Goal: Task Accomplishment & Management: Use online tool/utility

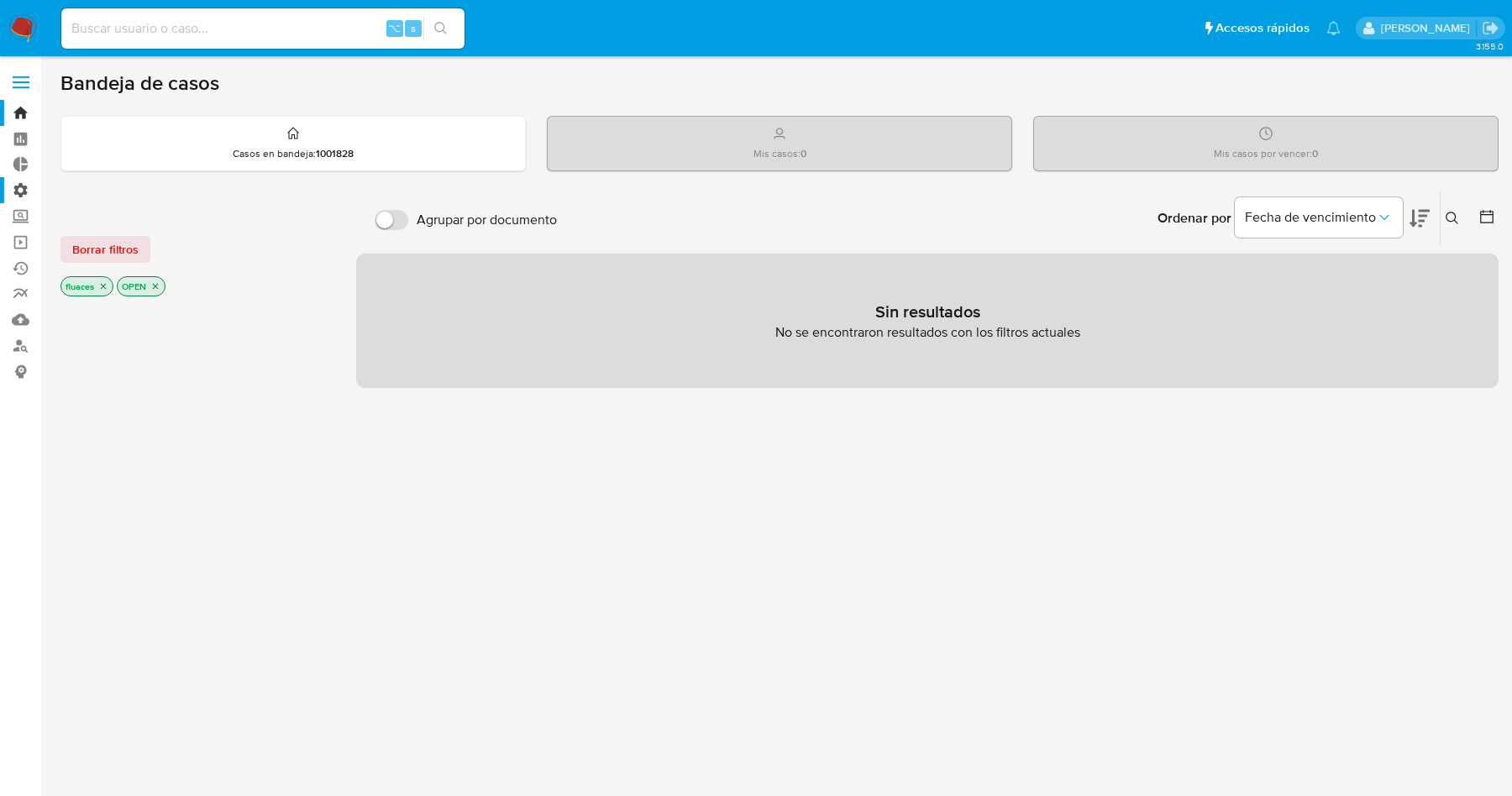
click at [28, 182] on label "Administración" at bounding box center [99, 190] width 200 height 26
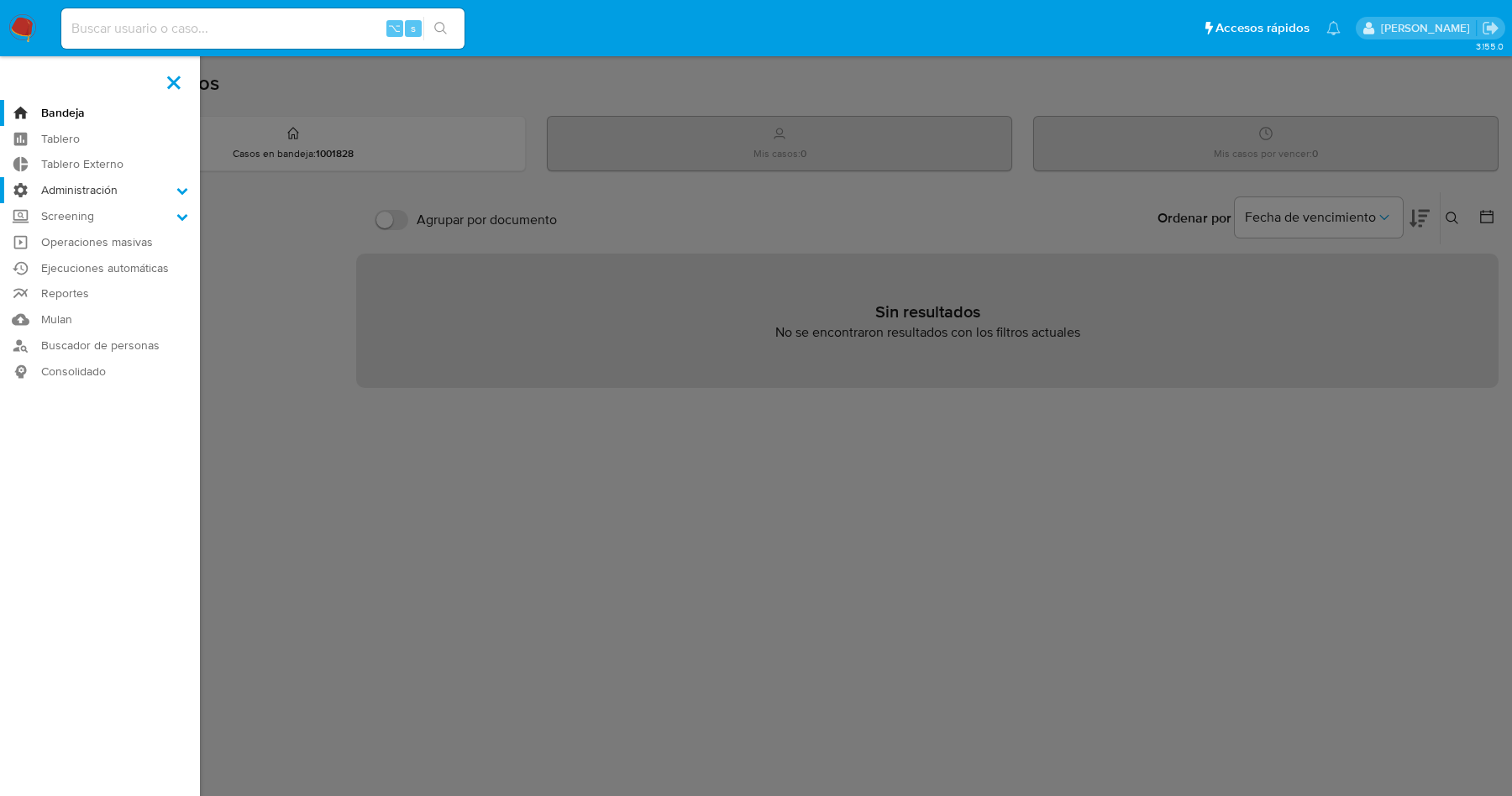
click at [0, 0] on input "Administración" at bounding box center [0, 0] width 0 height 0
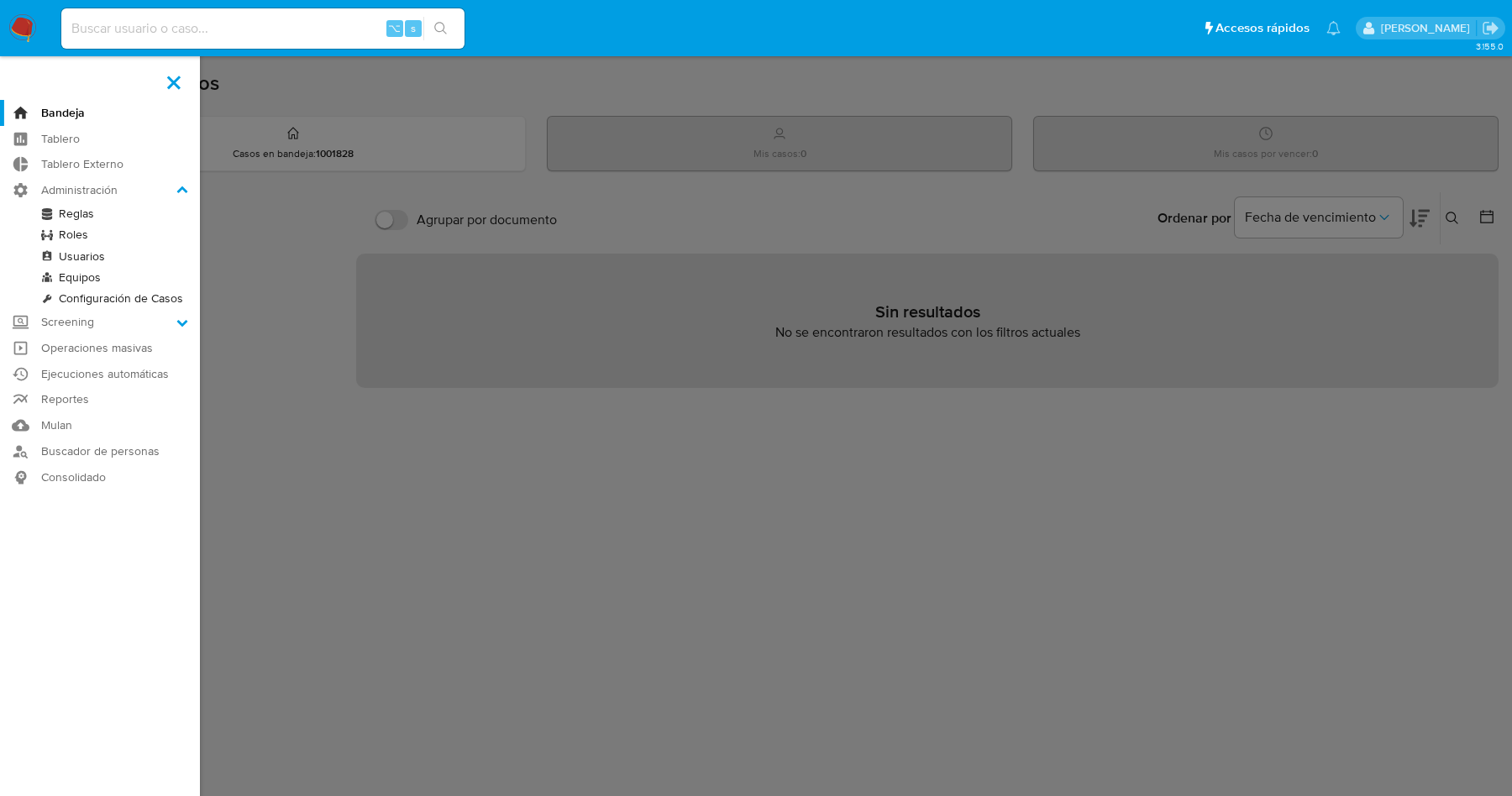
click at [74, 211] on link "Reglas" at bounding box center [99, 214] width 200 height 21
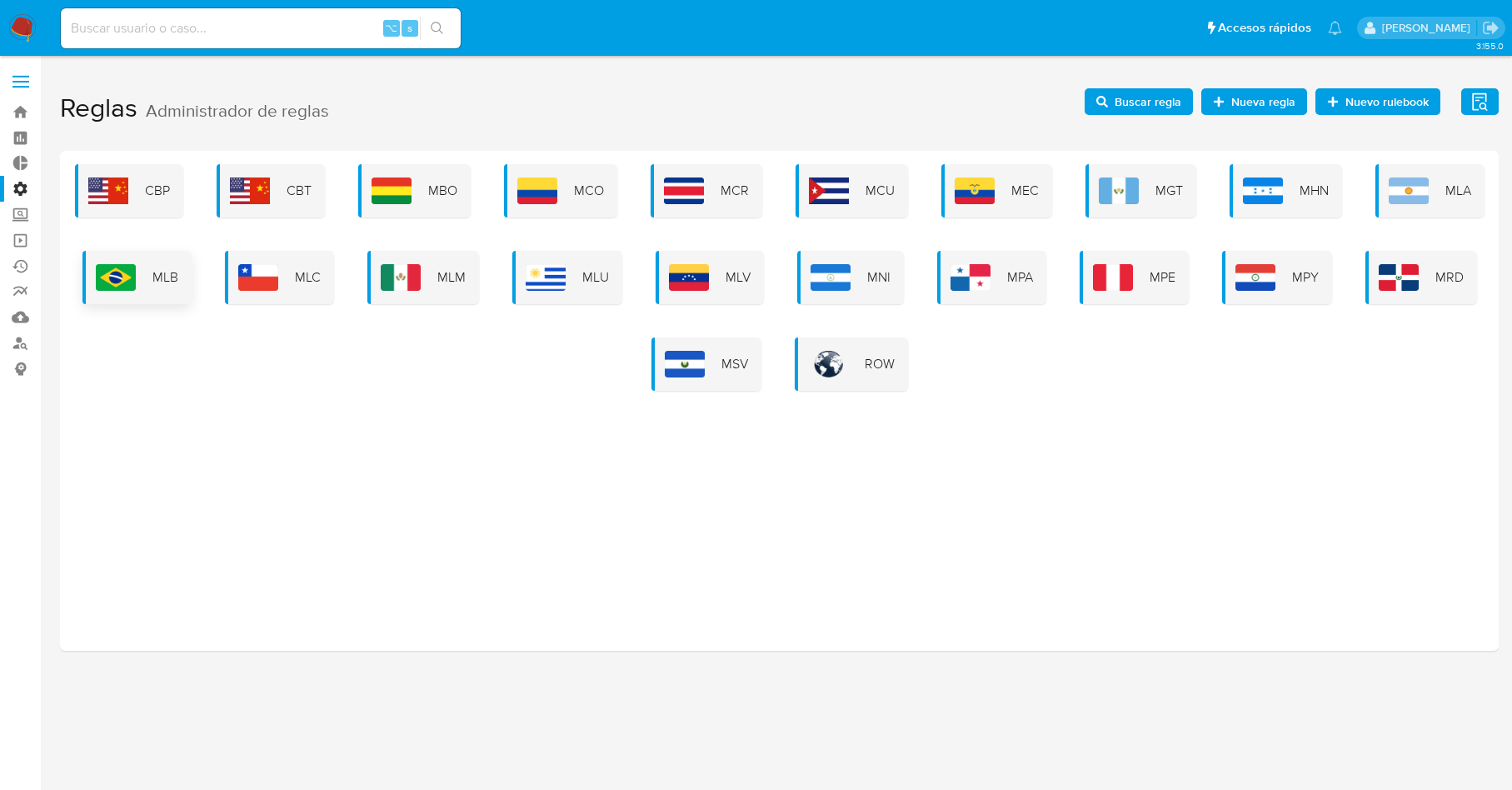
click at [192, 275] on div "MLB" at bounding box center [137, 277] width 109 height 54
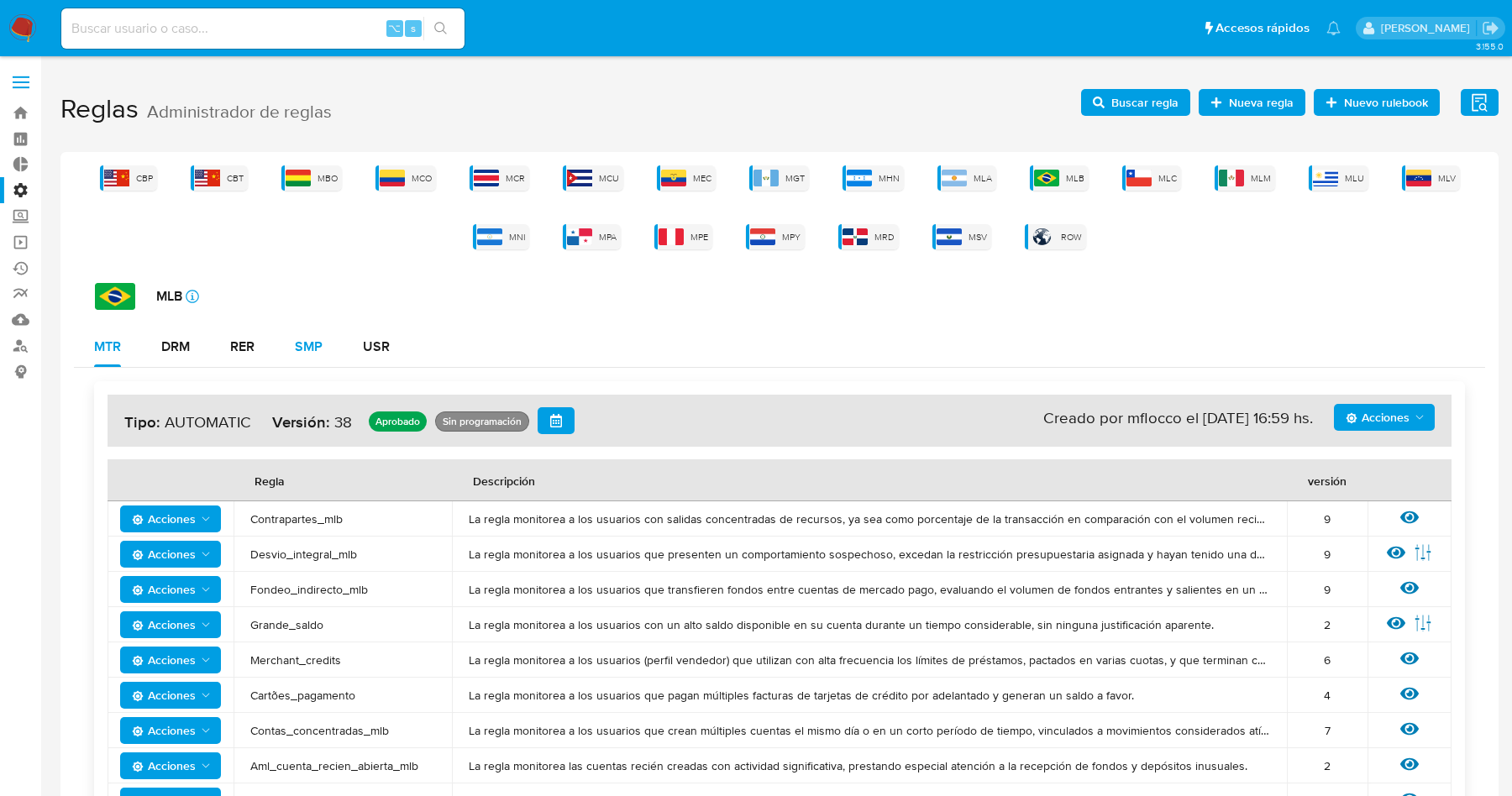
click at [305, 340] on div "SMP" at bounding box center [308, 346] width 28 height 13
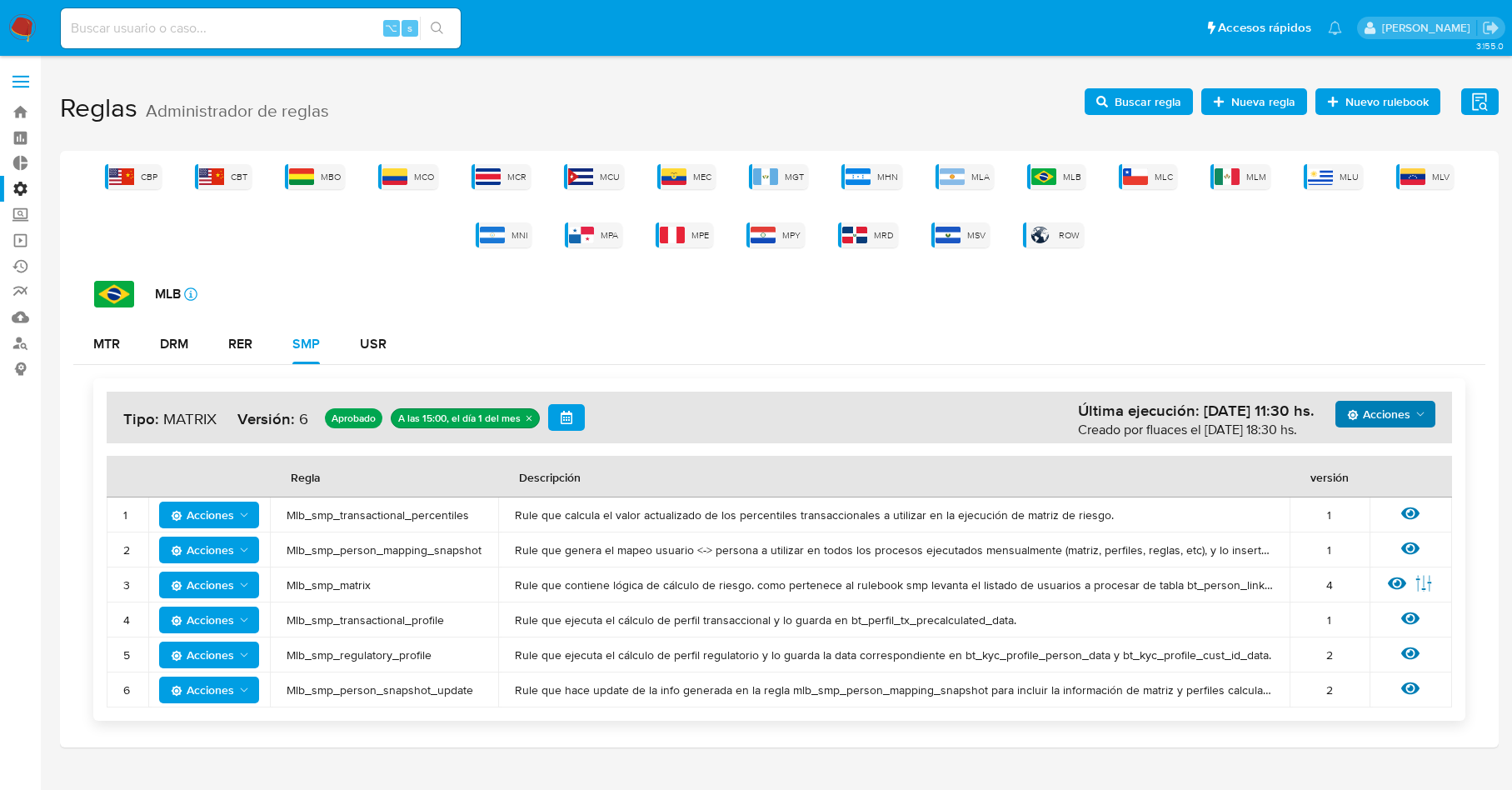
click at [1413, 415] on span "Acciones" at bounding box center [1387, 414] width 80 height 23
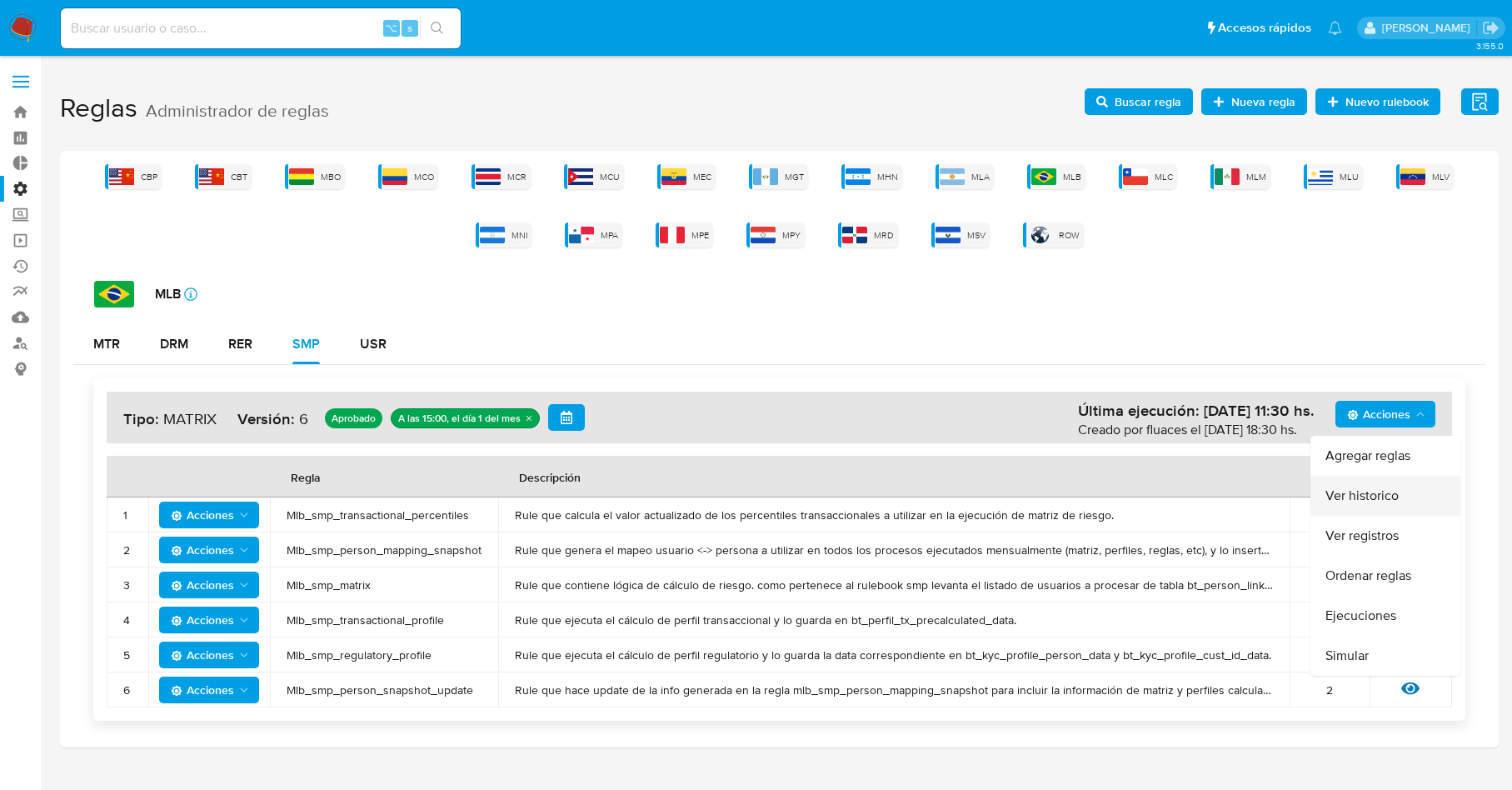
click at [1367, 489] on button "Ver historico" at bounding box center [1385, 495] width 150 height 40
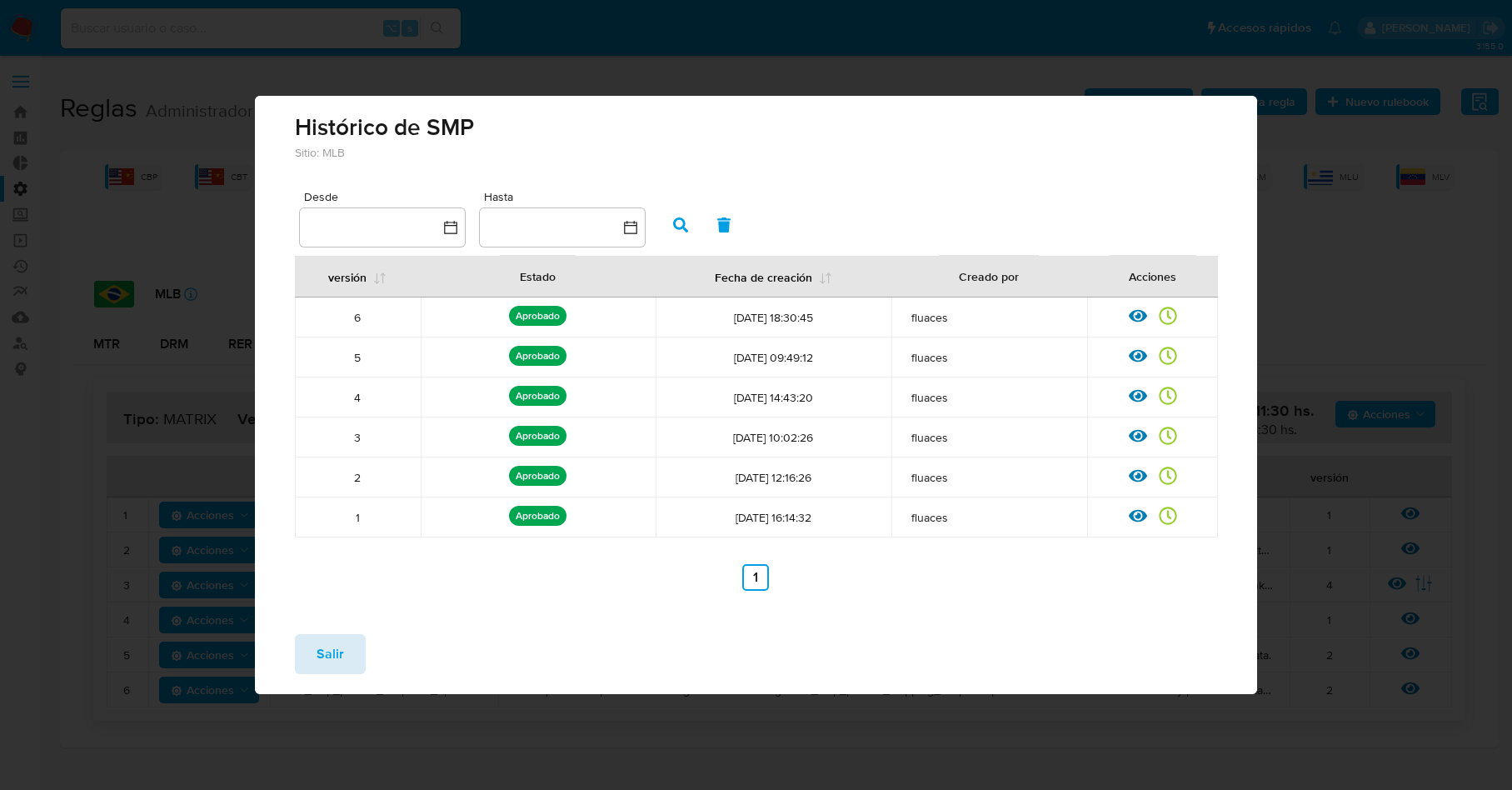
click at [320, 651] on span "Salir" at bounding box center [330, 654] width 27 height 37
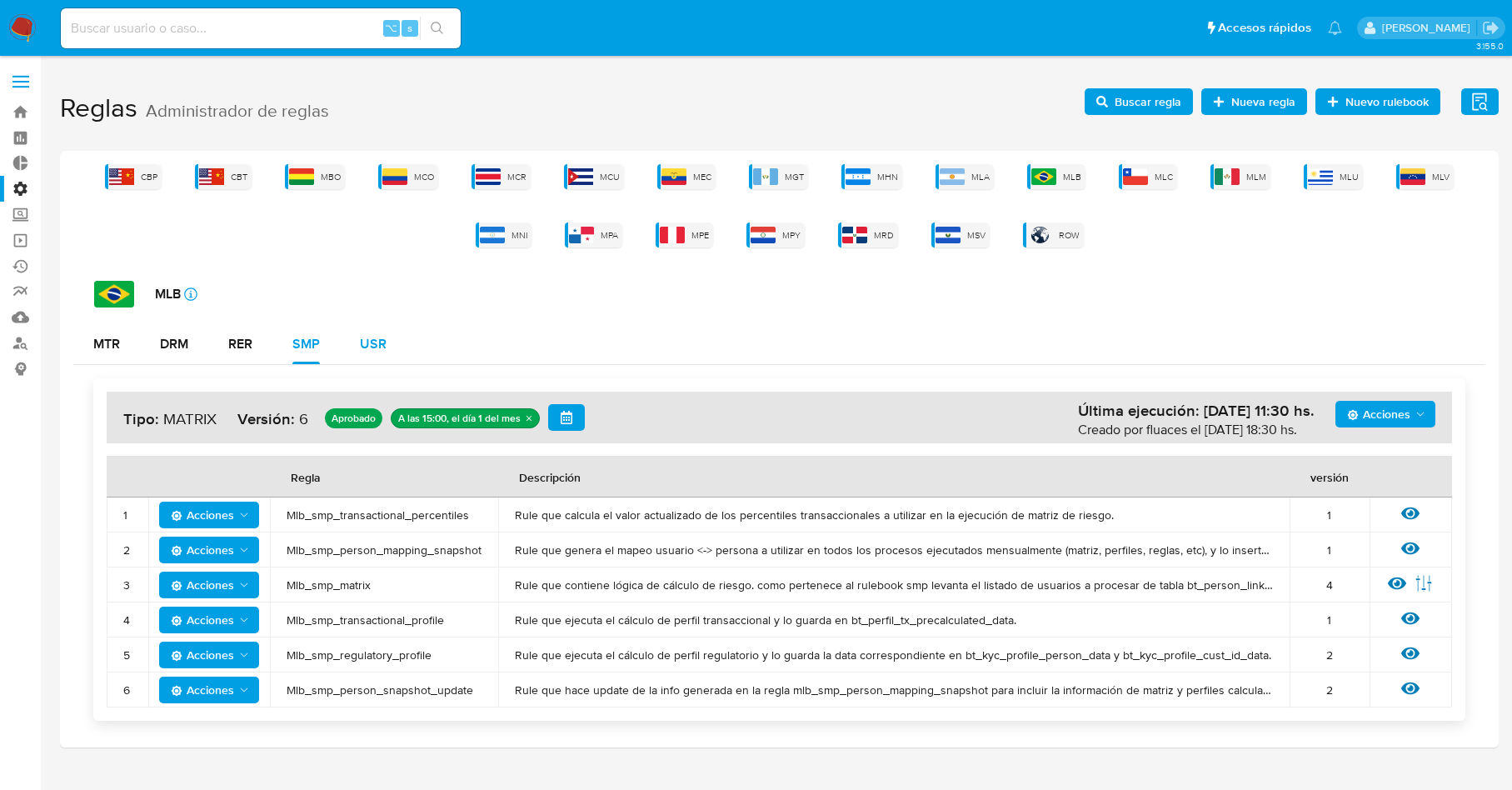
click at [386, 346] on div "USR" at bounding box center [373, 343] width 26 height 13
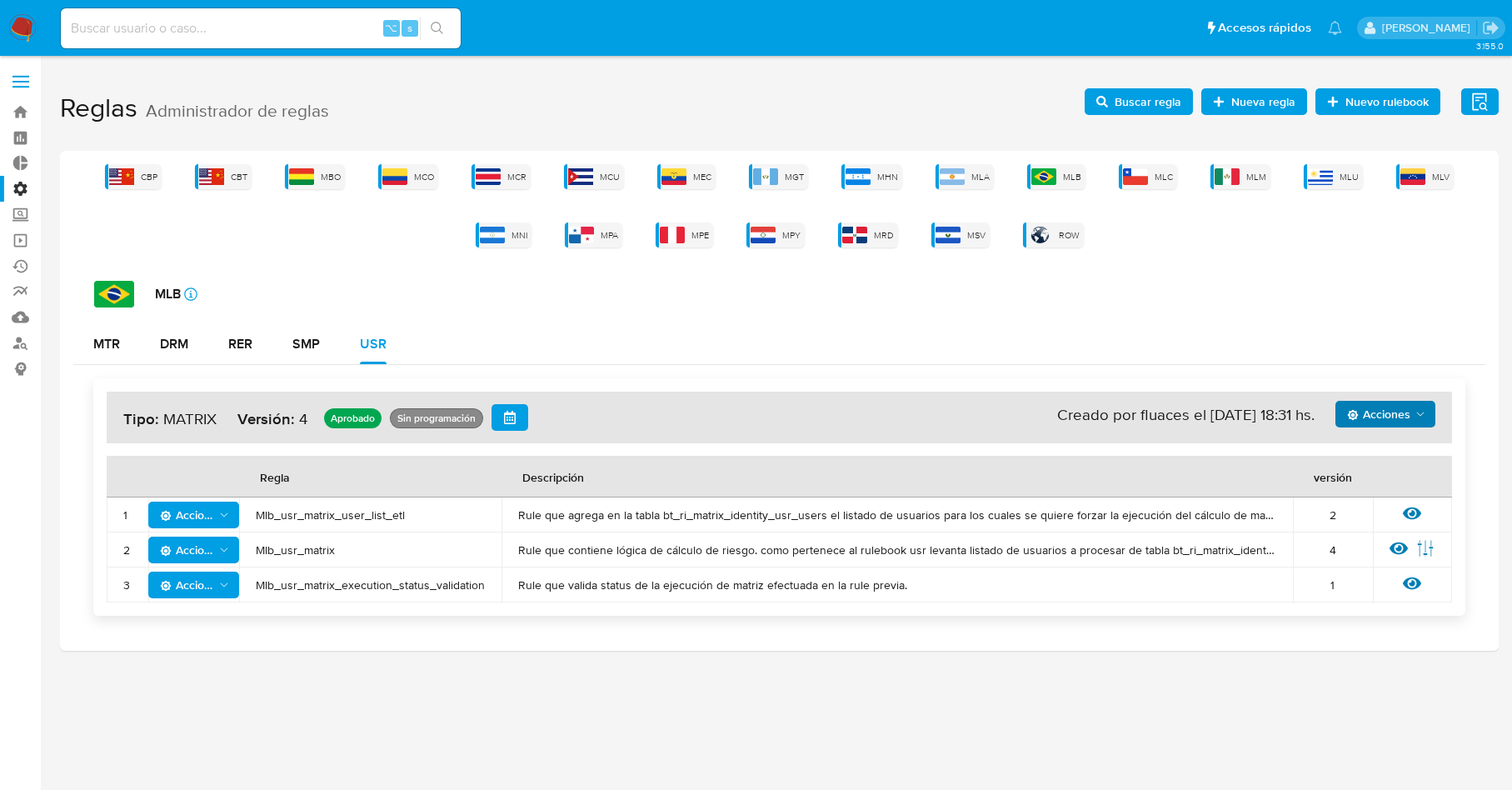
click at [1395, 410] on span "Acciones" at bounding box center [1379, 414] width 63 height 26
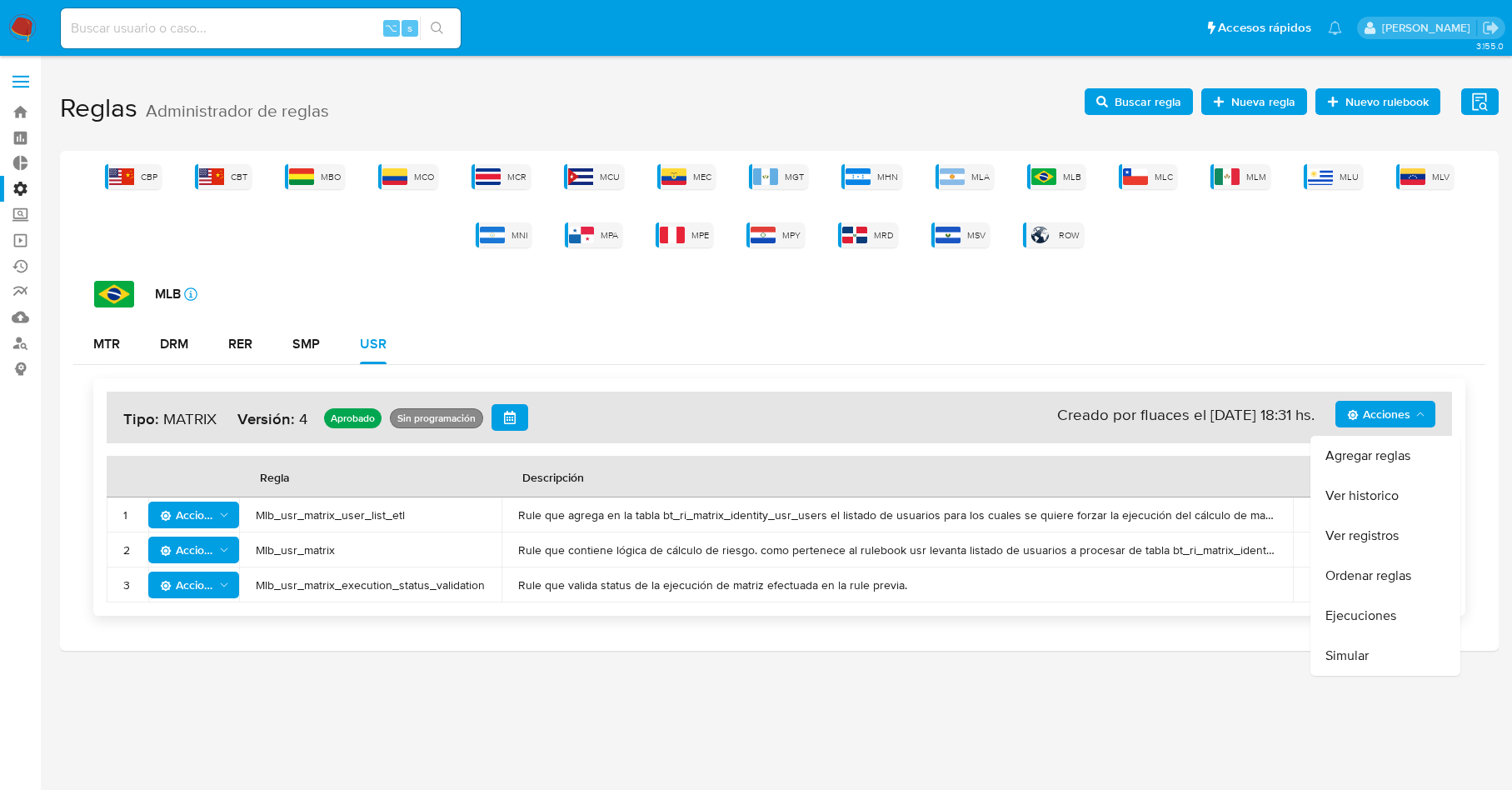
click at [1375, 501] on button "Ver historico" at bounding box center [1385, 495] width 150 height 40
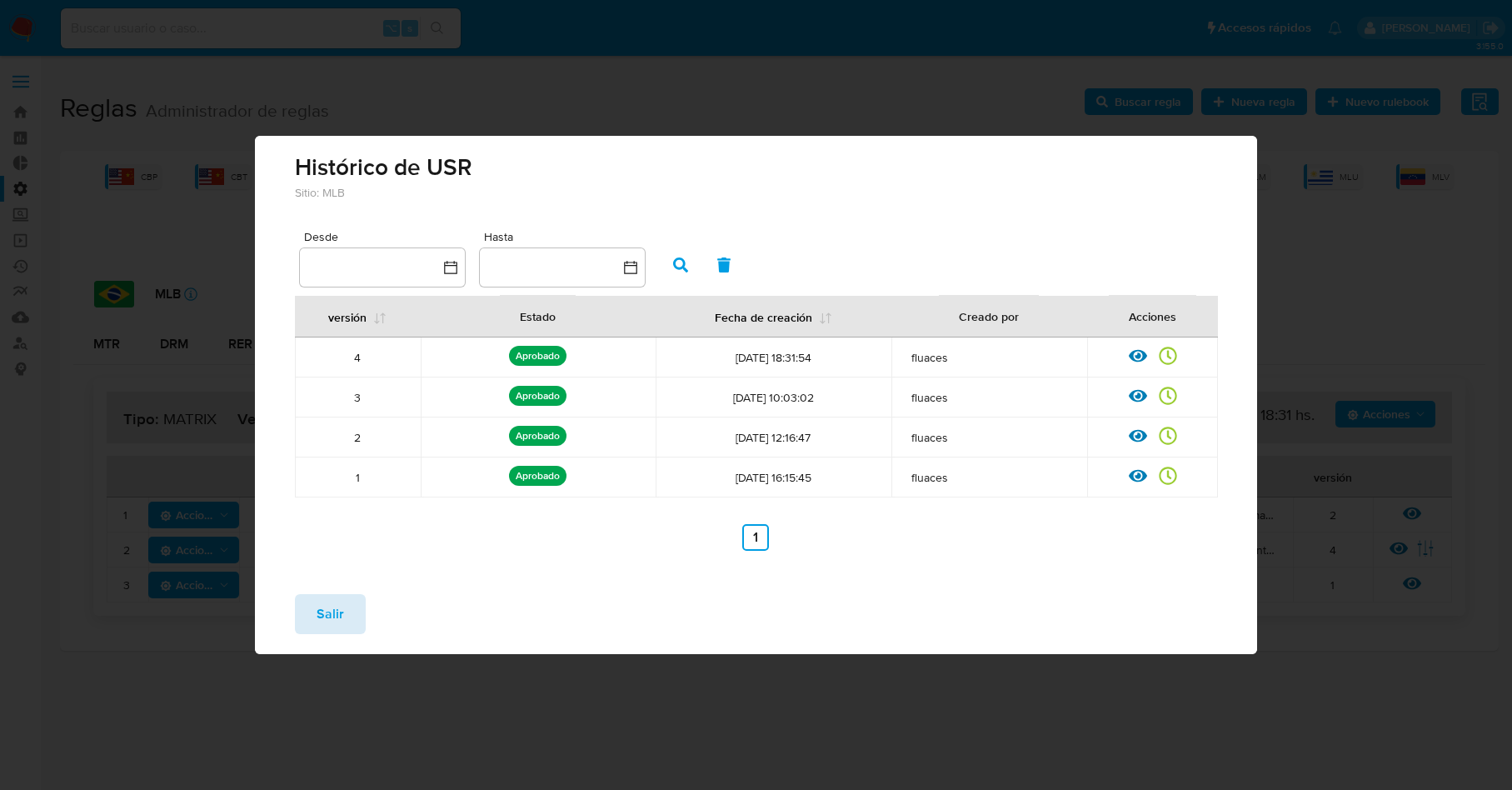
click at [319, 613] on span "Salir" at bounding box center [330, 614] width 27 height 37
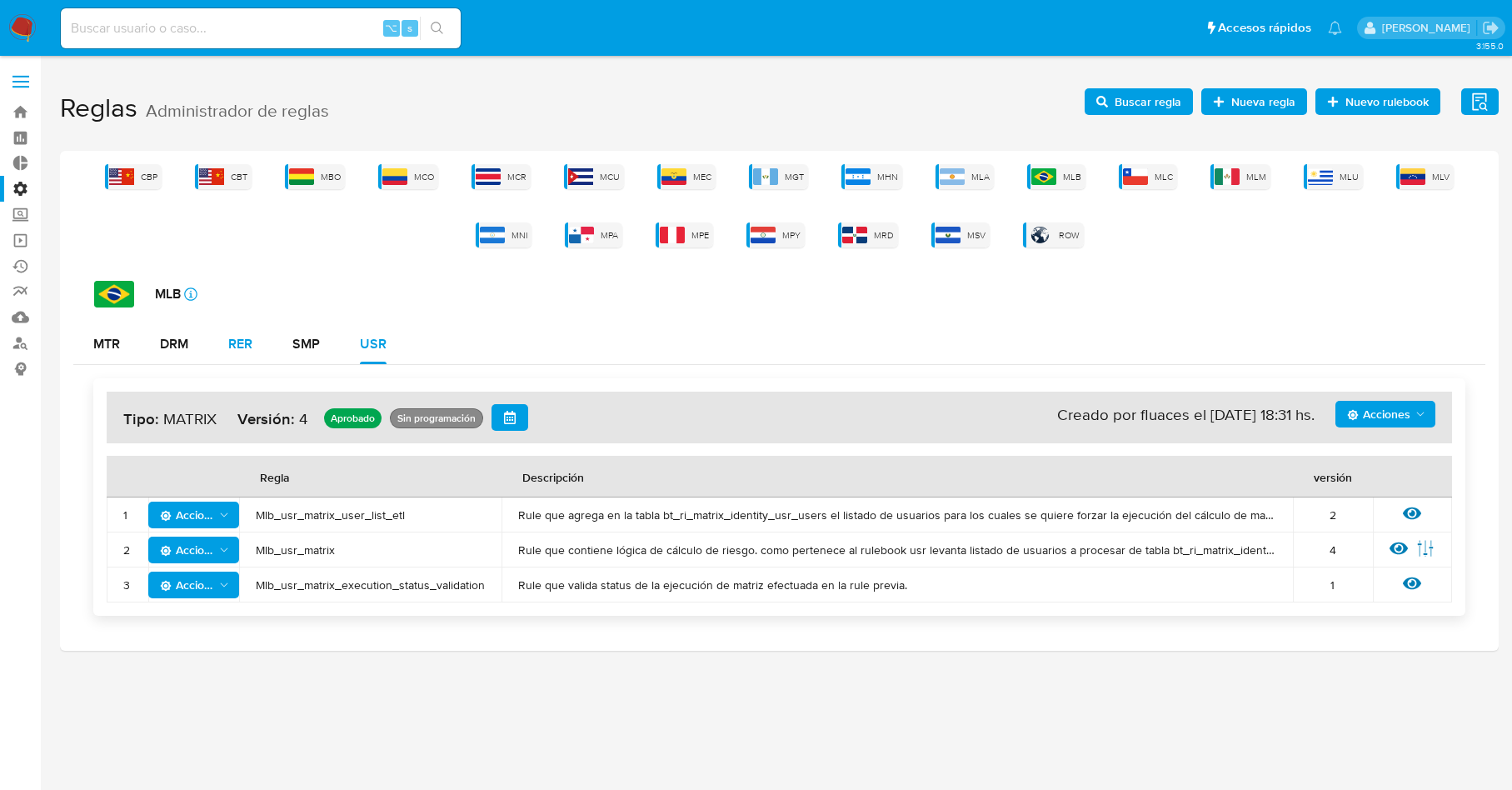
click at [236, 346] on div "RER" at bounding box center [240, 343] width 24 height 13
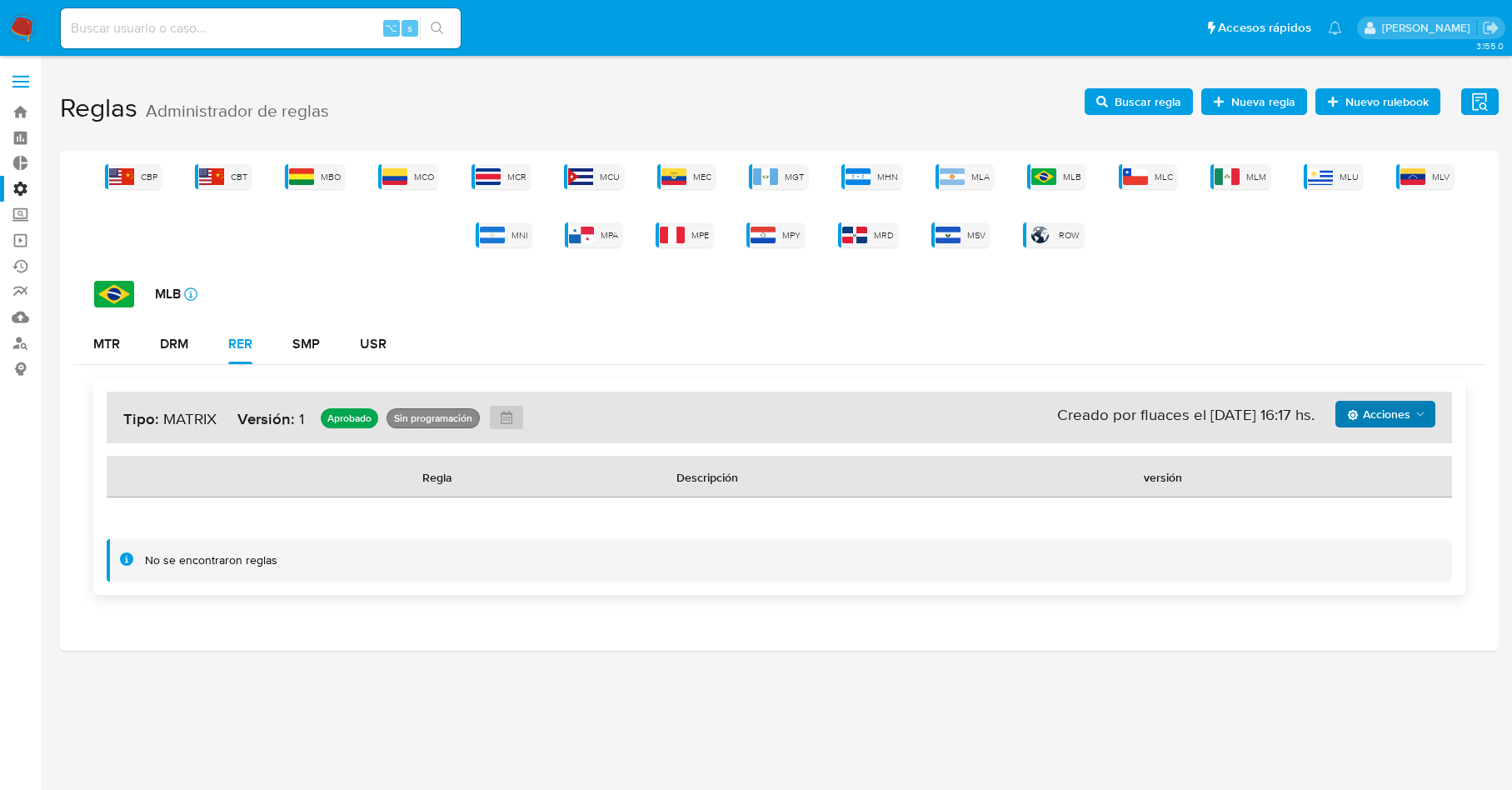
click at [1412, 412] on span "Acciones" at bounding box center [1387, 414] width 80 height 23
click at [192, 333] on button "DRM" at bounding box center [174, 343] width 69 height 40
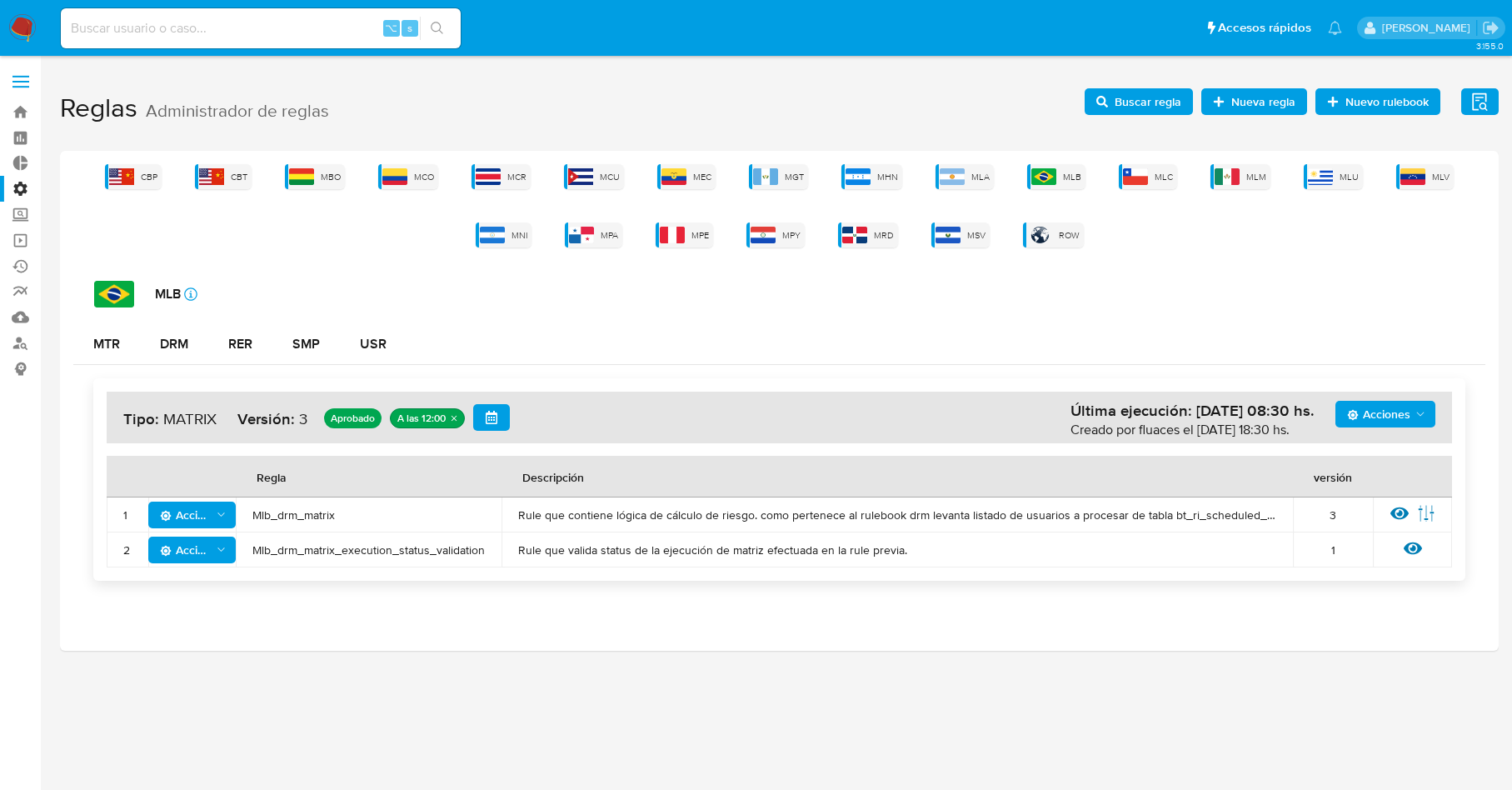
click at [1396, 414] on span "Acciones" at bounding box center [1379, 414] width 63 height 26
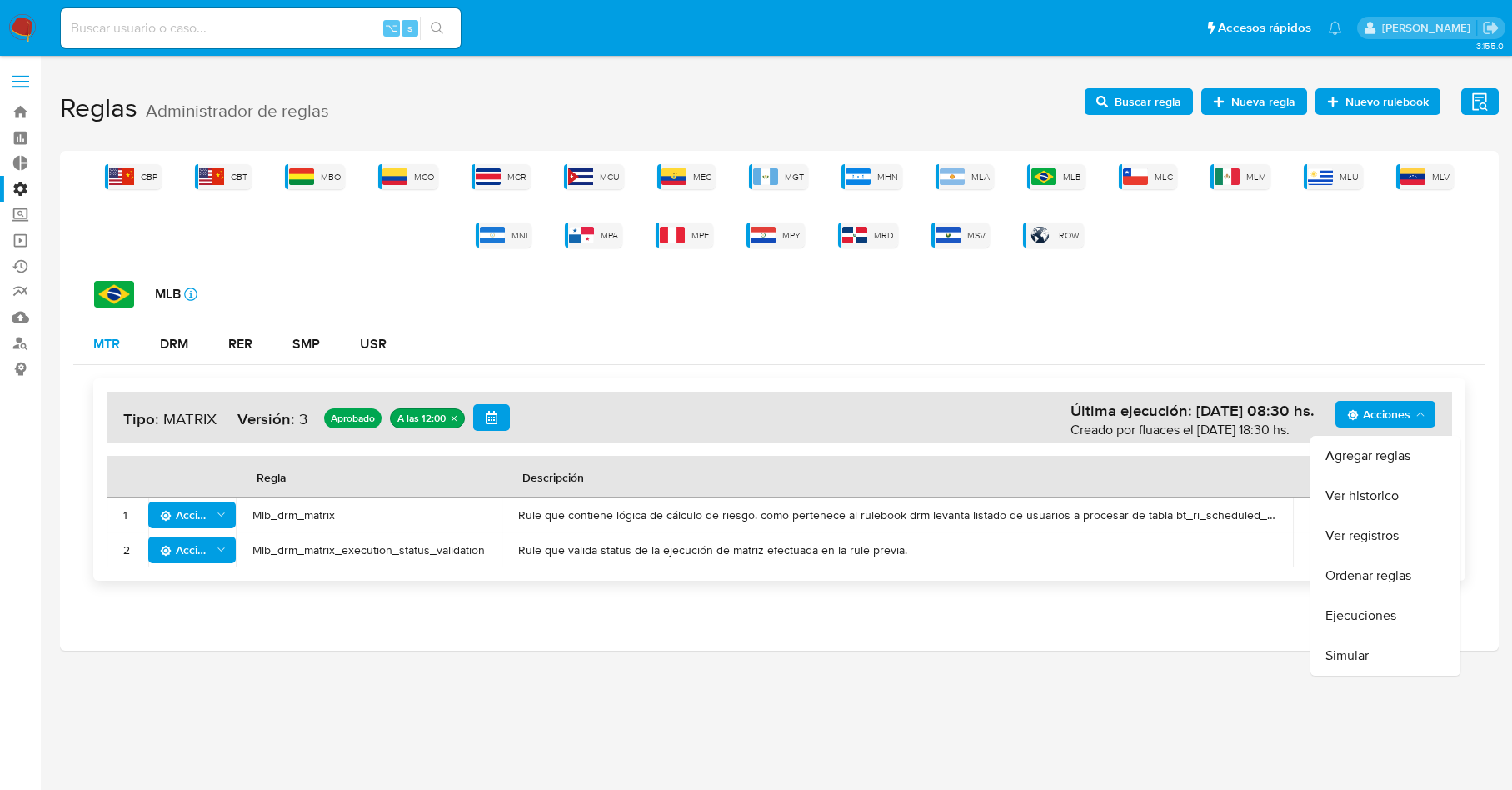
click at [119, 342] on div "MTR" at bounding box center [107, 343] width 26 height 13
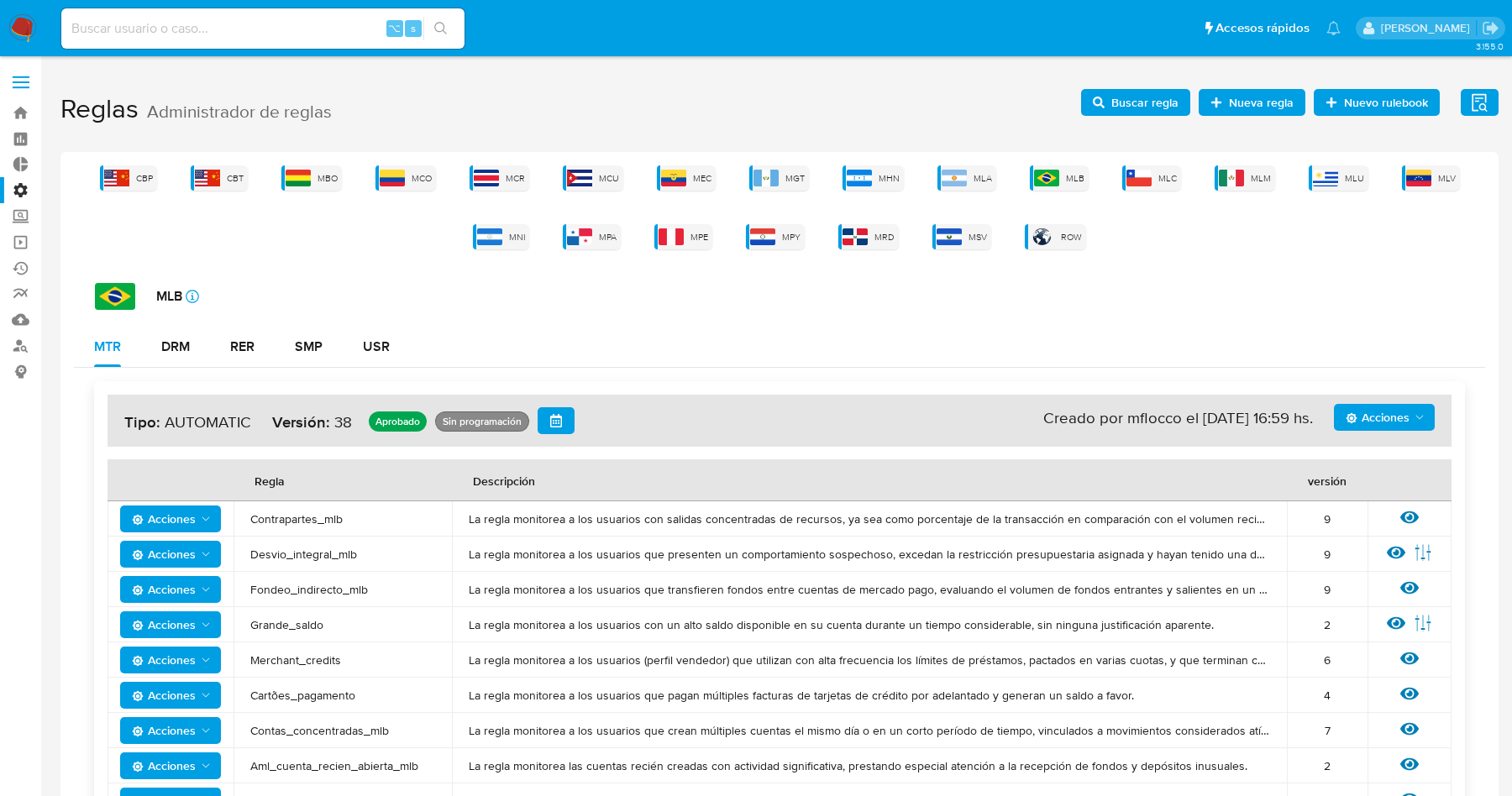
click at [1390, 422] on span "Acciones" at bounding box center [1378, 417] width 64 height 27
click at [1365, 500] on button "Ver historico" at bounding box center [1384, 499] width 151 height 40
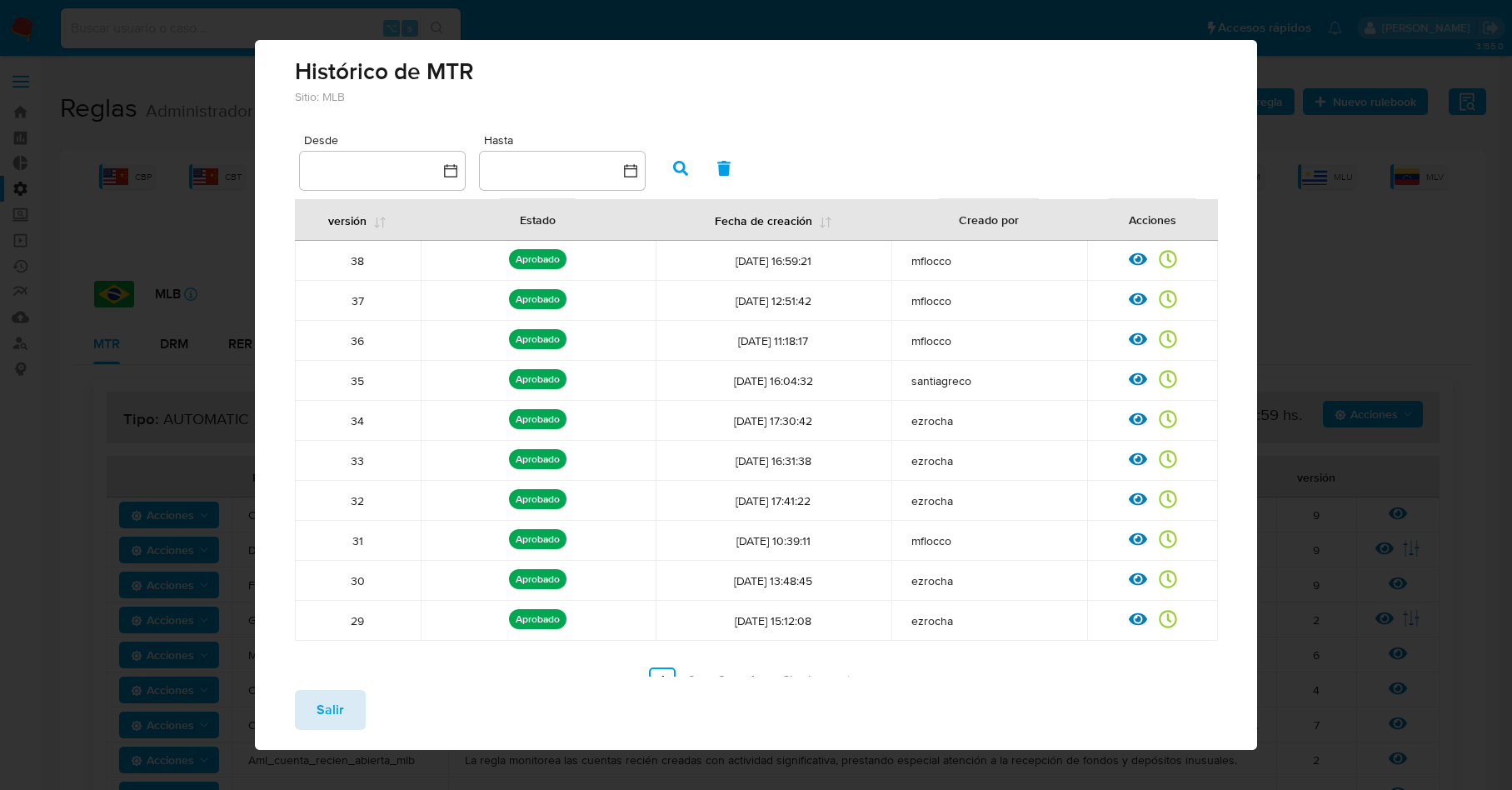
click at [328, 700] on span "Salir" at bounding box center [330, 710] width 27 height 37
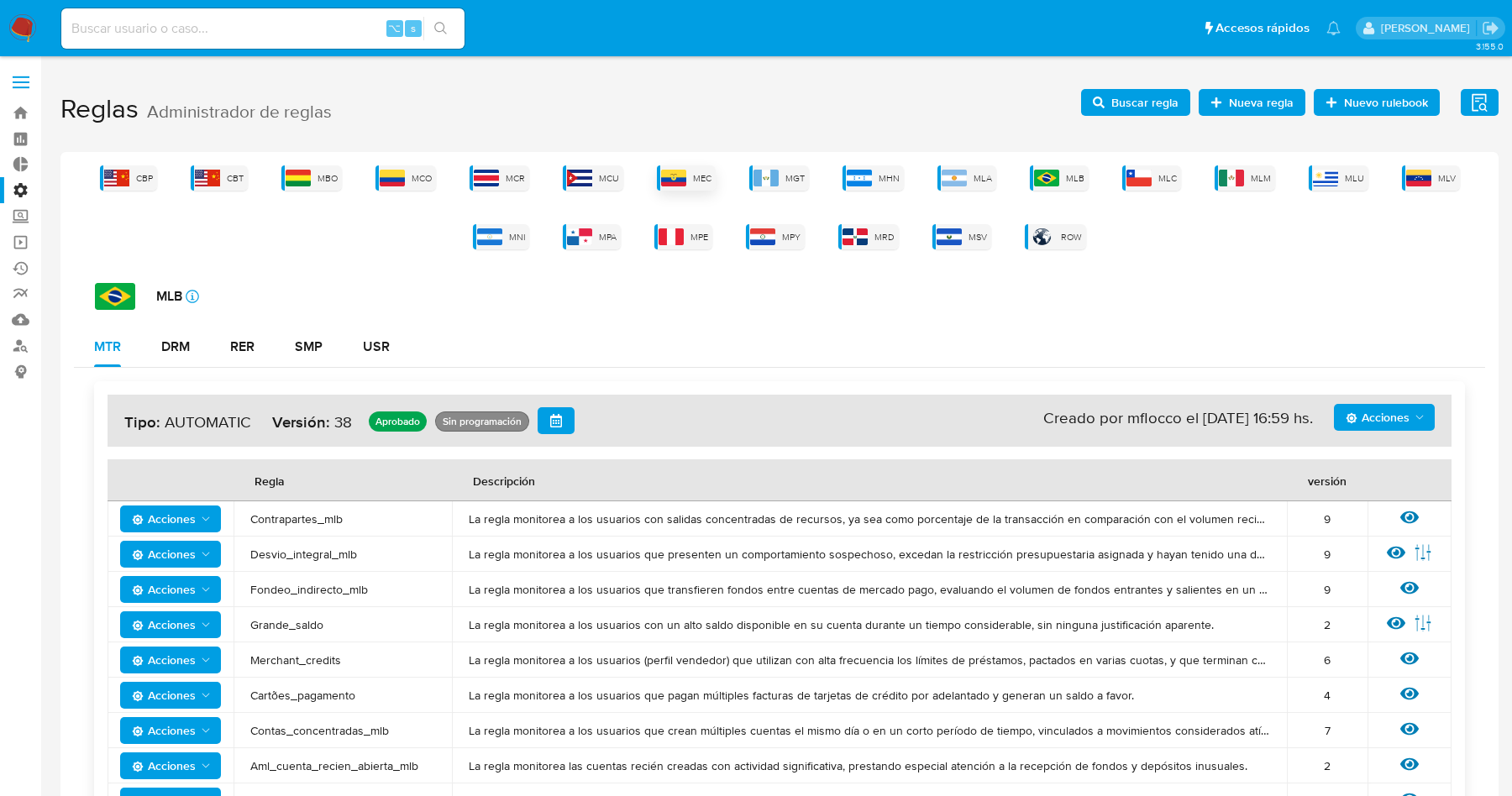
click at [667, 174] on img at bounding box center [674, 177] width 25 height 17
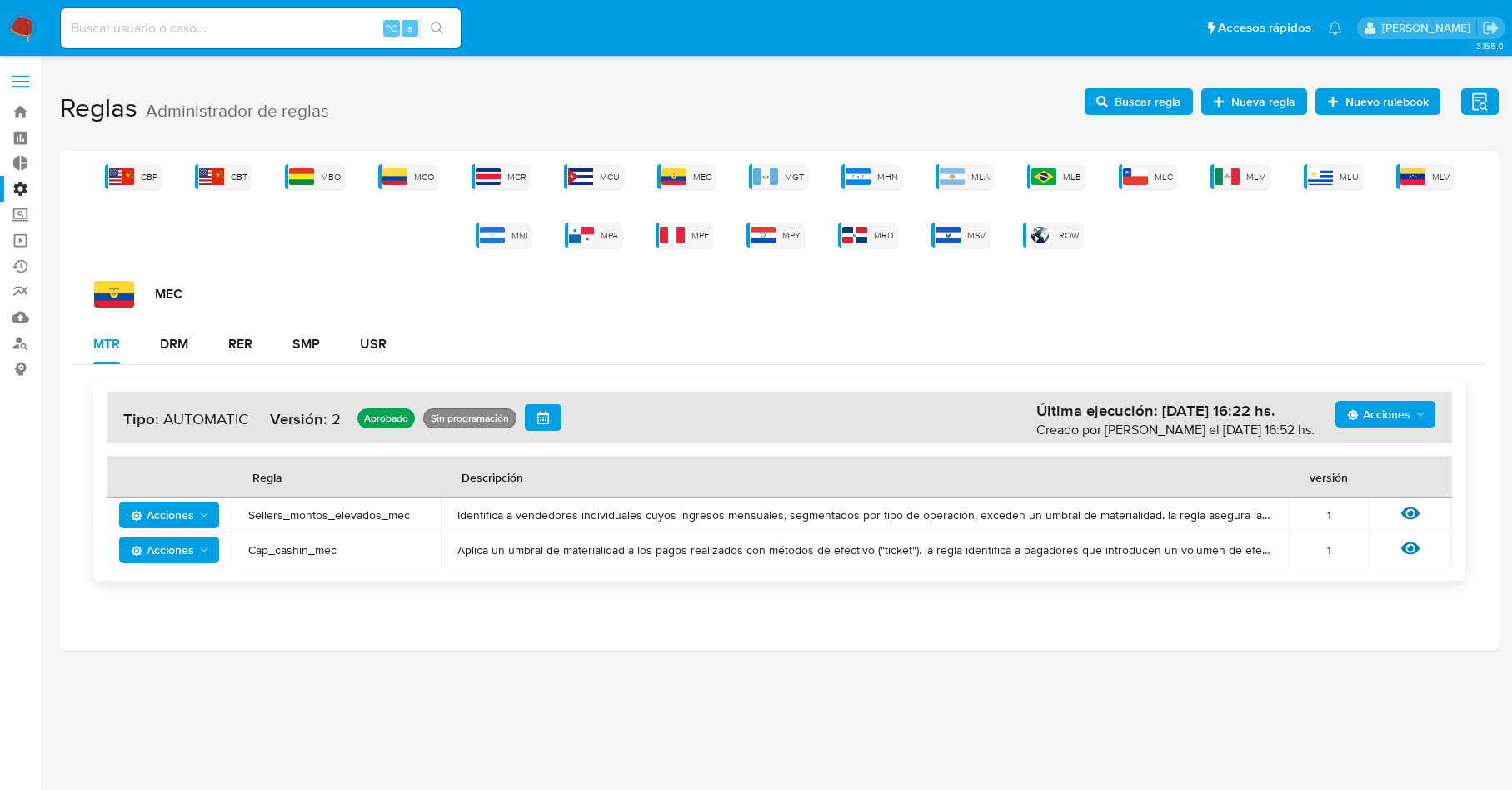
click at [392, 369] on div "Acciones Última ejecución: 05/08/2025 16:22 hs. Creado por mbelmonte el 19/04/2…" at bounding box center [779, 479] width 1412 height 229
drag, startPoint x: 392, startPoint y: 353, endPoint x: 602, endPoint y: 336, distance: 210.7
click at [393, 351] on button "USR" at bounding box center [373, 343] width 67 height 40
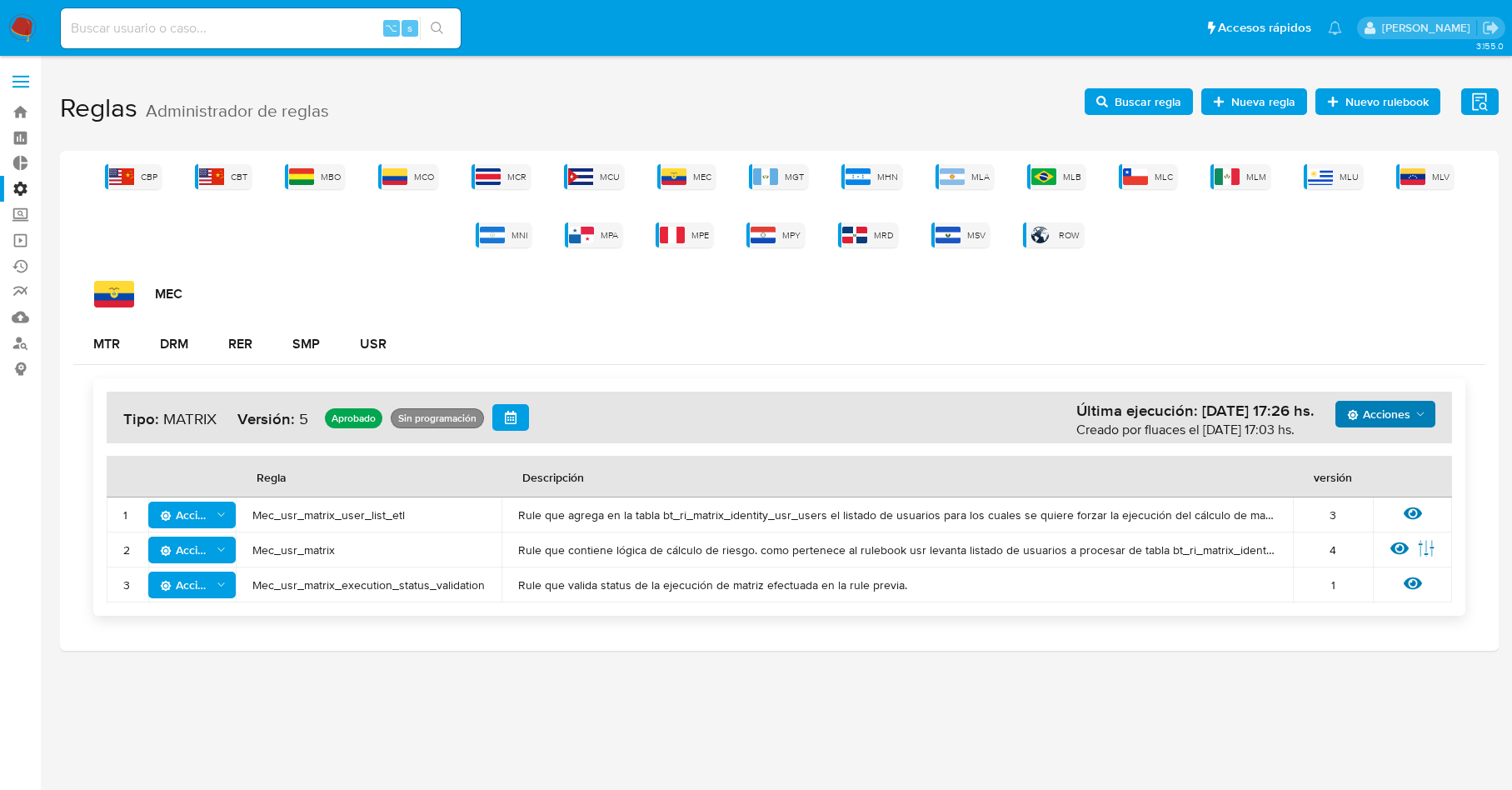
click at [1413, 417] on span "Acciones" at bounding box center [1387, 414] width 80 height 23
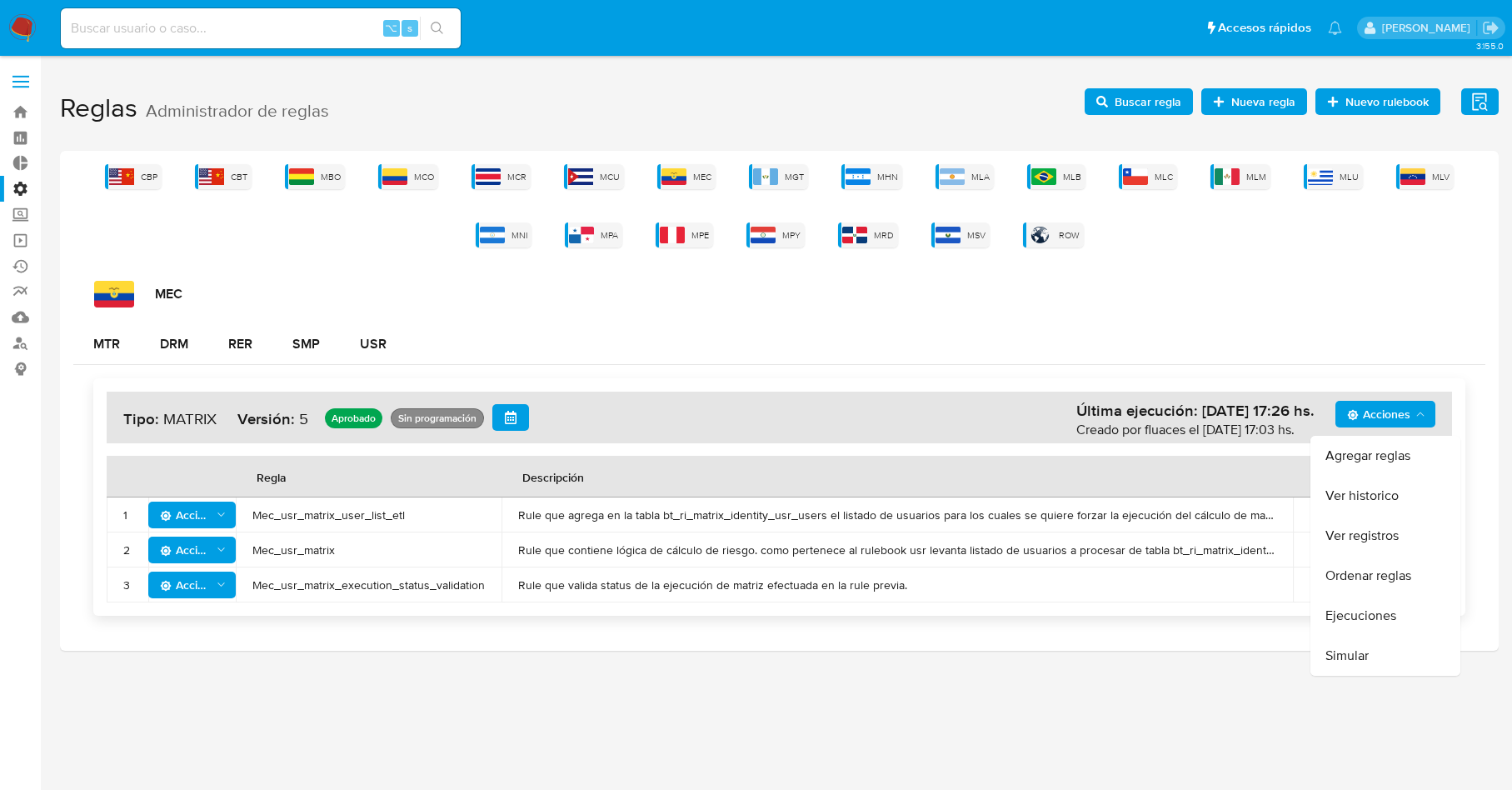
click at [1360, 491] on button "Ver historico" at bounding box center [1385, 495] width 150 height 40
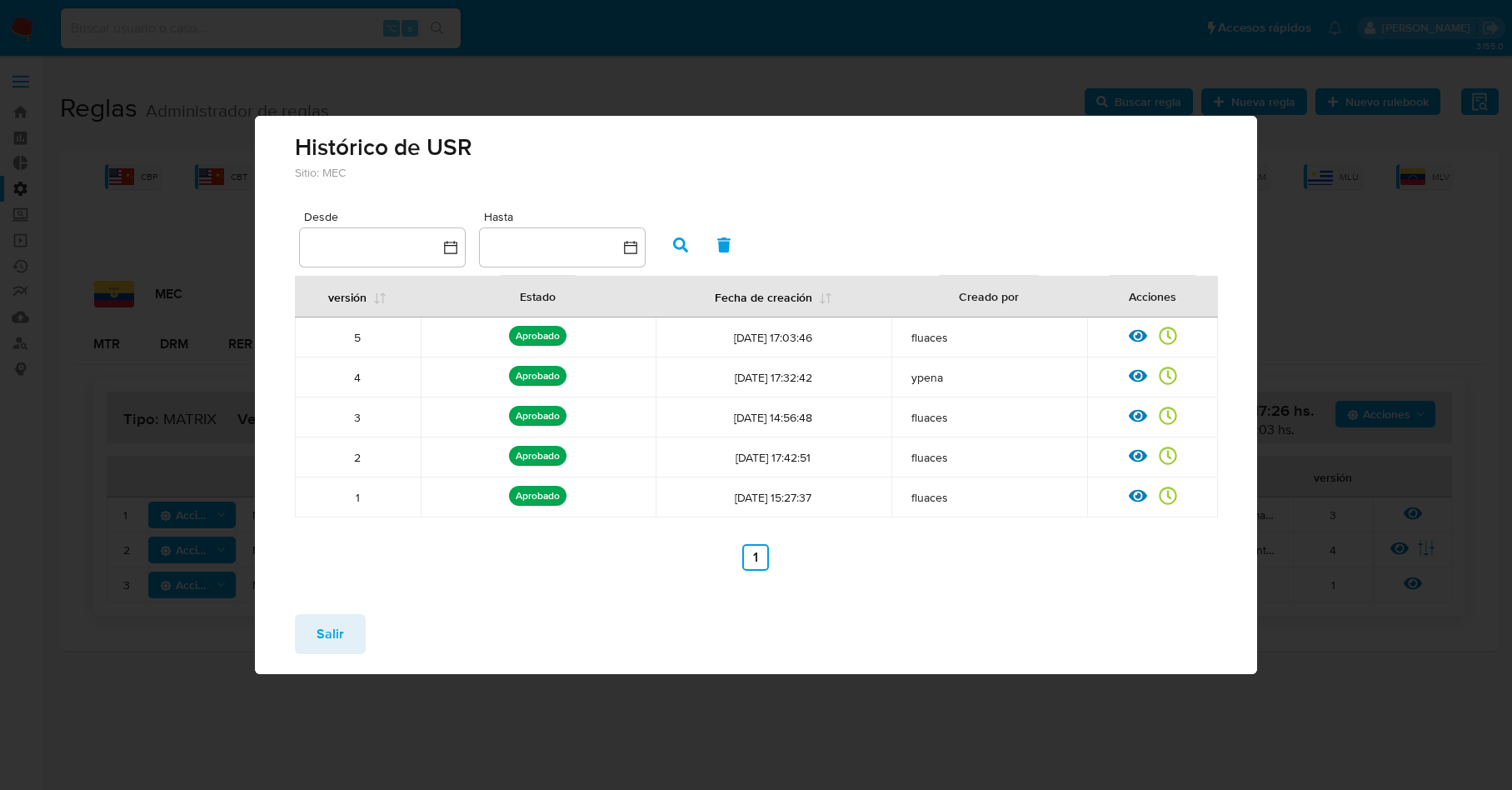
drag, startPoint x: 320, startPoint y: 638, endPoint x: 352, endPoint y: 584, distance: 62.8
click at [320, 638] on span "Salir" at bounding box center [330, 634] width 27 height 37
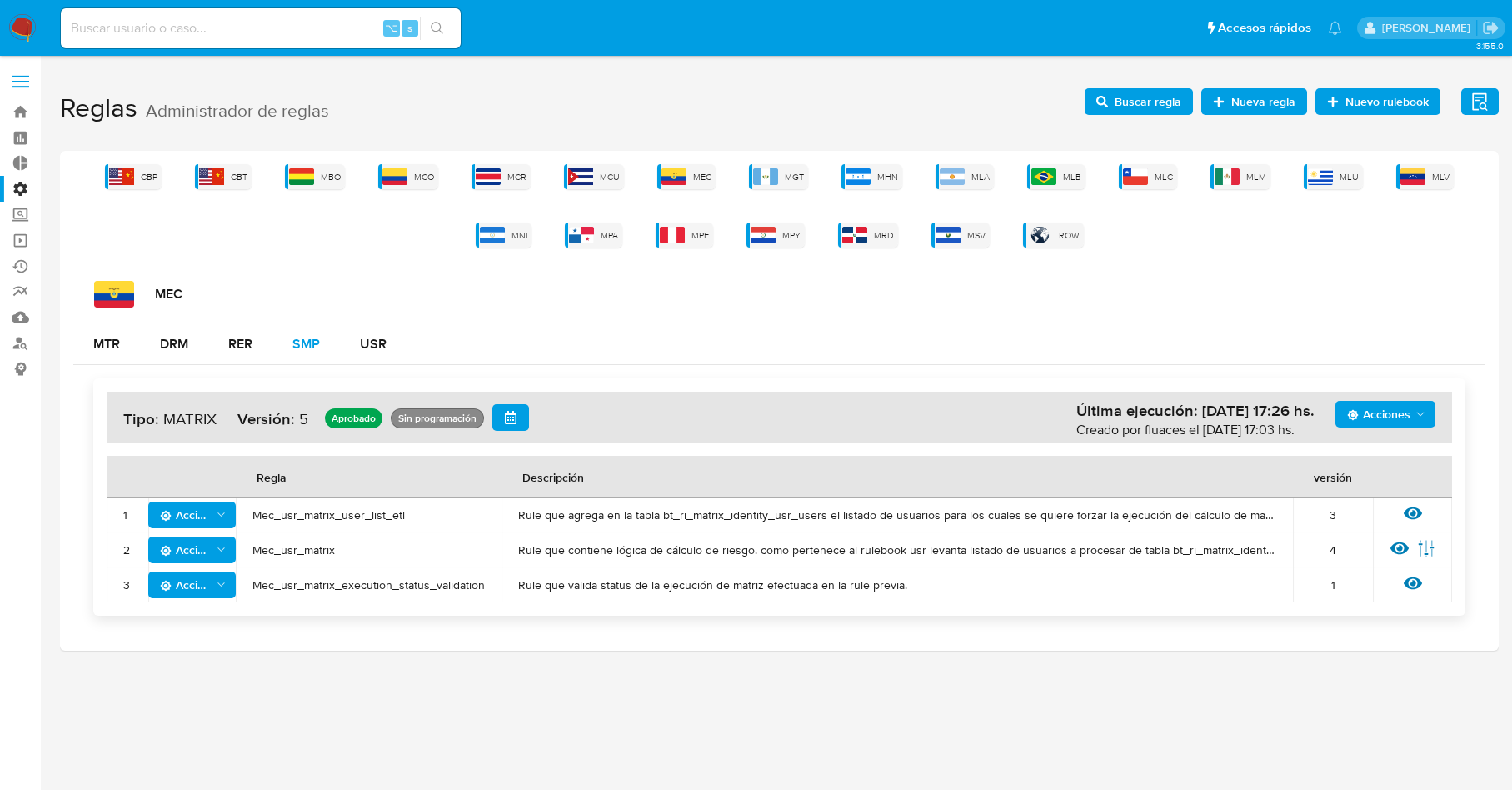
click at [319, 348] on div "SMP" at bounding box center [306, 343] width 27 height 13
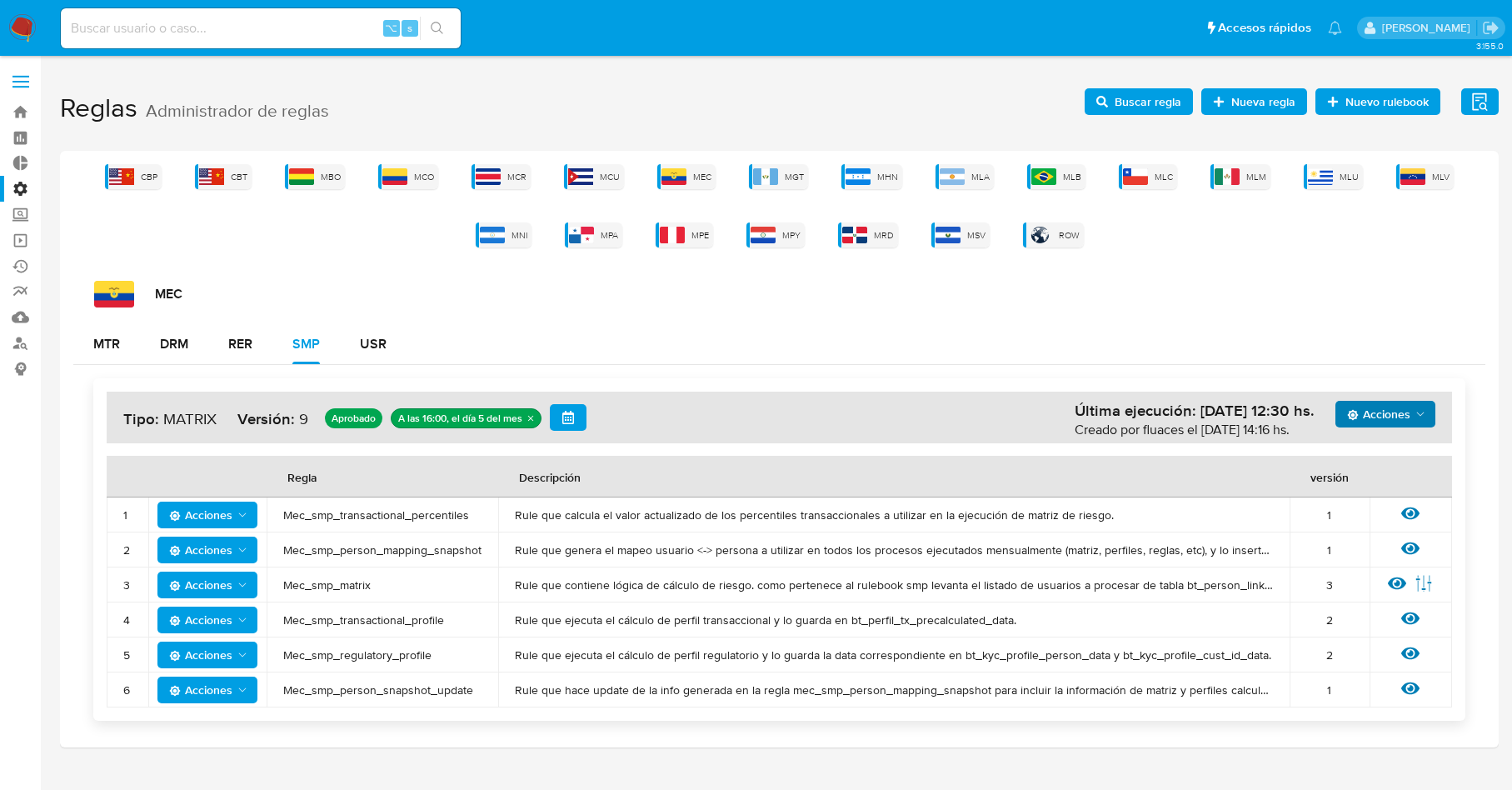
click at [1398, 421] on span "Acciones" at bounding box center [1379, 414] width 63 height 26
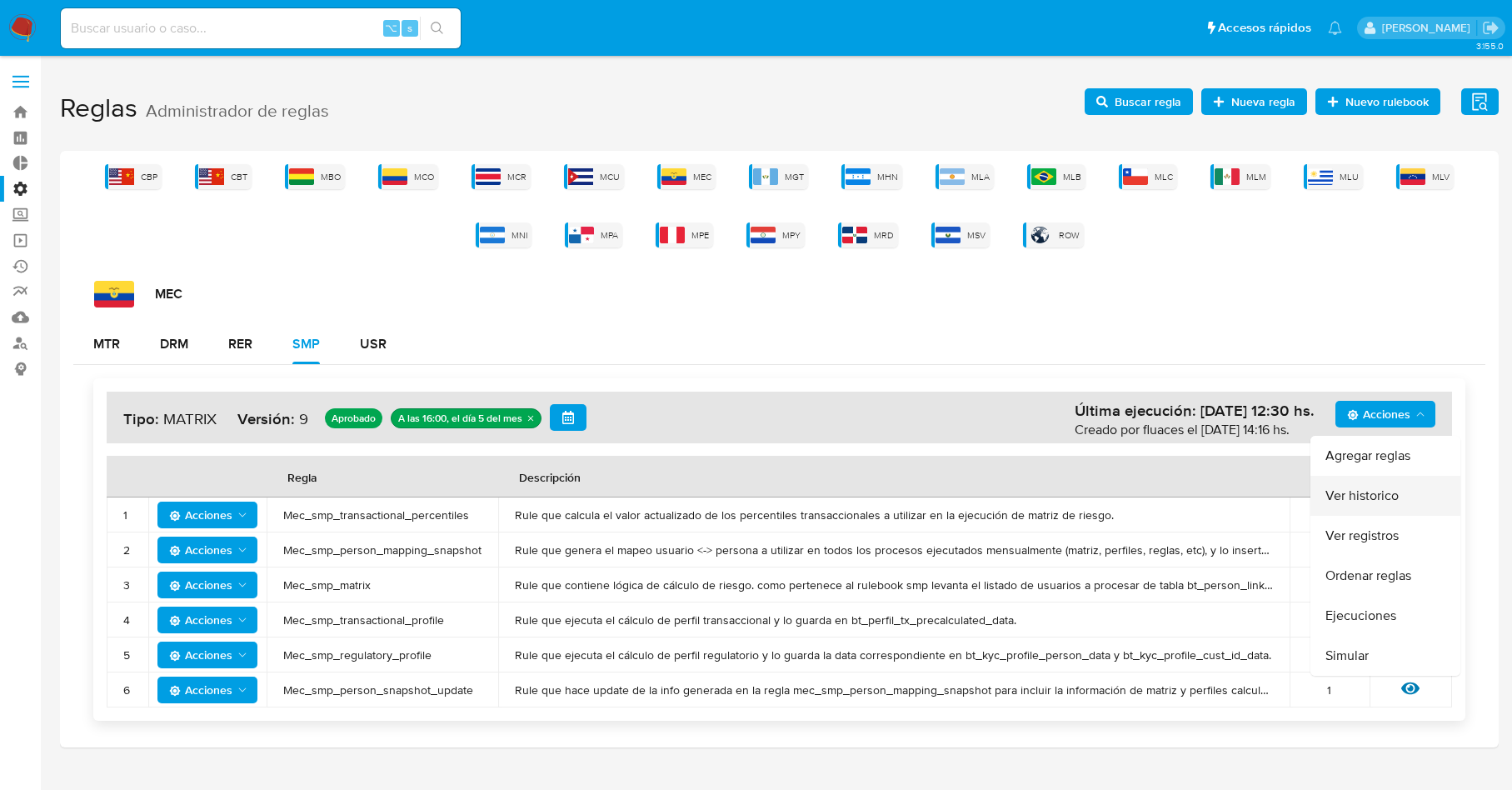
click at [1356, 481] on button "Ver historico" at bounding box center [1385, 495] width 150 height 40
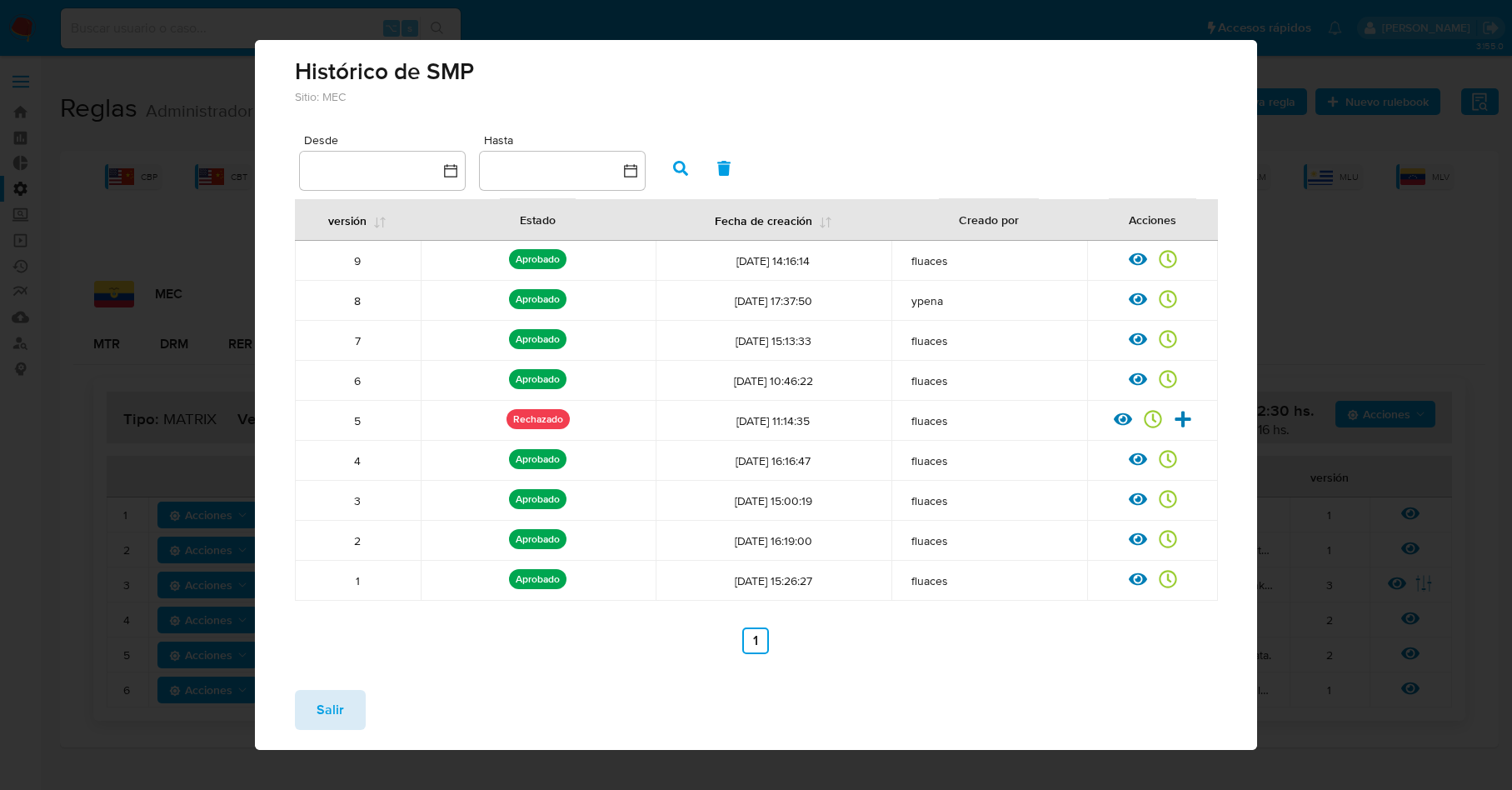
click at [342, 698] on span "Salir" at bounding box center [330, 710] width 27 height 37
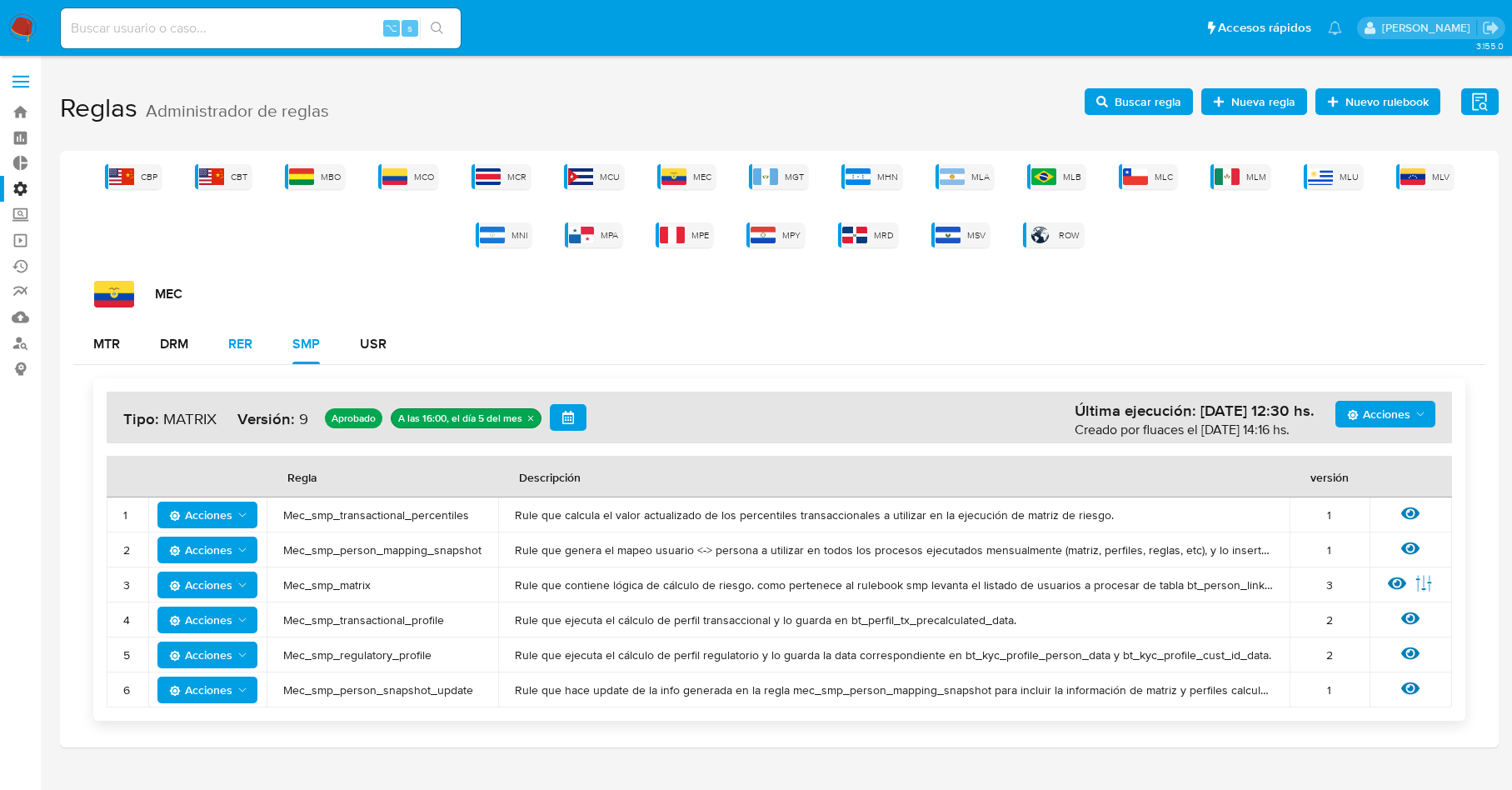
click at [224, 343] on button "RER" at bounding box center [240, 343] width 64 height 40
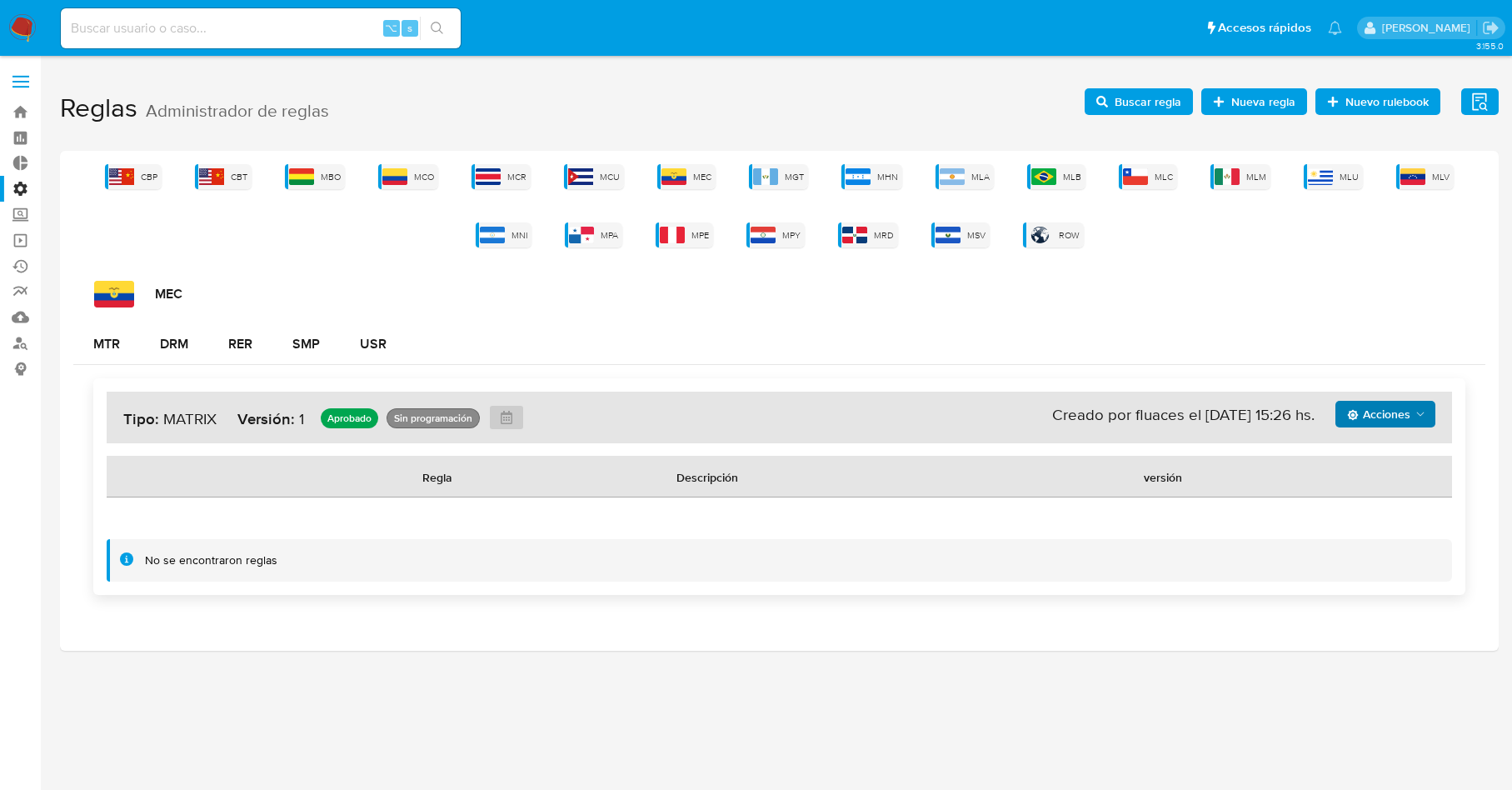
click at [1414, 405] on span "Acciones" at bounding box center [1387, 414] width 80 height 23
click at [1376, 482] on button "Ver historico" at bounding box center [1385, 495] width 150 height 40
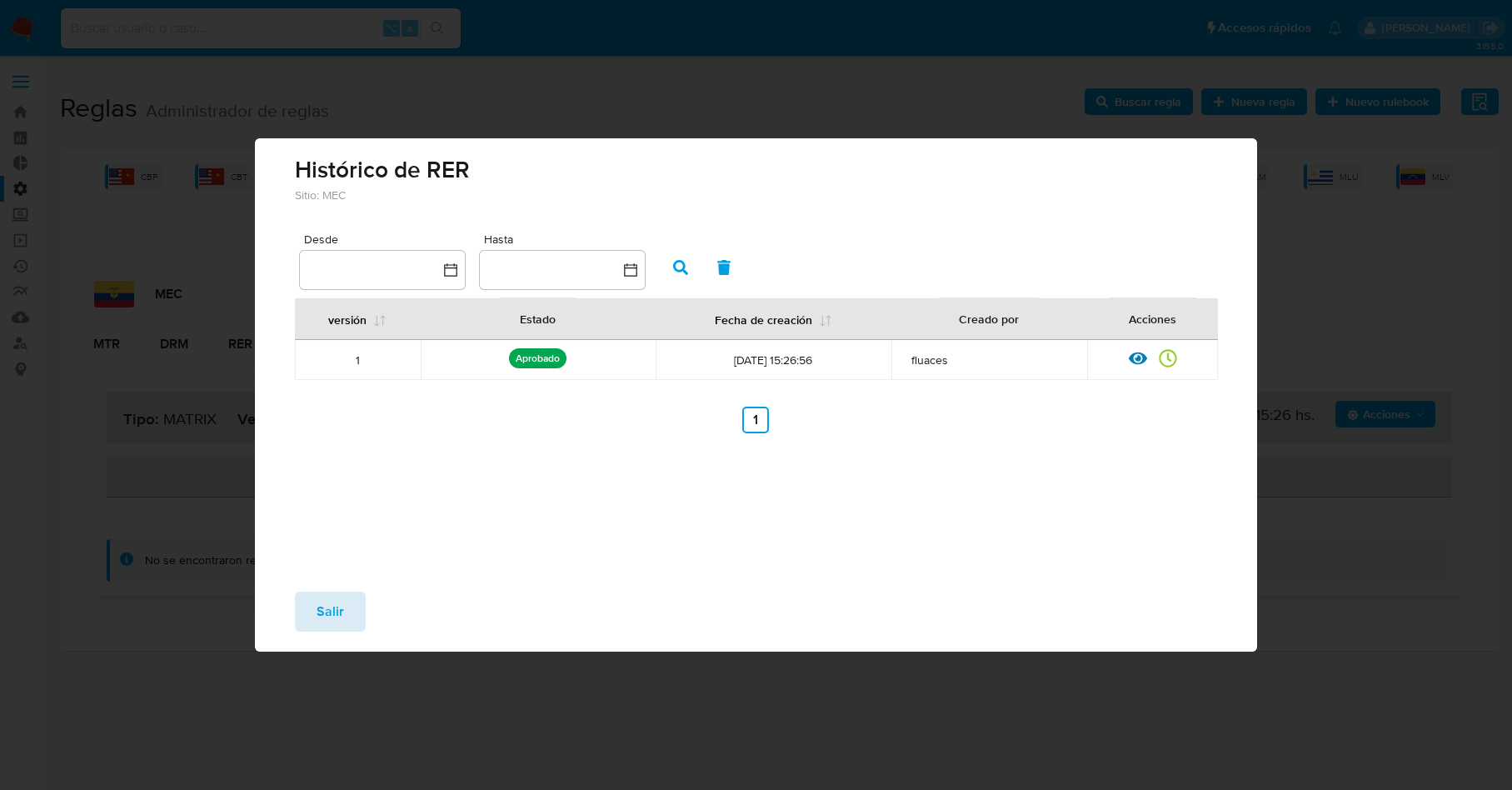
click at [315, 606] on button "Salir" at bounding box center [330, 611] width 70 height 40
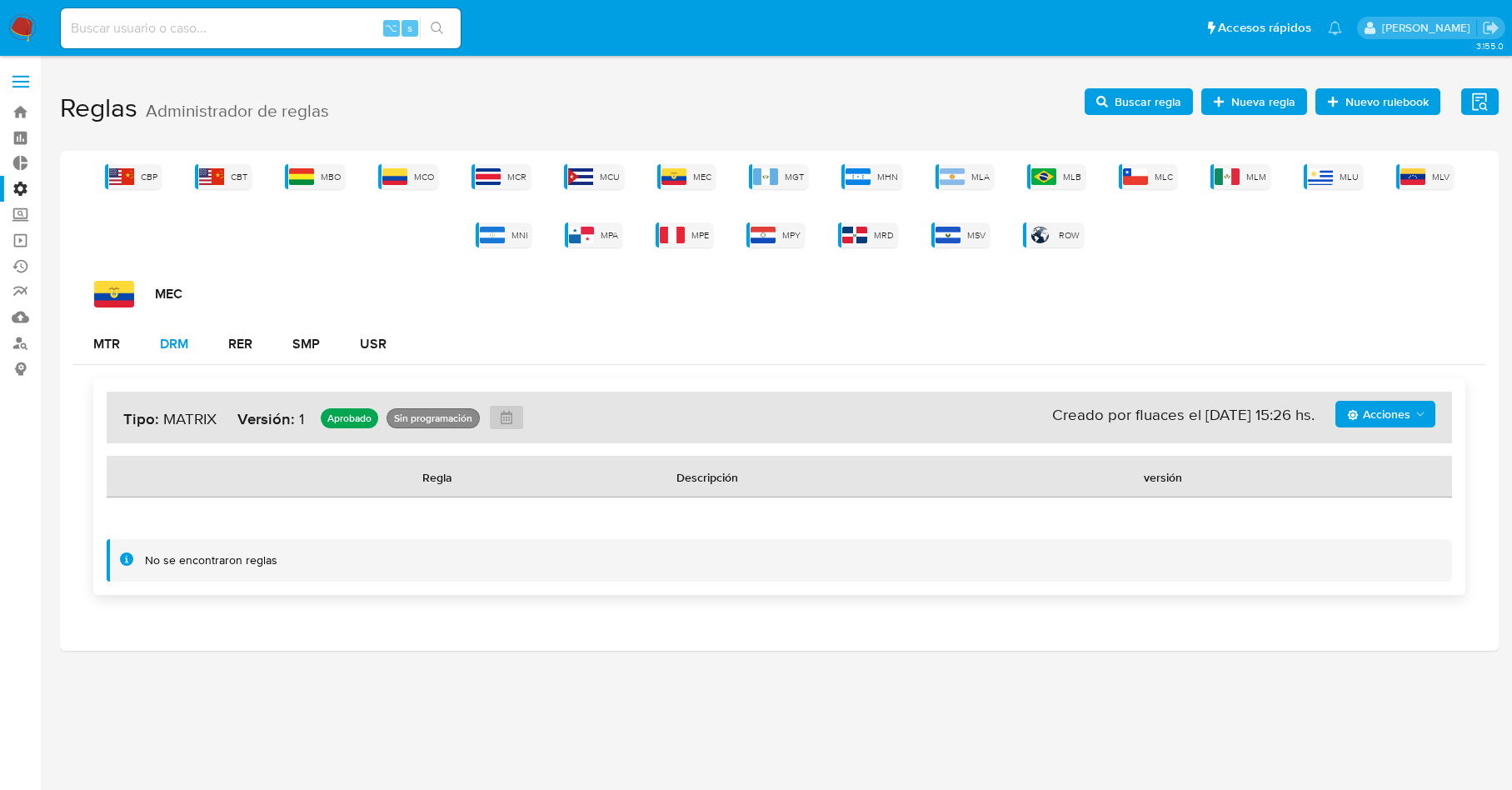
click at [191, 340] on button "DRM" at bounding box center [174, 343] width 69 height 40
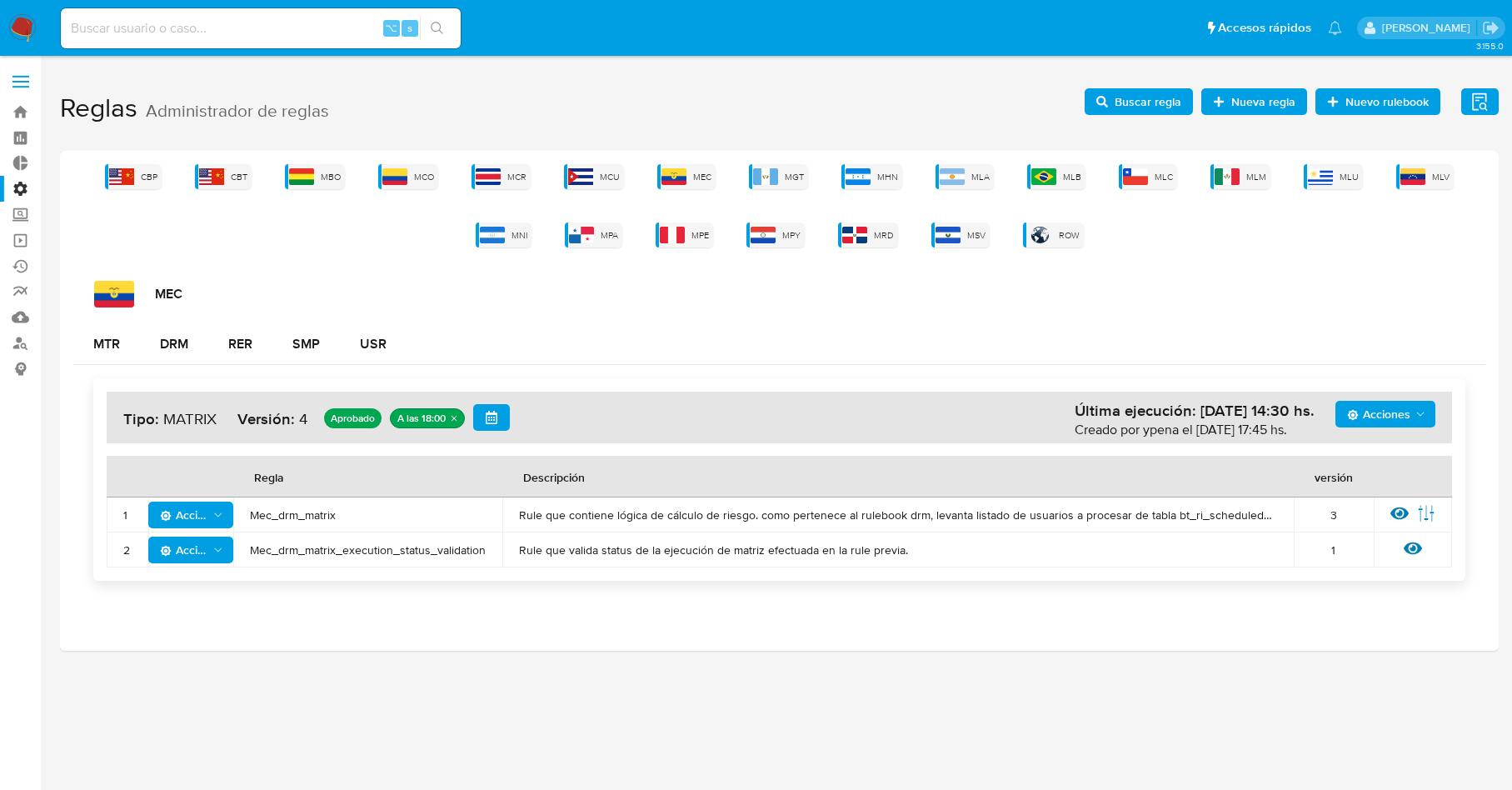
click at [1440, 420] on div "Acciones Última ejecución: 20/08/2025 14:30 hs. Creado por ypena el 28/07/2025 …" at bounding box center [779, 417] width 1346 height 52
click at [1405, 414] on span "Acciones" at bounding box center [1379, 414] width 63 height 26
click at [1376, 495] on button "Ver historico" at bounding box center [1385, 495] width 150 height 40
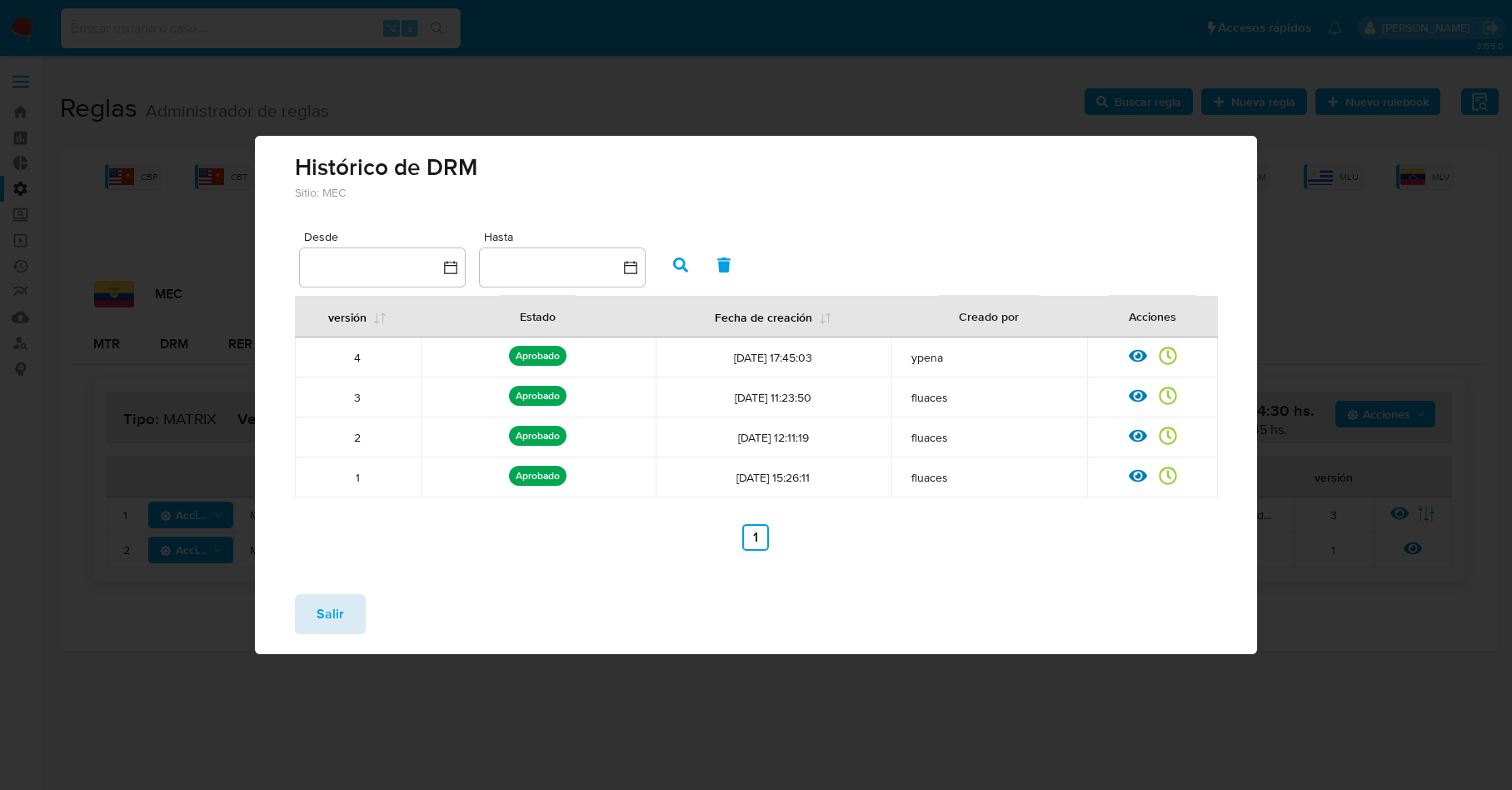
click at [317, 610] on span "Salir" at bounding box center [330, 614] width 27 height 37
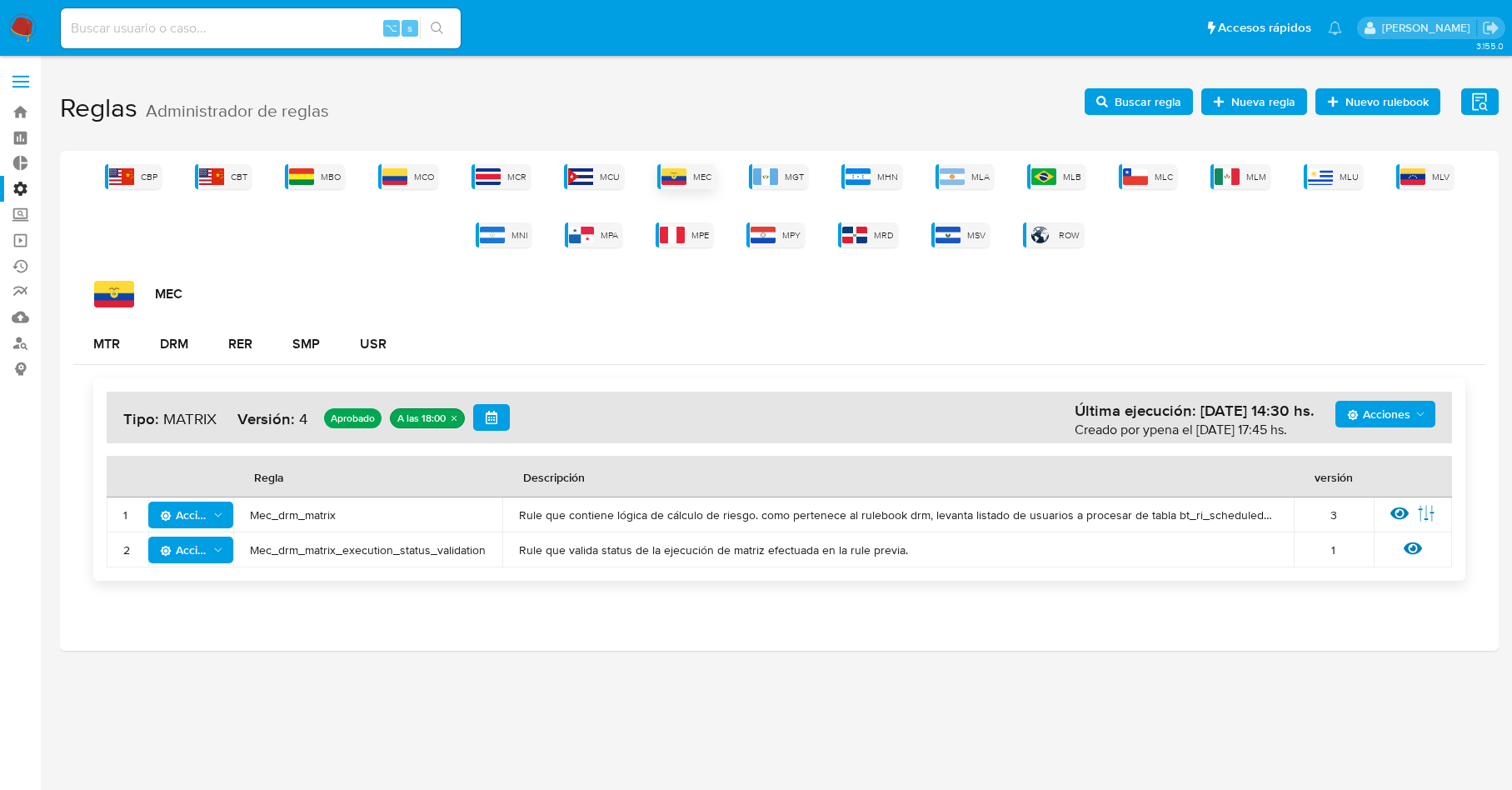
click at [696, 174] on span "MEC" at bounding box center [702, 177] width 18 height 12
click at [391, 375] on div "Acciones Última ejecución: 20/08/2025 14:30 hs. Creado por ypena el 28/07/2025 …" at bounding box center [779, 479] width 1412 height 229
click at [376, 343] on div "USR" at bounding box center [373, 343] width 26 height 13
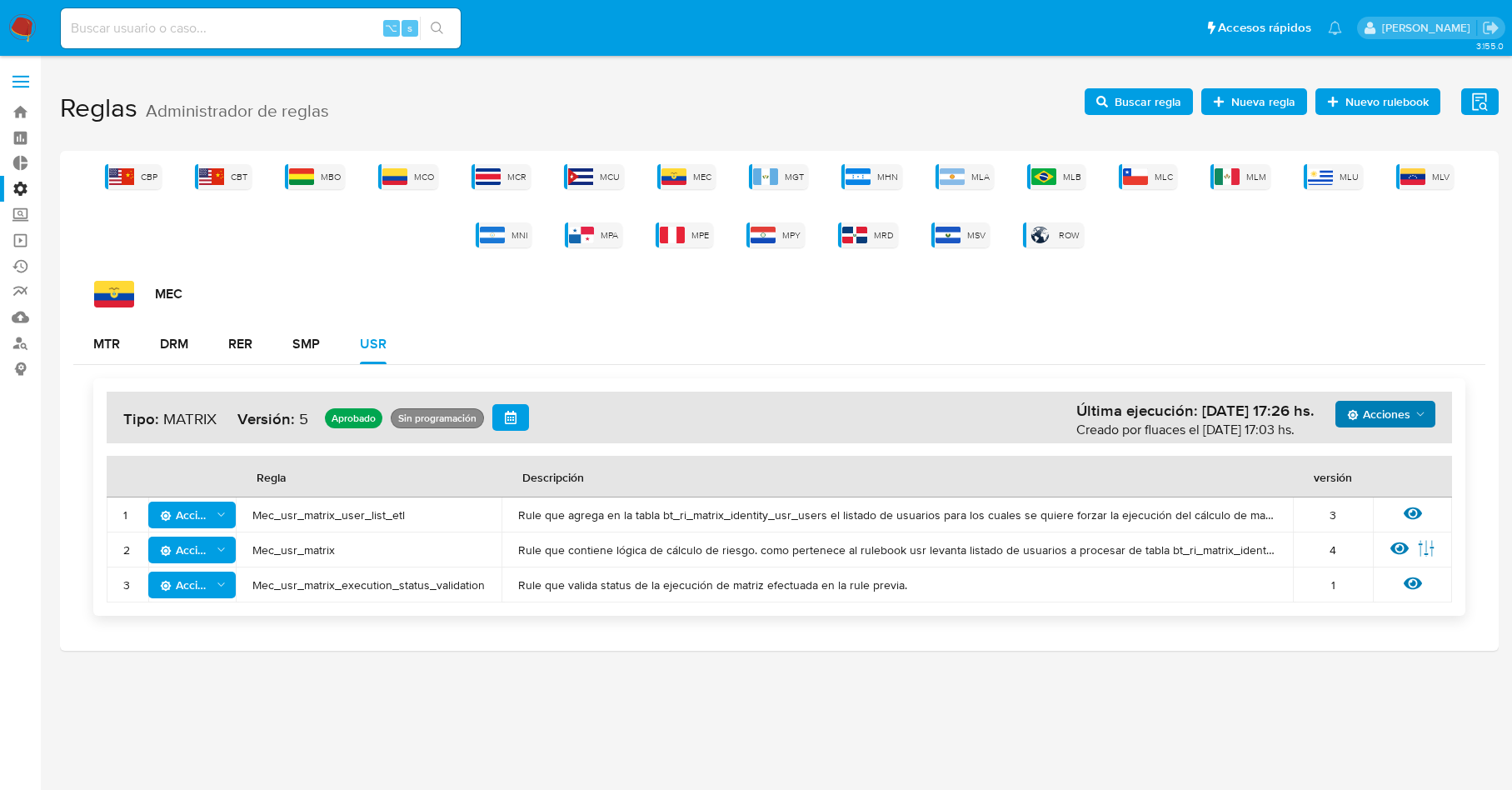
click at [1397, 416] on span "Acciones" at bounding box center [1379, 414] width 63 height 26
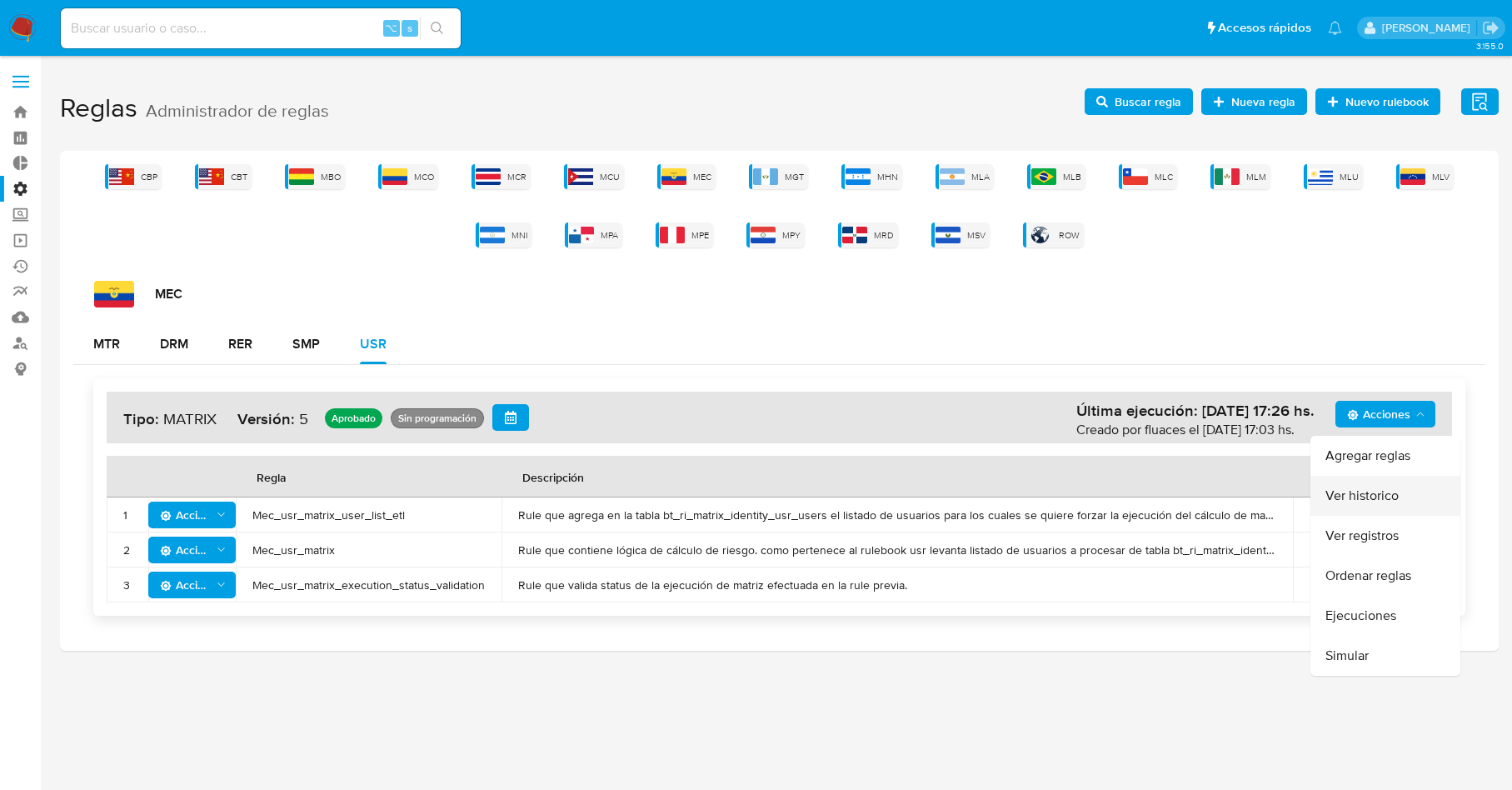
click at [1368, 498] on button "Ver historico" at bounding box center [1385, 495] width 150 height 40
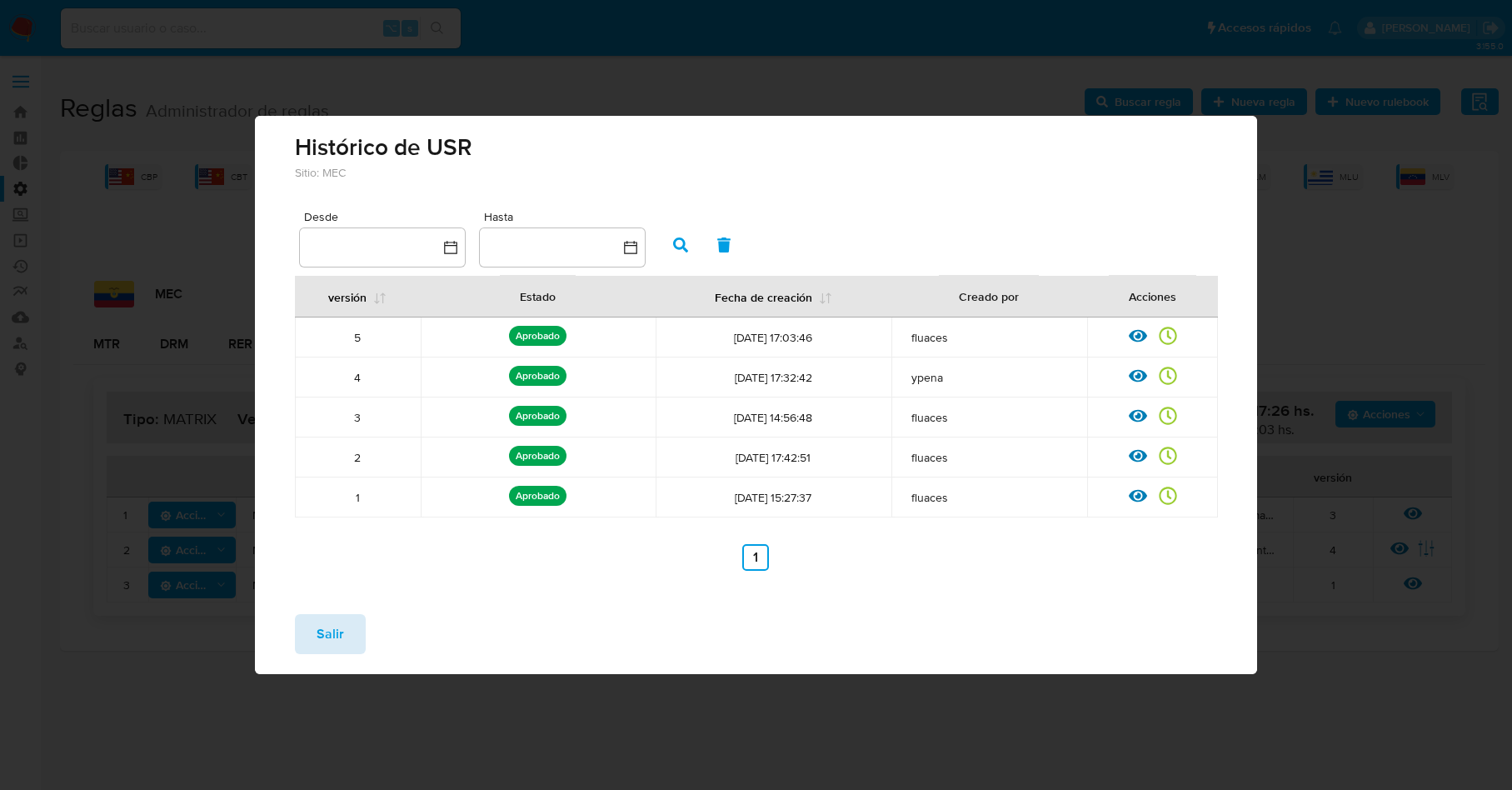
drag, startPoint x: 281, startPoint y: 641, endPoint x: 311, endPoint y: 639, distance: 30.1
click at [291, 640] on div "Salir" at bounding box center [756, 637] width 1002 height 73
click at [321, 639] on span "Salir" at bounding box center [330, 634] width 27 height 37
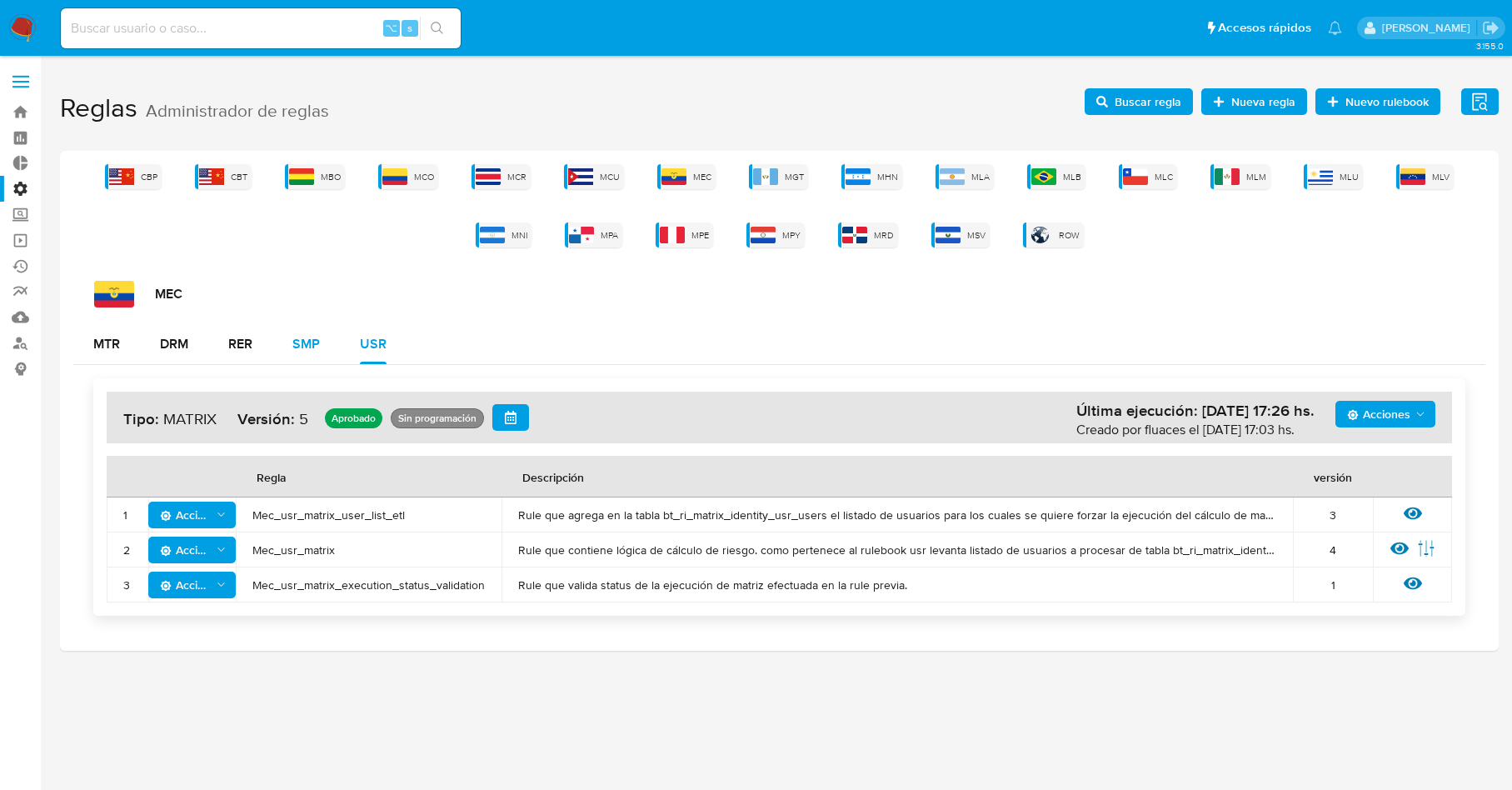
click at [301, 338] on div "SMP" at bounding box center [306, 343] width 27 height 13
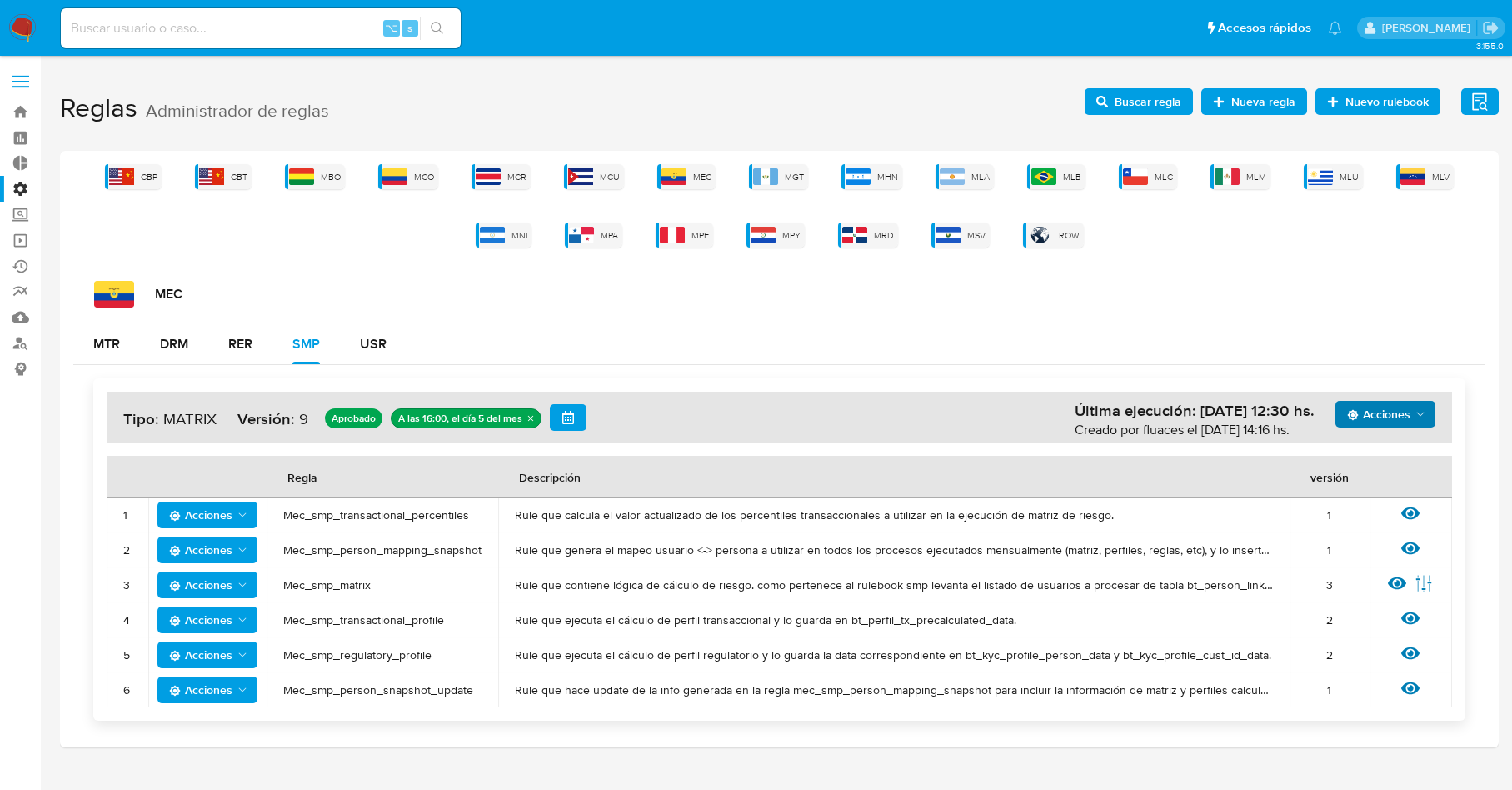
click at [1399, 404] on span "Acciones" at bounding box center [1379, 414] width 63 height 26
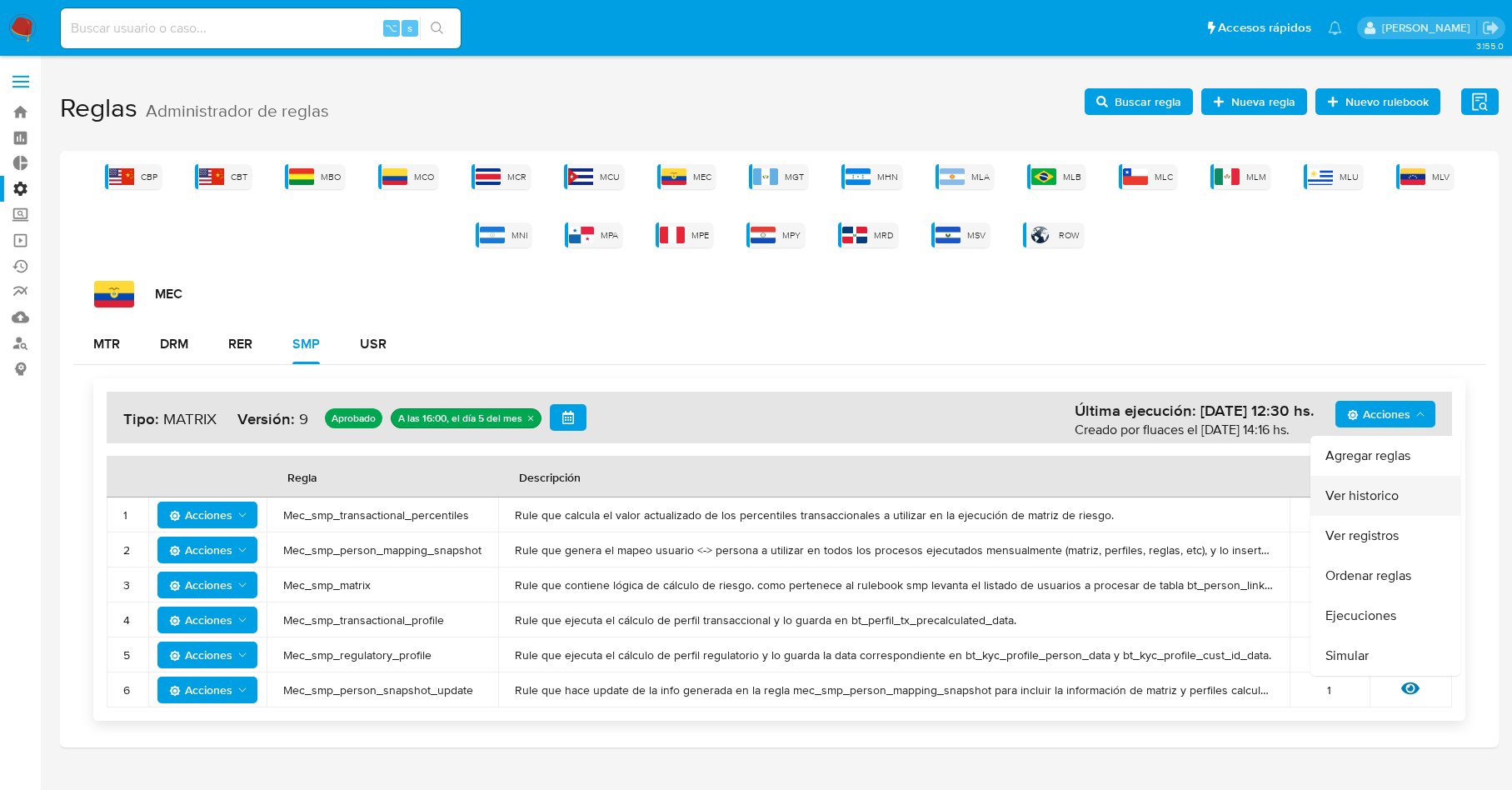
click at [1357, 506] on button "Ver historico" at bounding box center [1385, 495] width 150 height 40
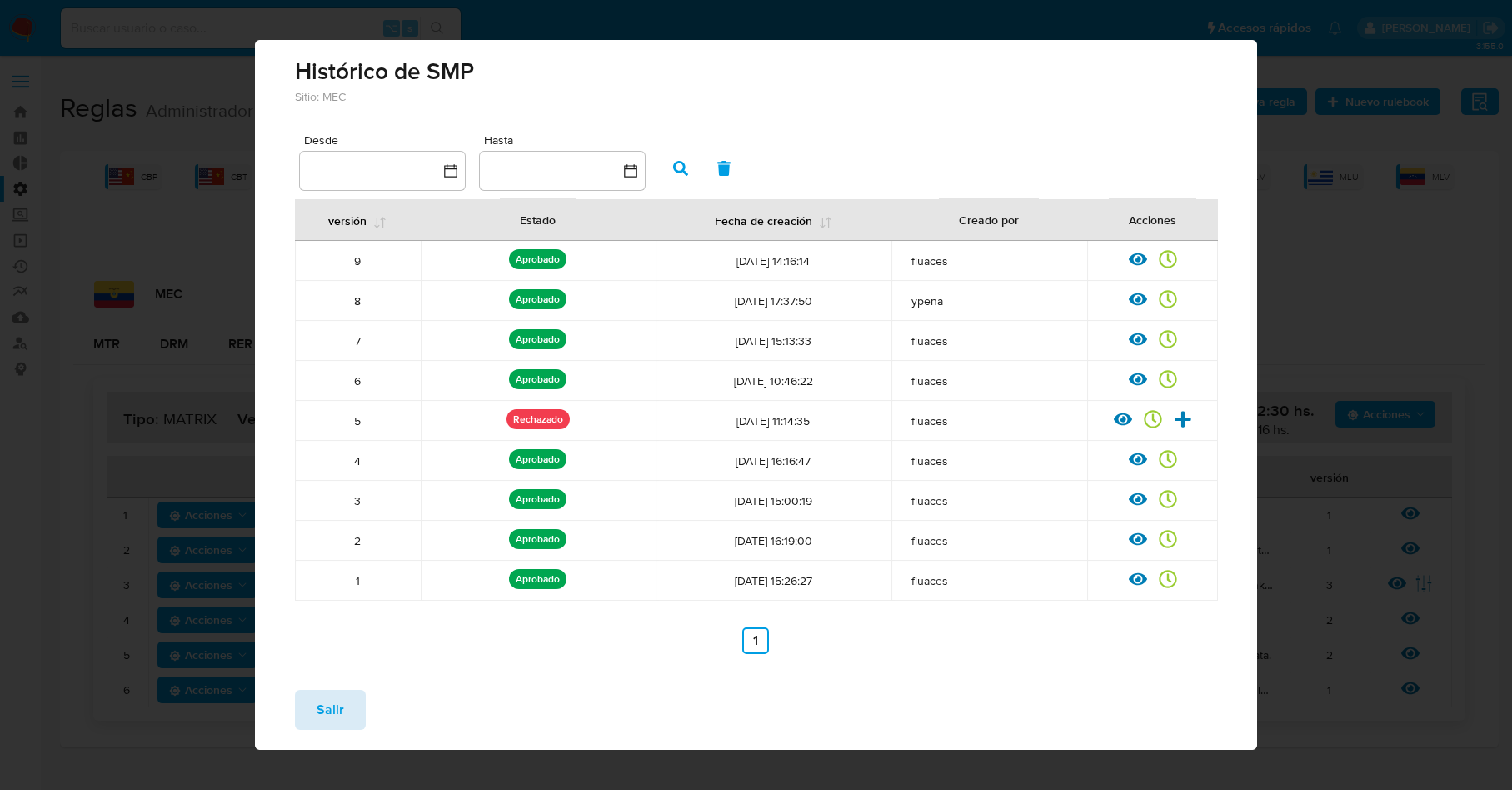
click at [336, 698] on span "Salir" at bounding box center [330, 710] width 27 height 37
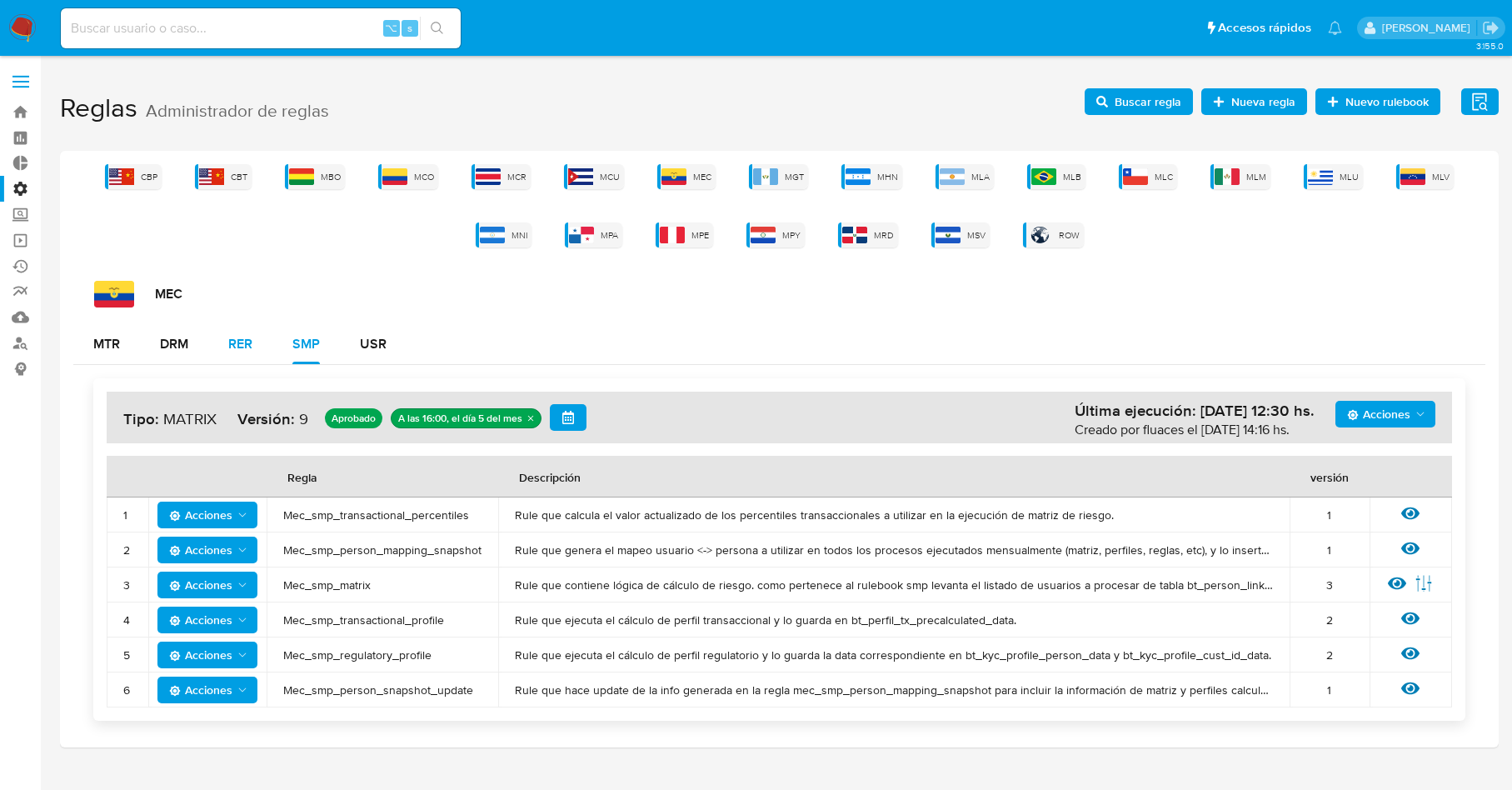
click at [237, 339] on div "RER" at bounding box center [240, 343] width 24 height 13
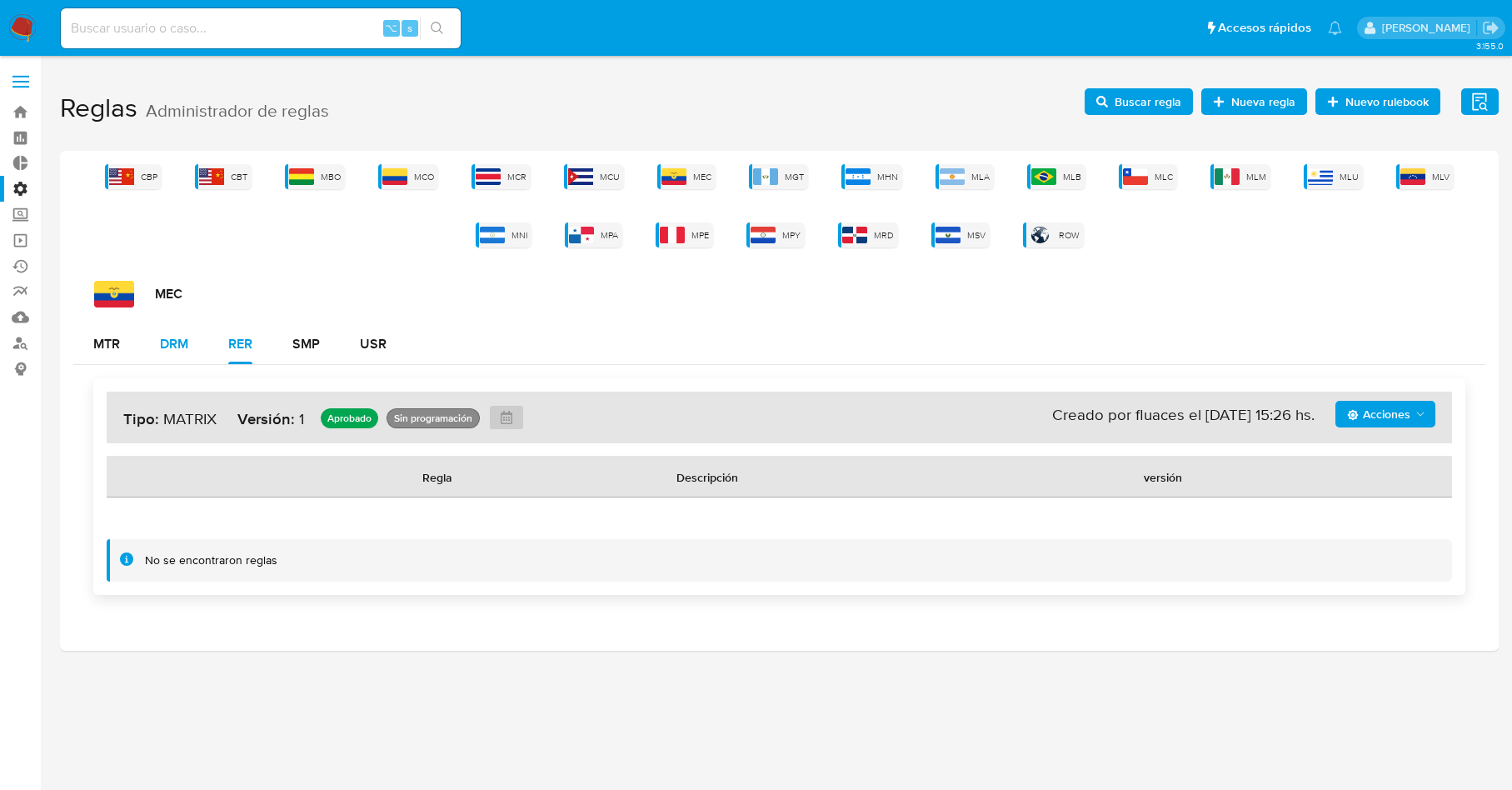
click at [160, 355] on div "DRM" at bounding box center [174, 343] width 28 height 40
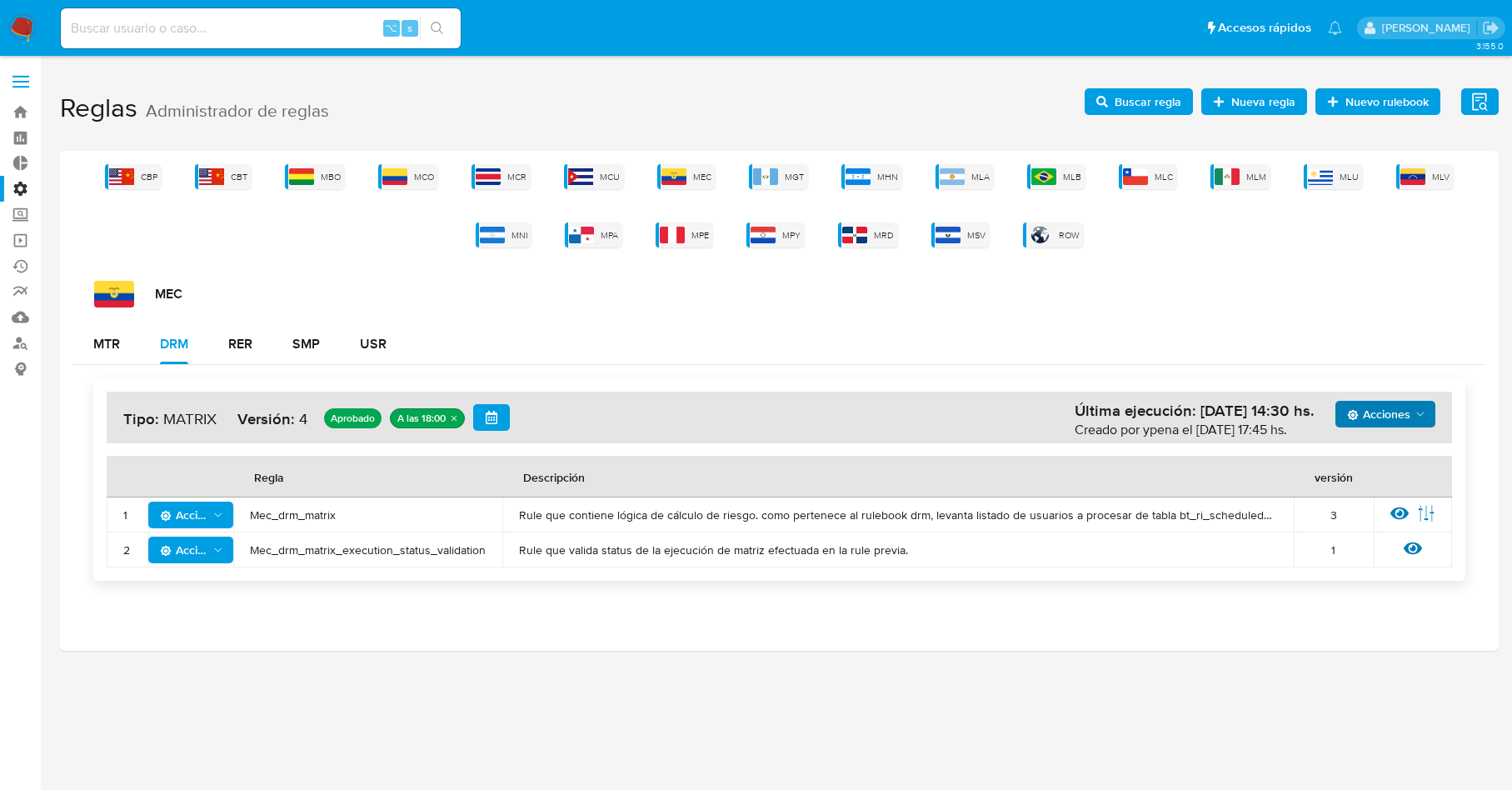
click at [1405, 406] on span "Acciones" at bounding box center [1379, 414] width 63 height 26
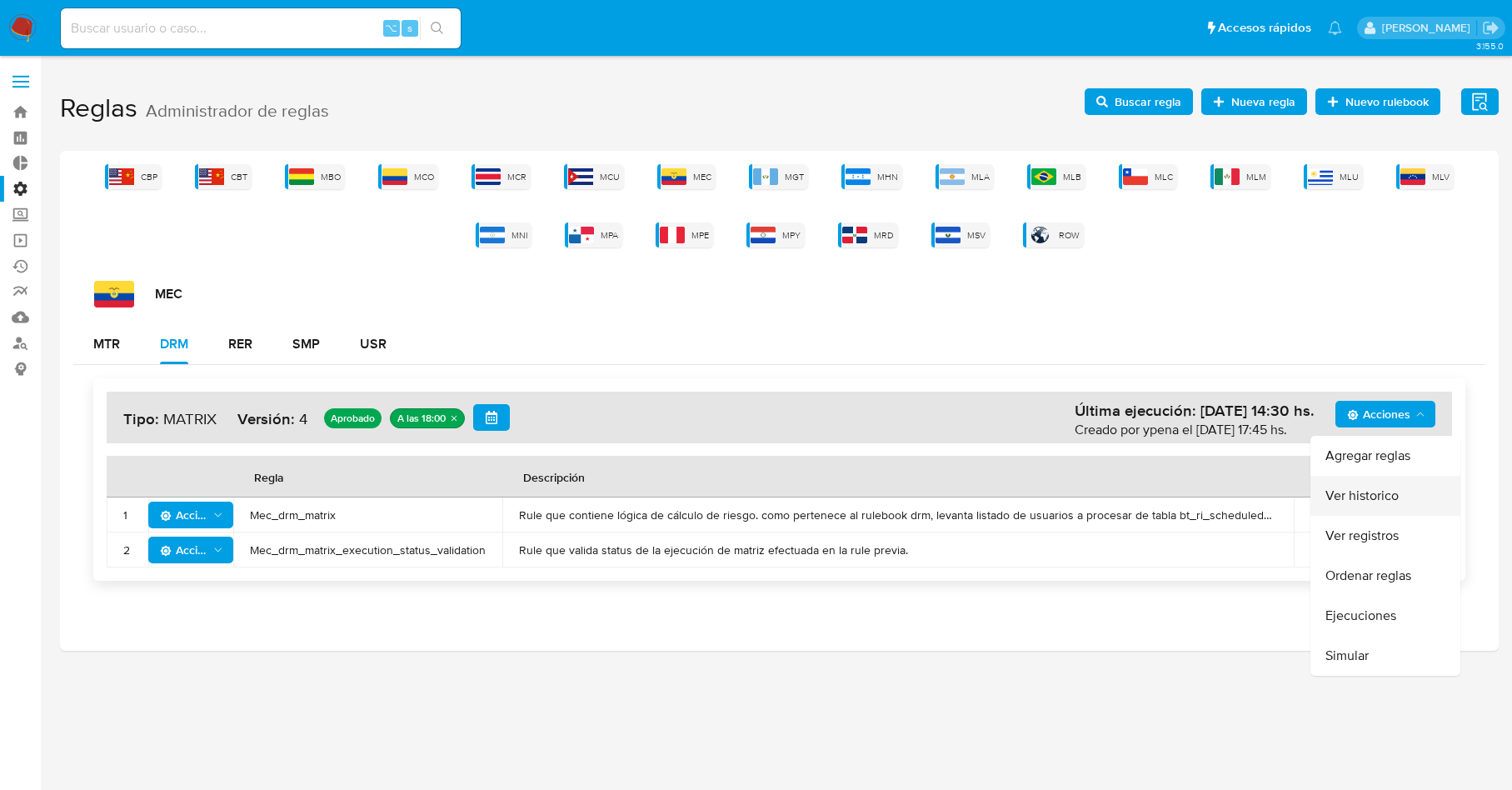
click at [1355, 493] on button "Ver historico" at bounding box center [1385, 495] width 150 height 40
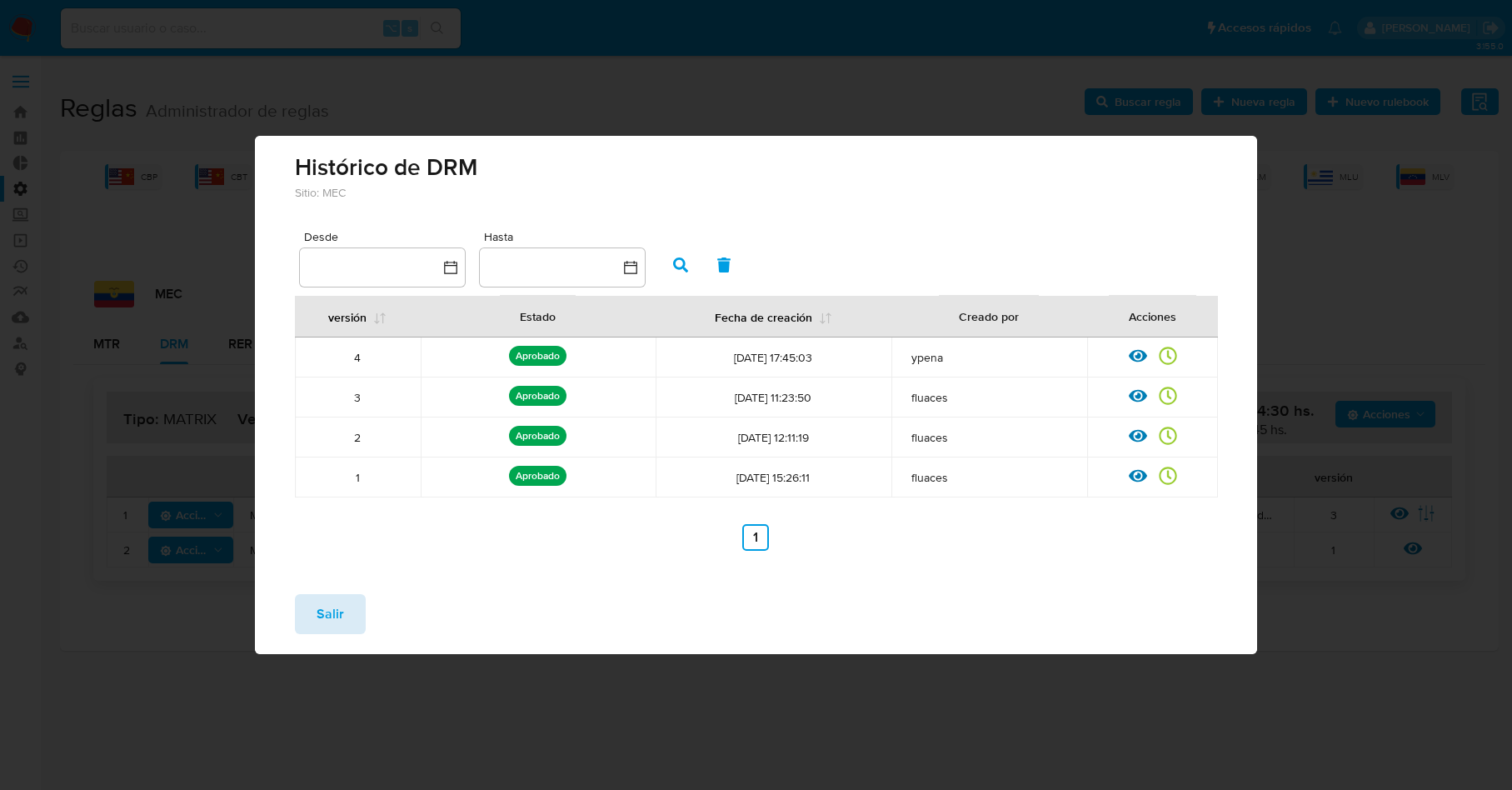
click at [328, 616] on span "Salir" at bounding box center [330, 614] width 27 height 37
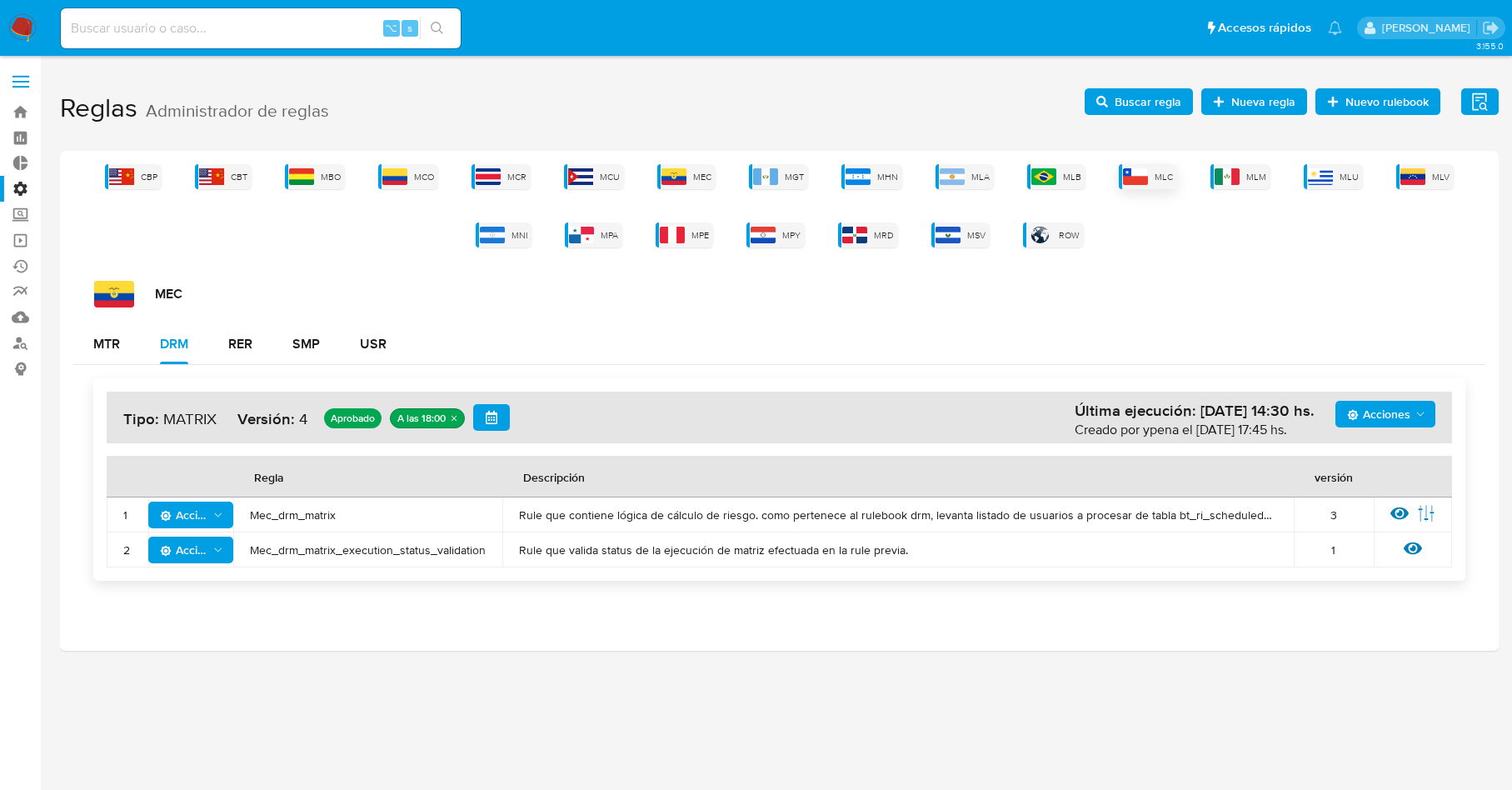
click at [1163, 174] on span "MLC" at bounding box center [1163, 177] width 18 height 12
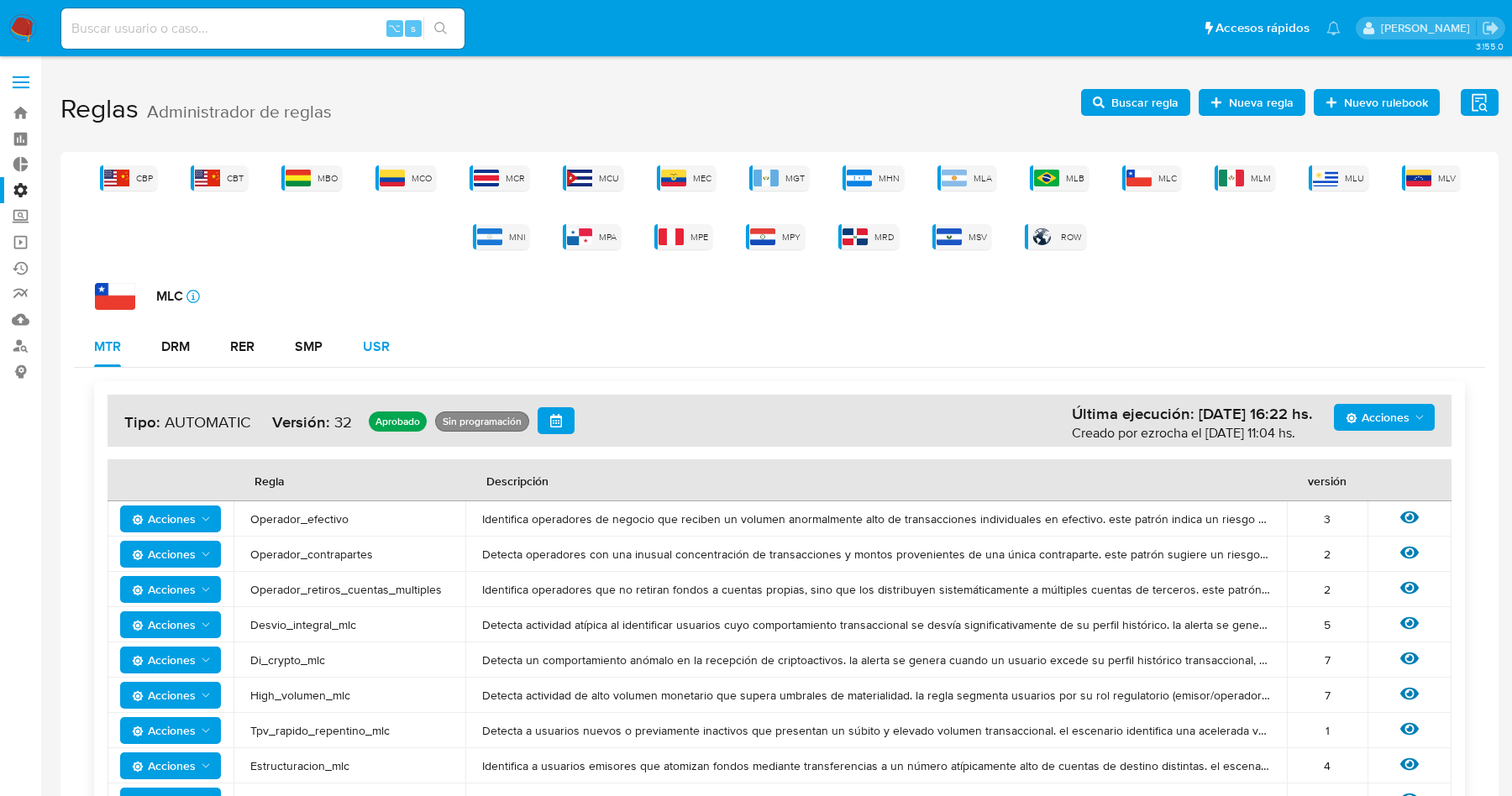
click at [369, 344] on div "USR" at bounding box center [376, 346] width 27 height 13
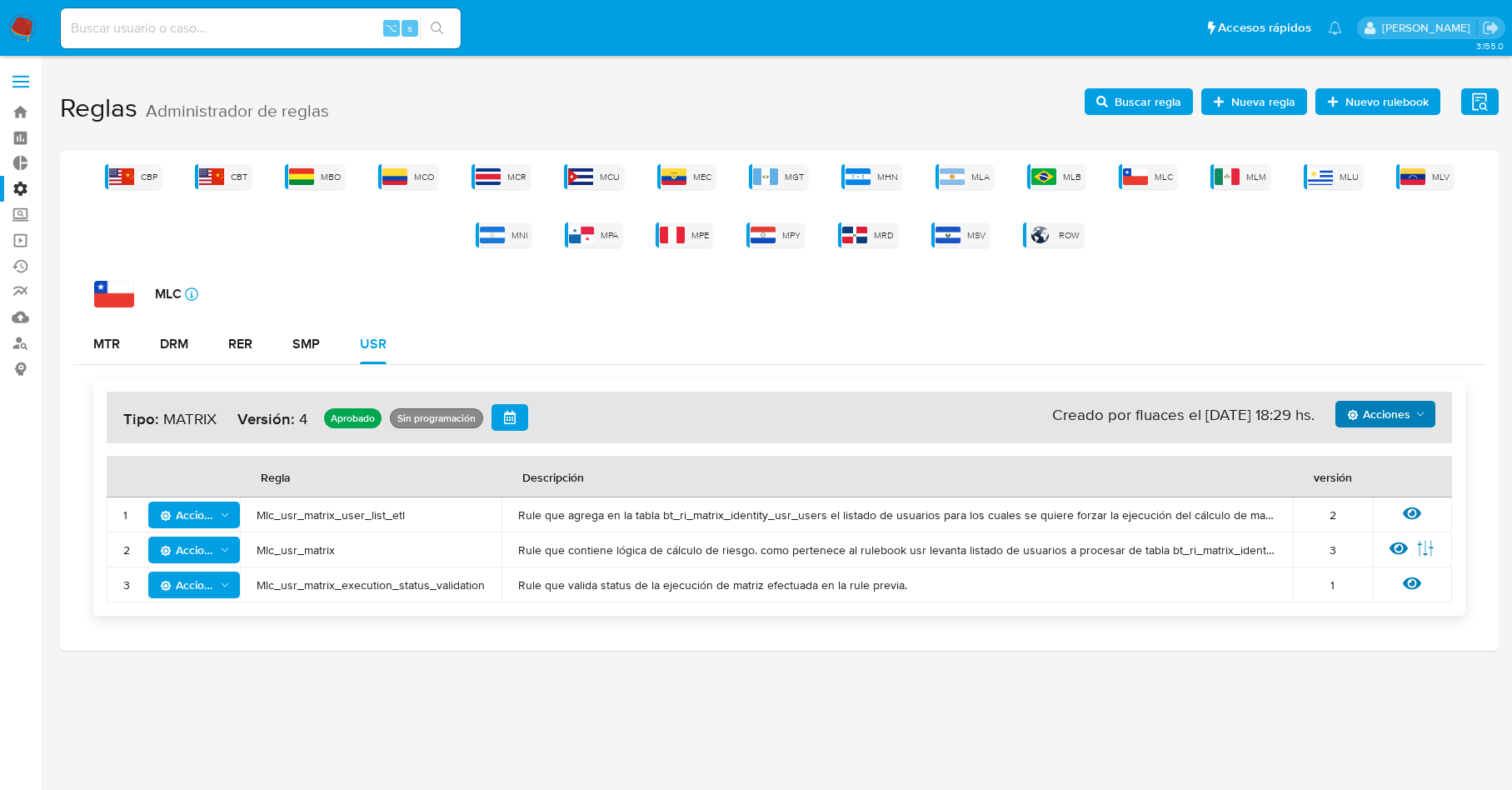
click at [1390, 409] on span "Acciones" at bounding box center [1379, 414] width 63 height 26
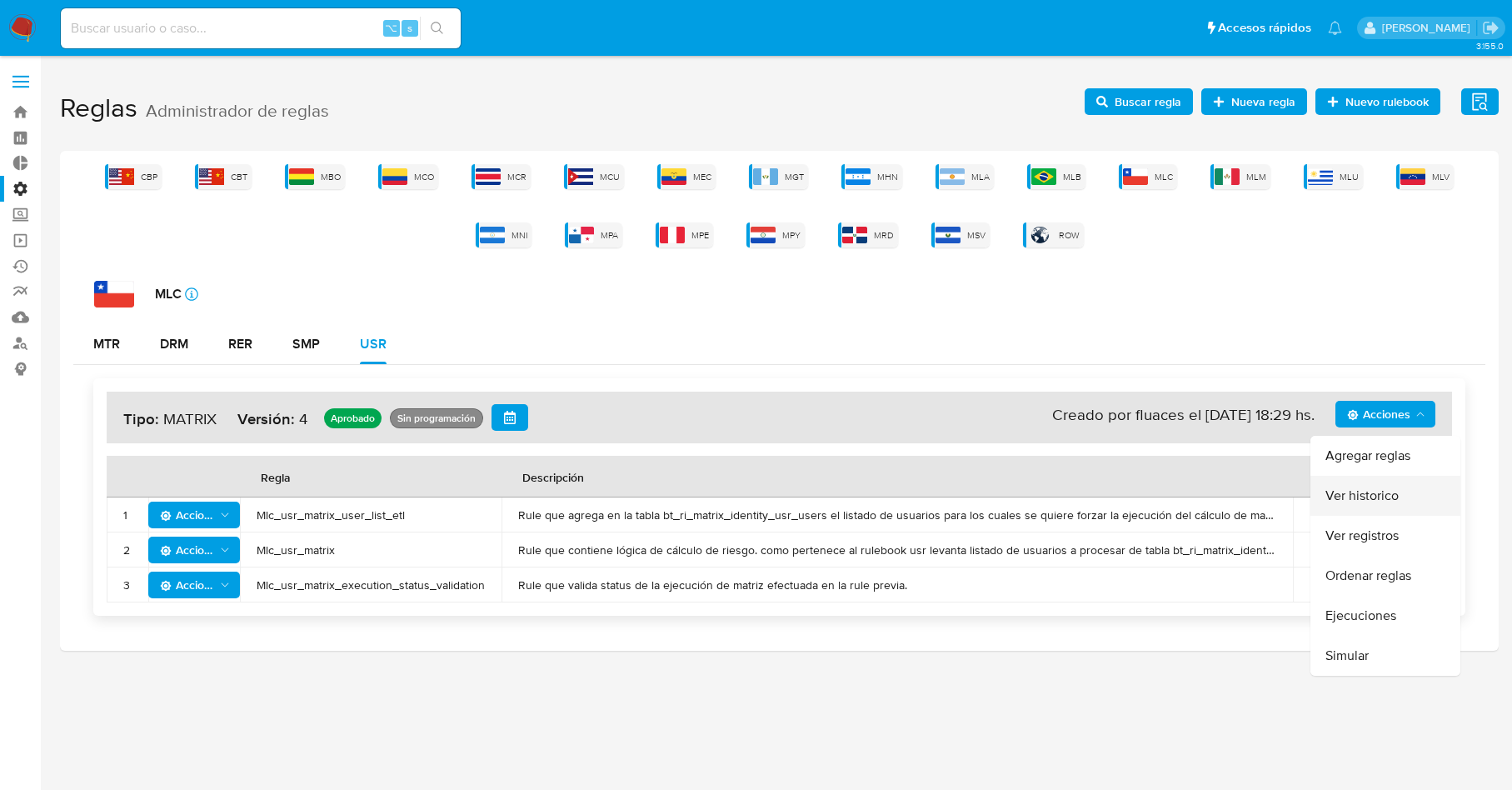
click at [1370, 494] on button "Ver historico" at bounding box center [1385, 495] width 150 height 40
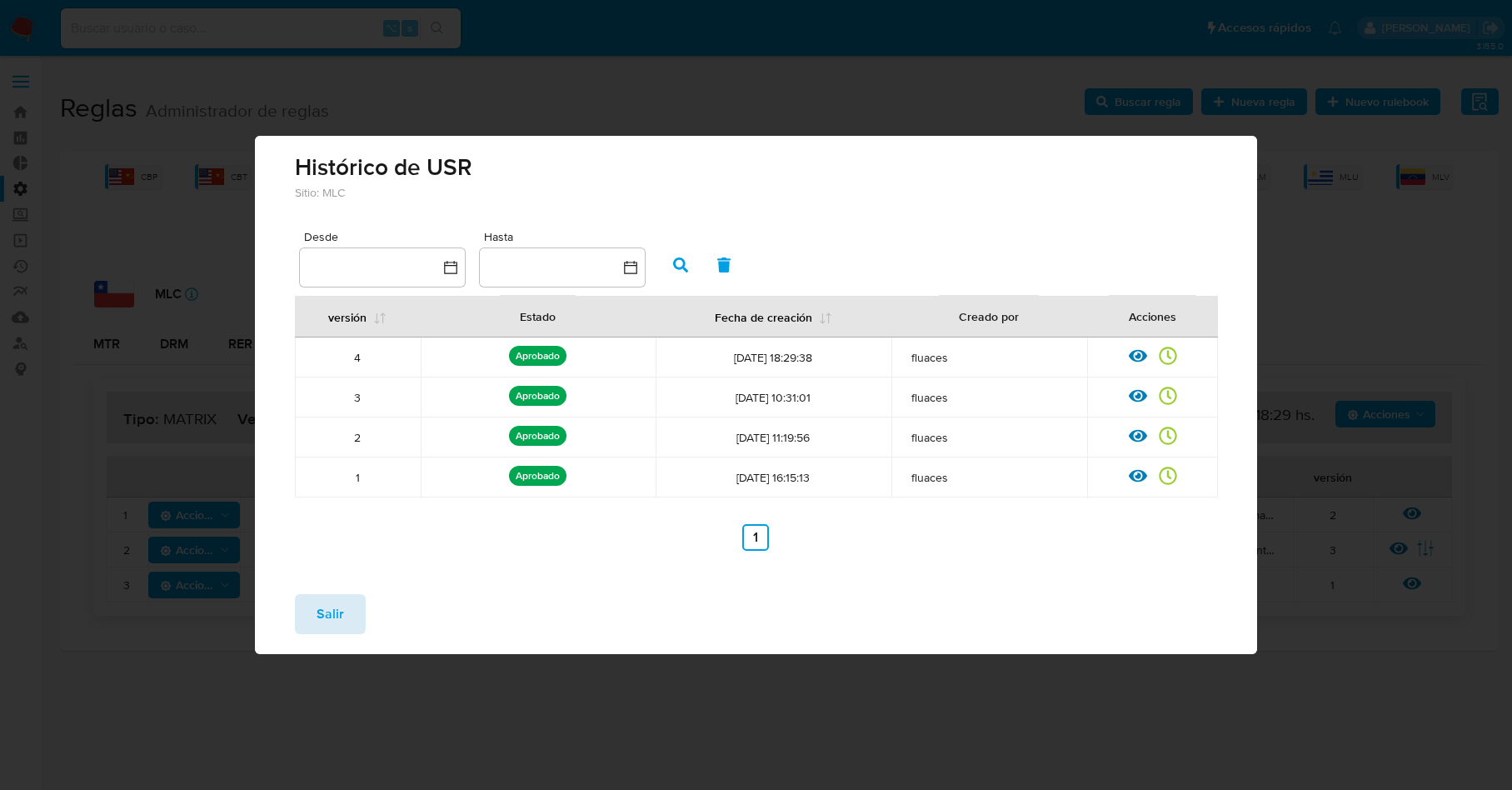
click at [336, 613] on span "Salir" at bounding box center [330, 614] width 27 height 37
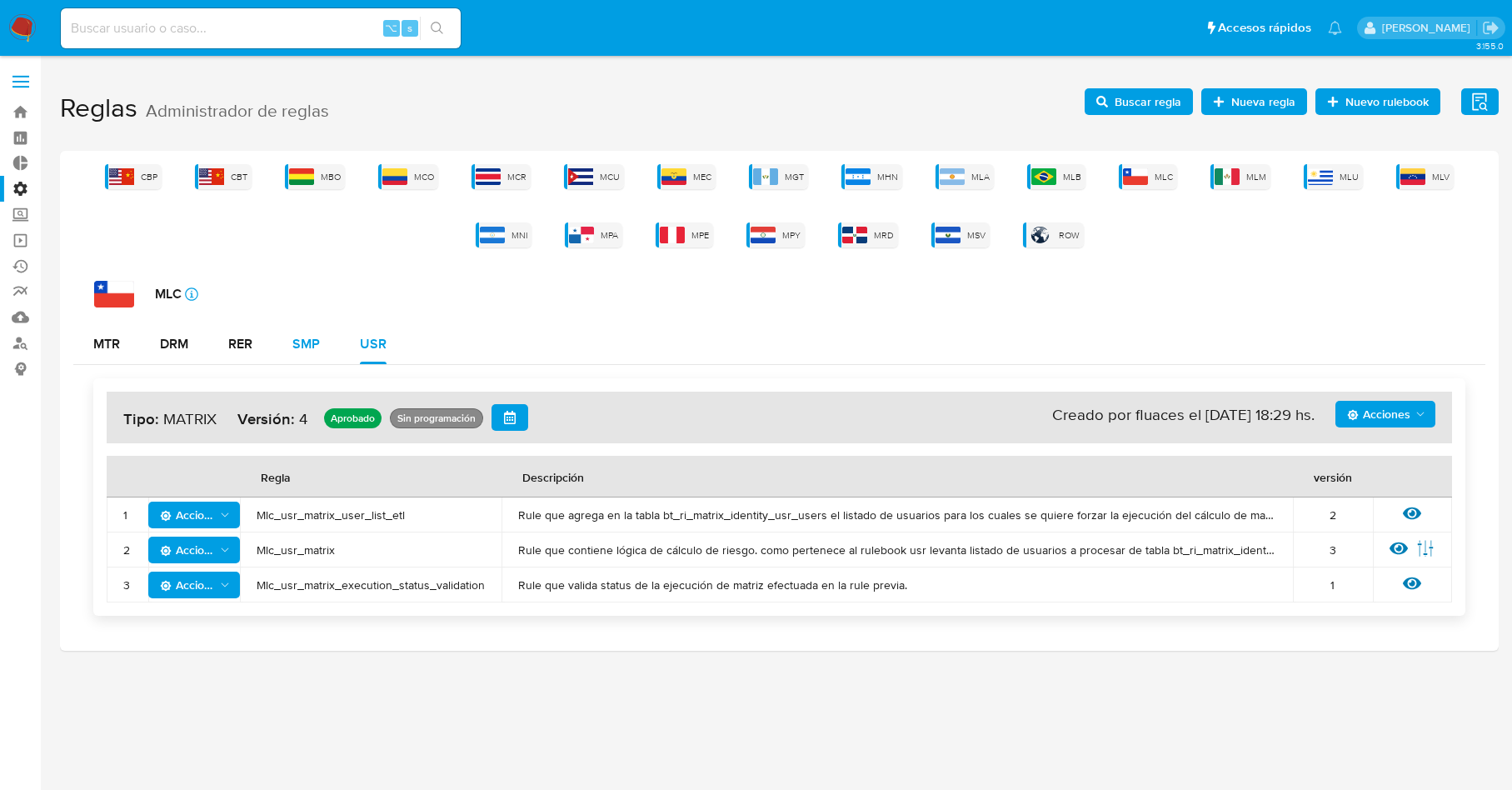
click at [284, 335] on button "SMP" at bounding box center [306, 343] width 68 height 40
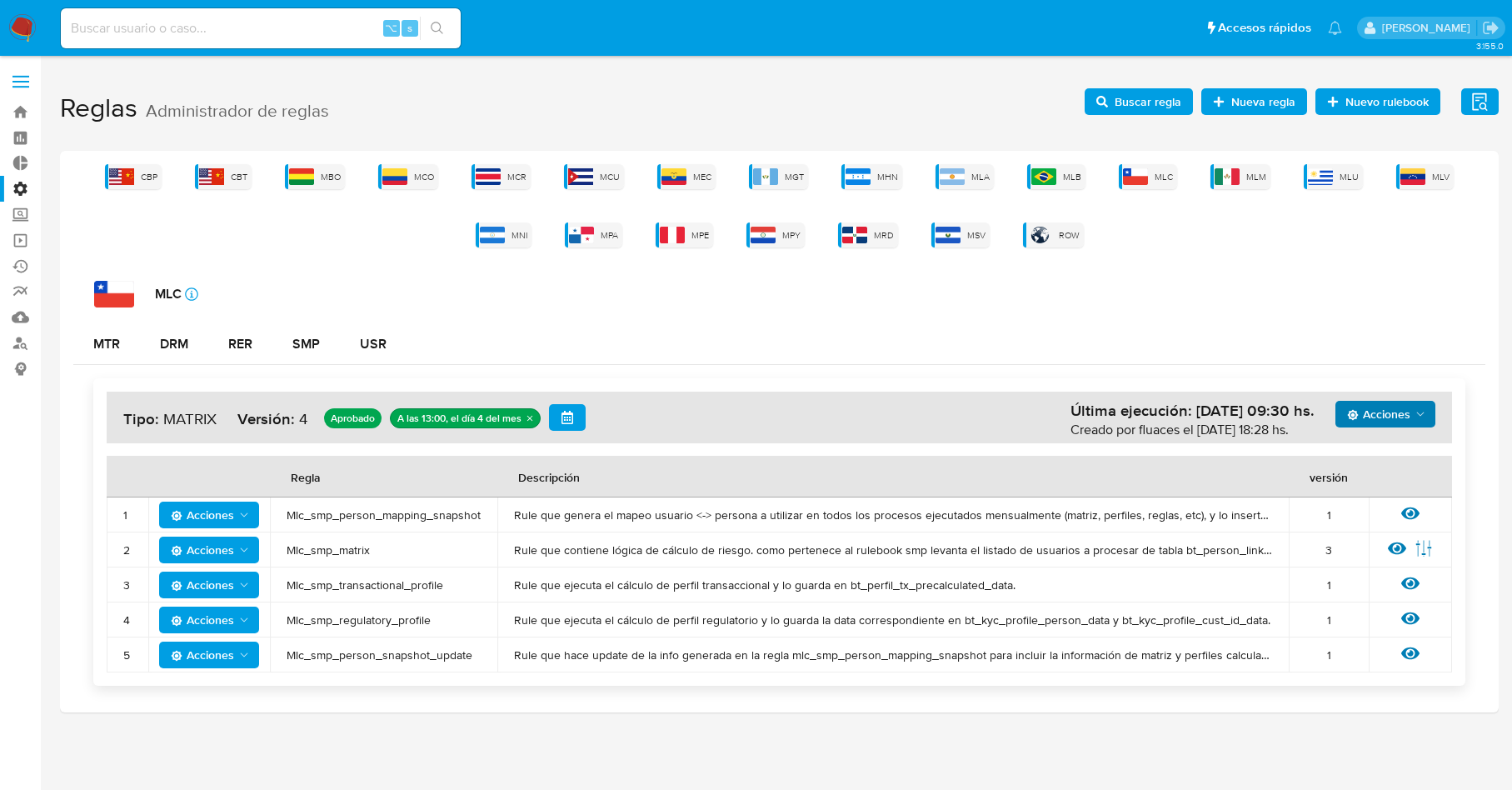
click at [1383, 408] on span "Acciones" at bounding box center [1379, 414] width 63 height 26
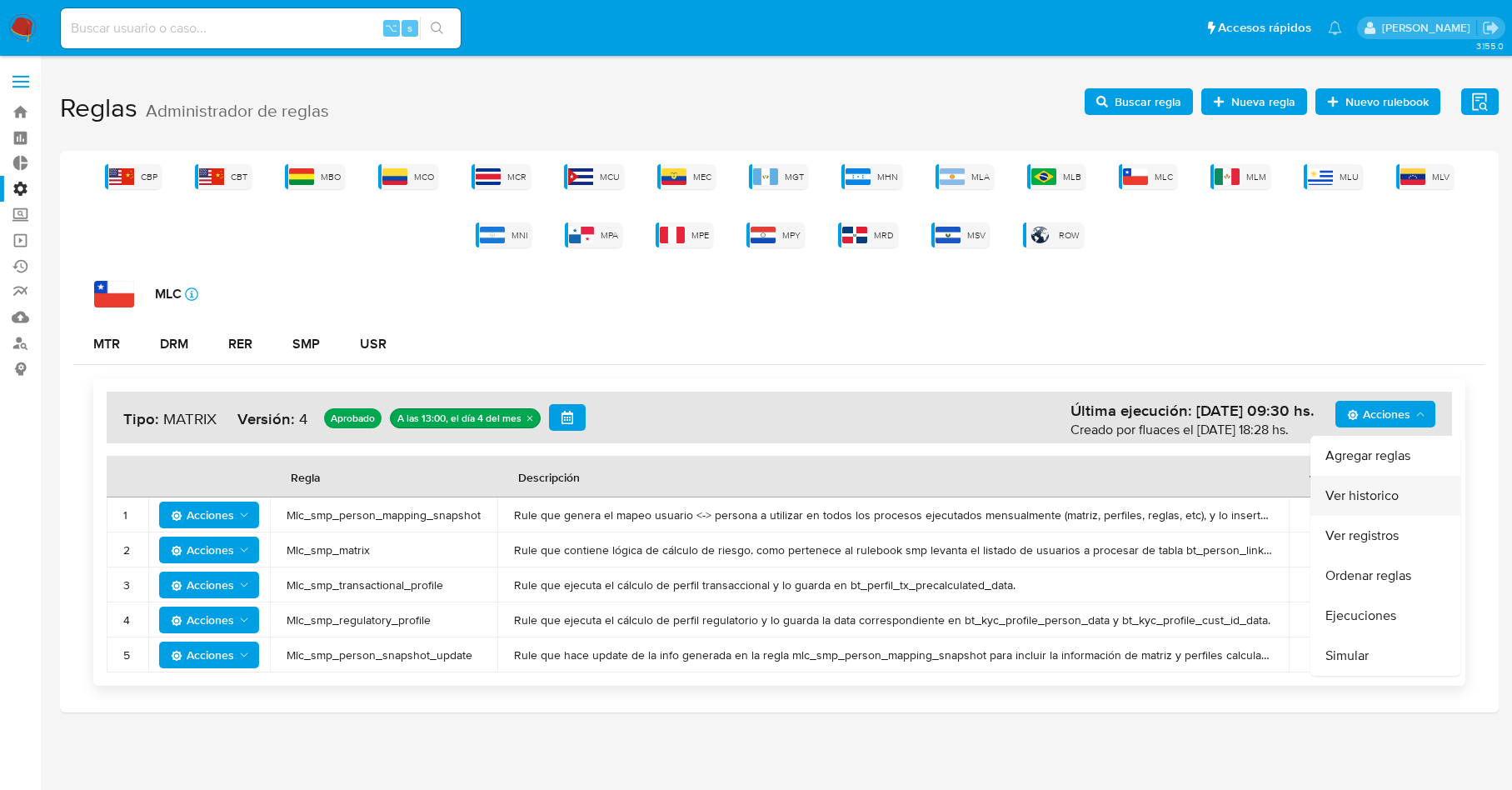
click at [1366, 498] on button "Ver historico" at bounding box center [1385, 495] width 150 height 40
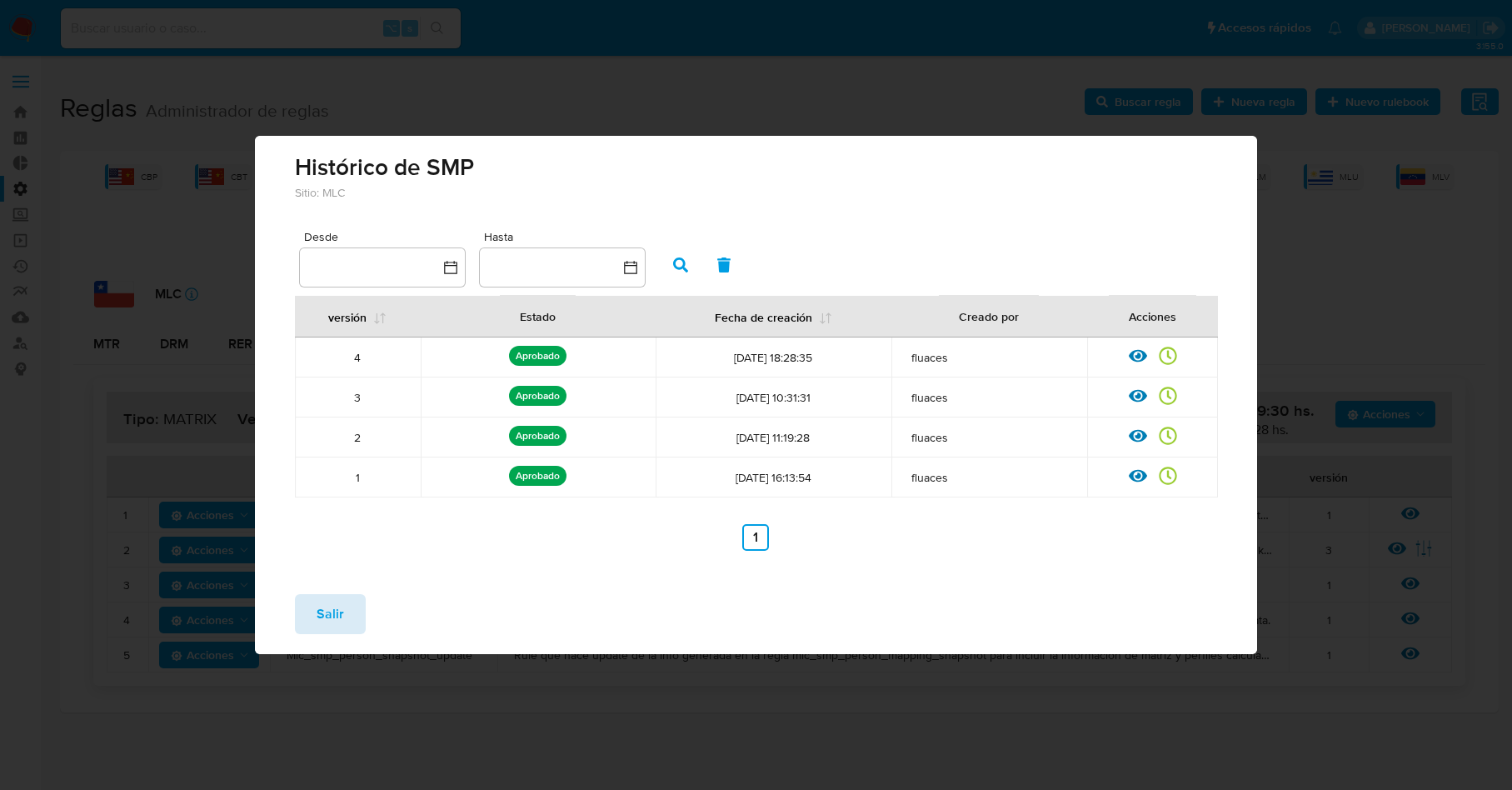
click at [327, 611] on span "Salir" at bounding box center [330, 614] width 27 height 37
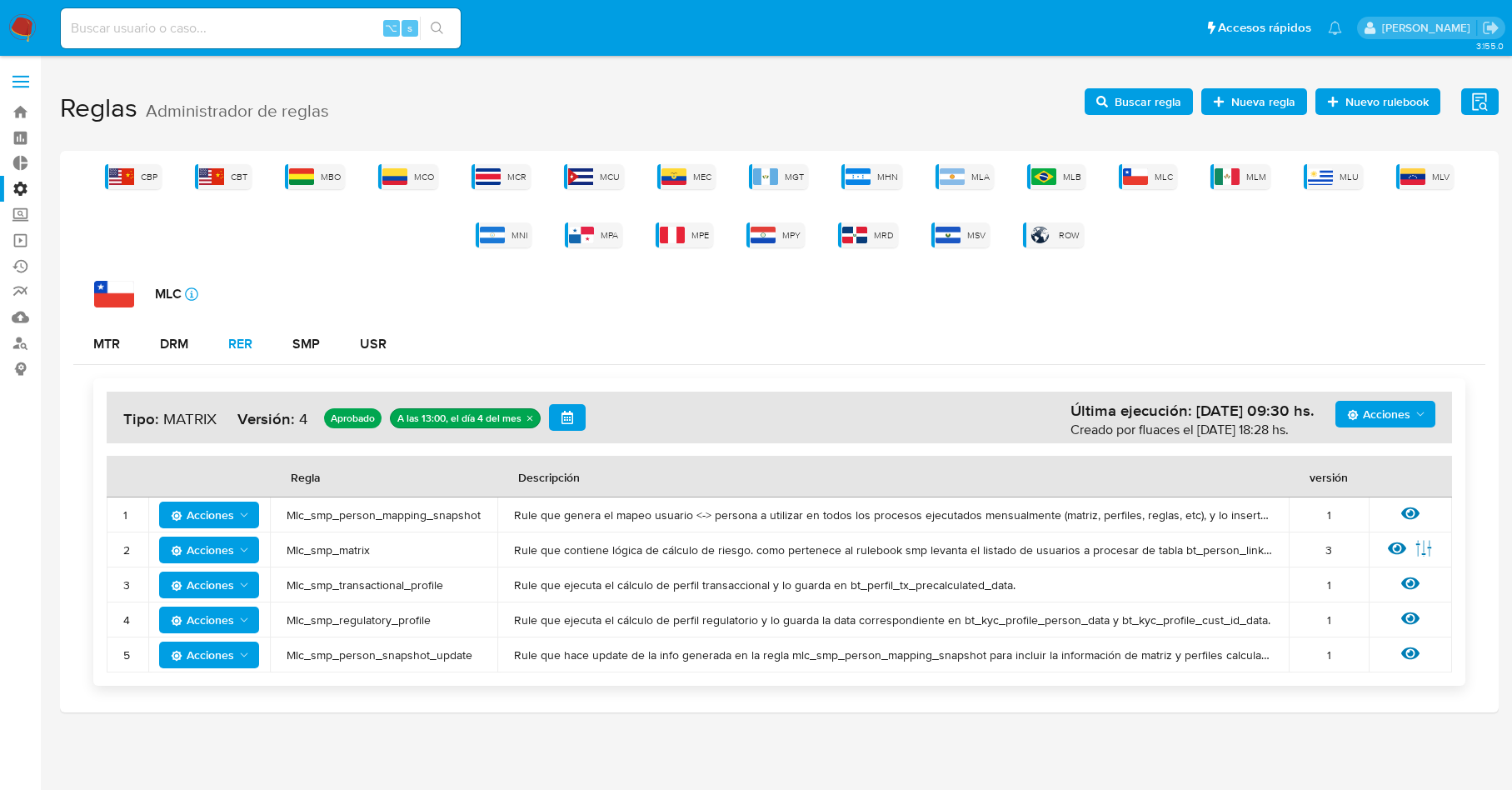
click at [246, 326] on div "RER" at bounding box center [240, 343] width 24 height 40
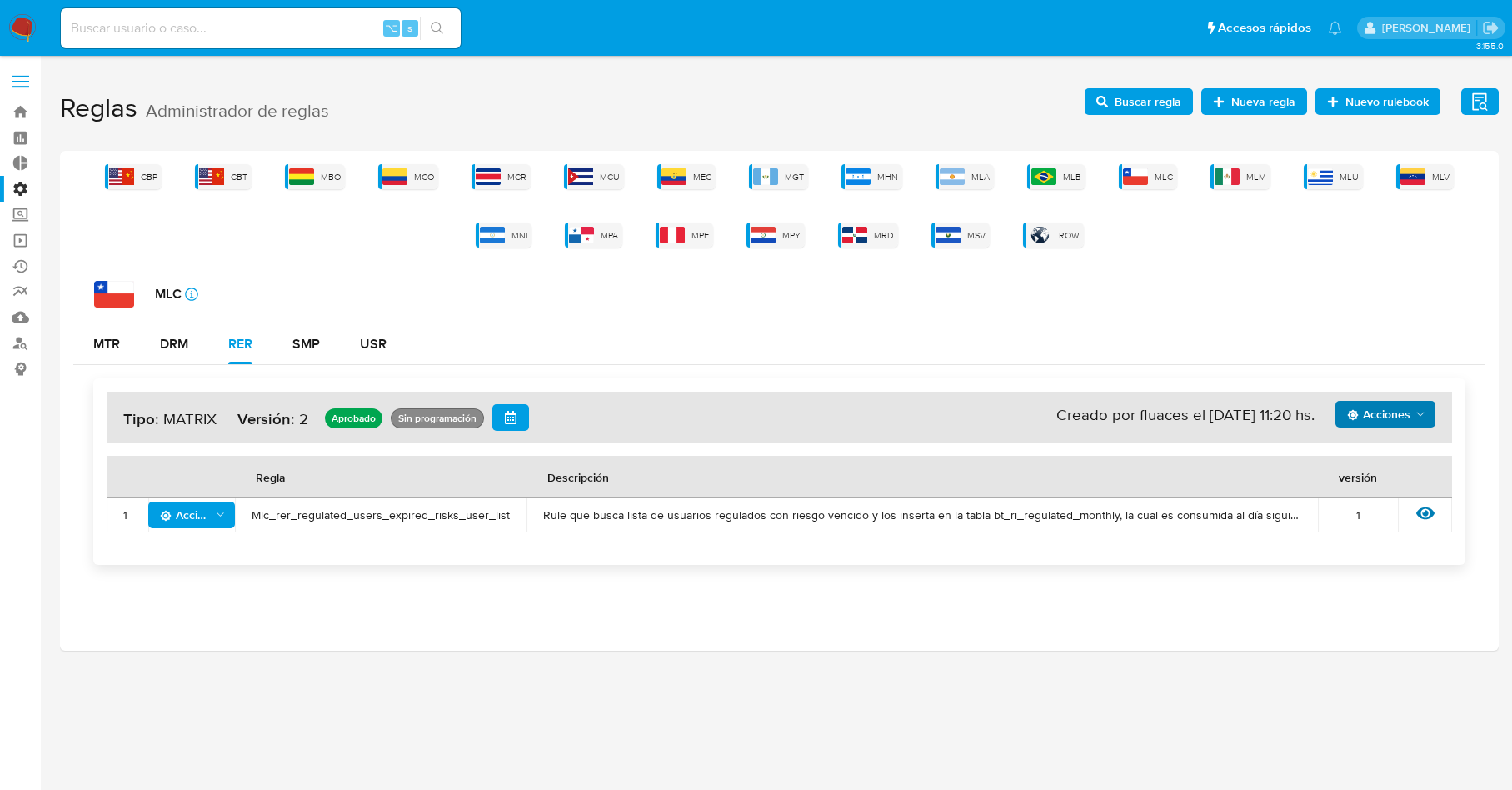
click at [1391, 410] on span "Acciones" at bounding box center [1379, 414] width 63 height 26
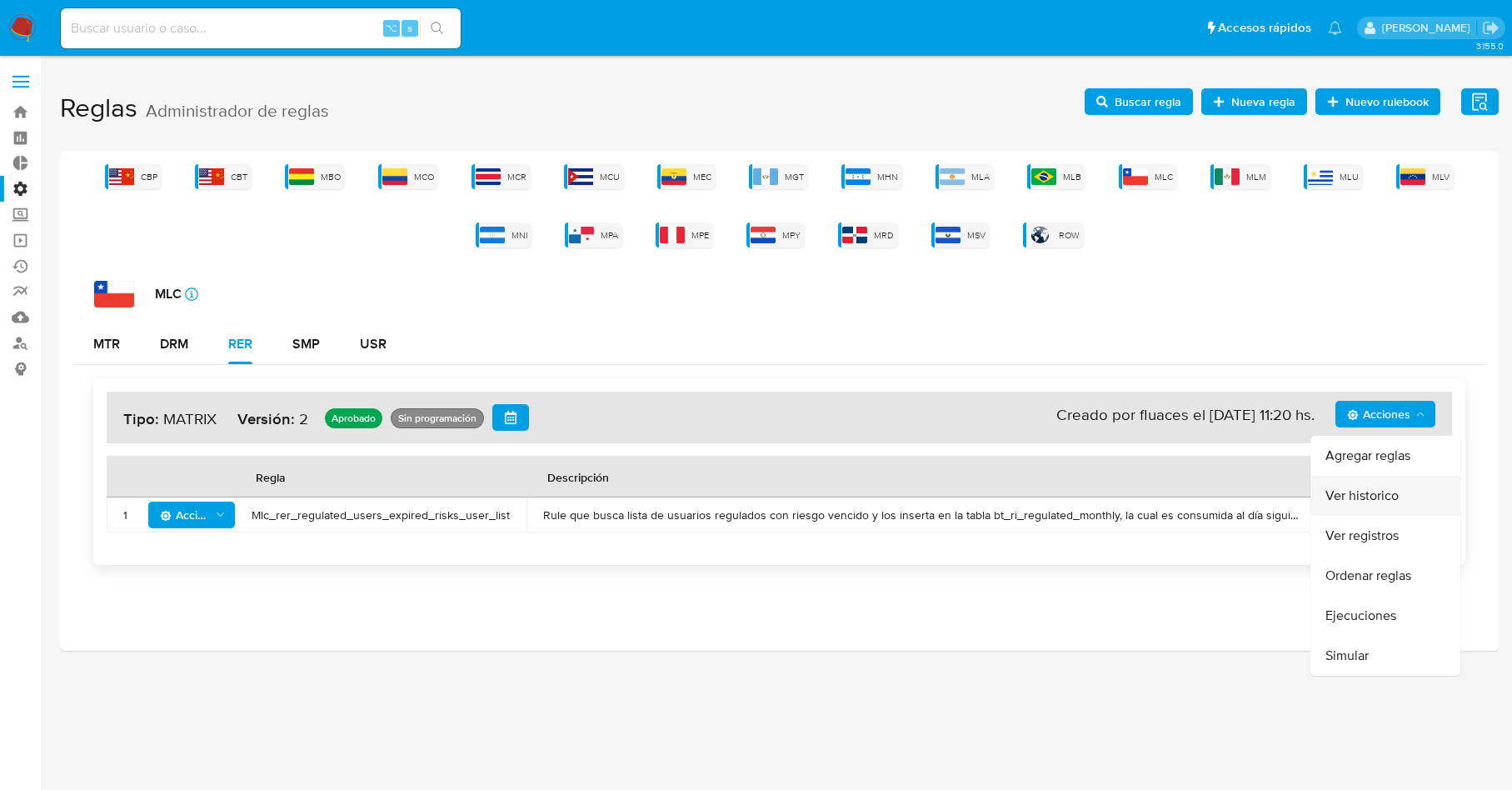
click at [1358, 498] on button "Ver historico" at bounding box center [1385, 495] width 150 height 40
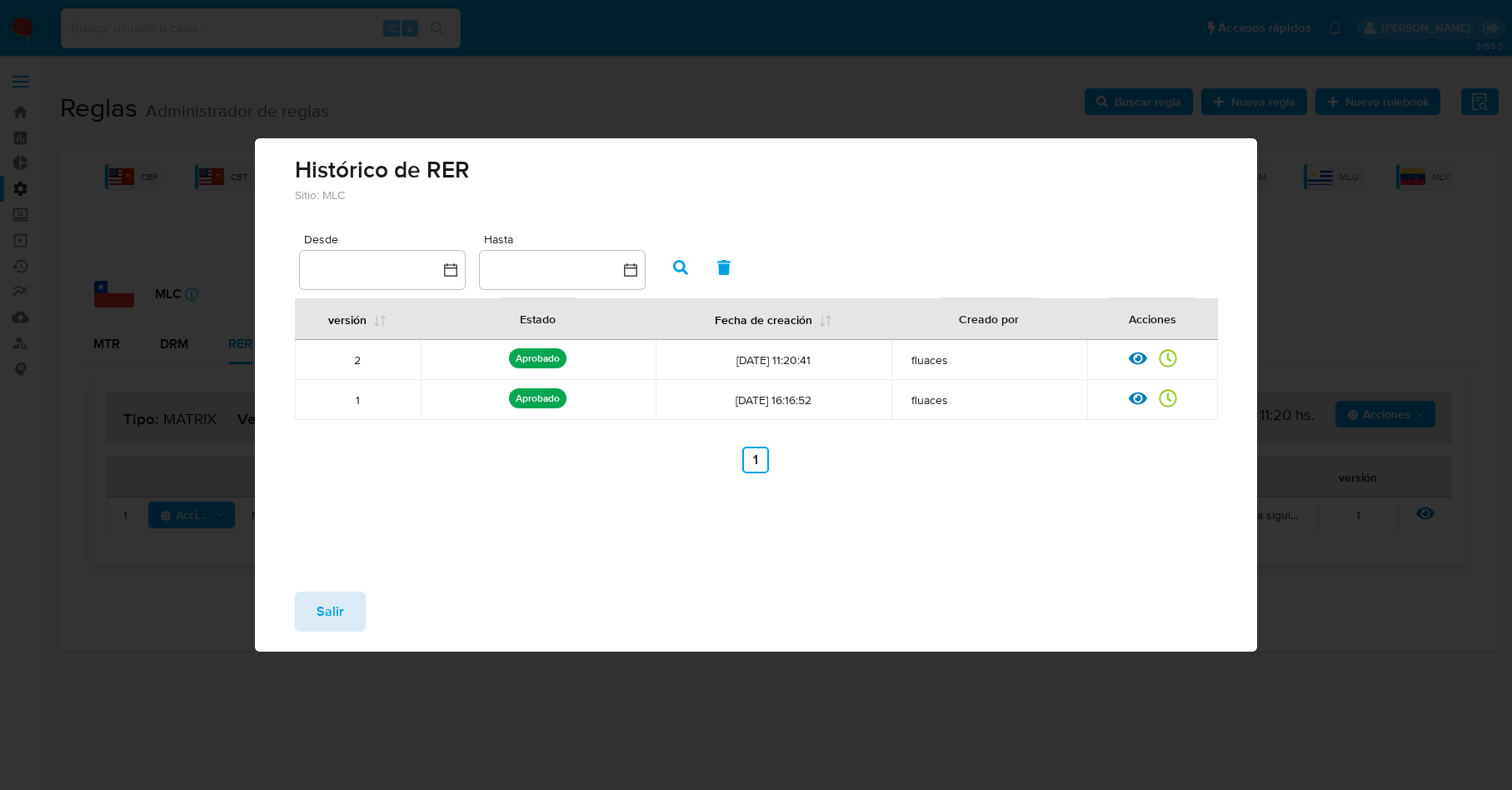
click at [343, 619] on button "Salir" at bounding box center [330, 611] width 70 height 40
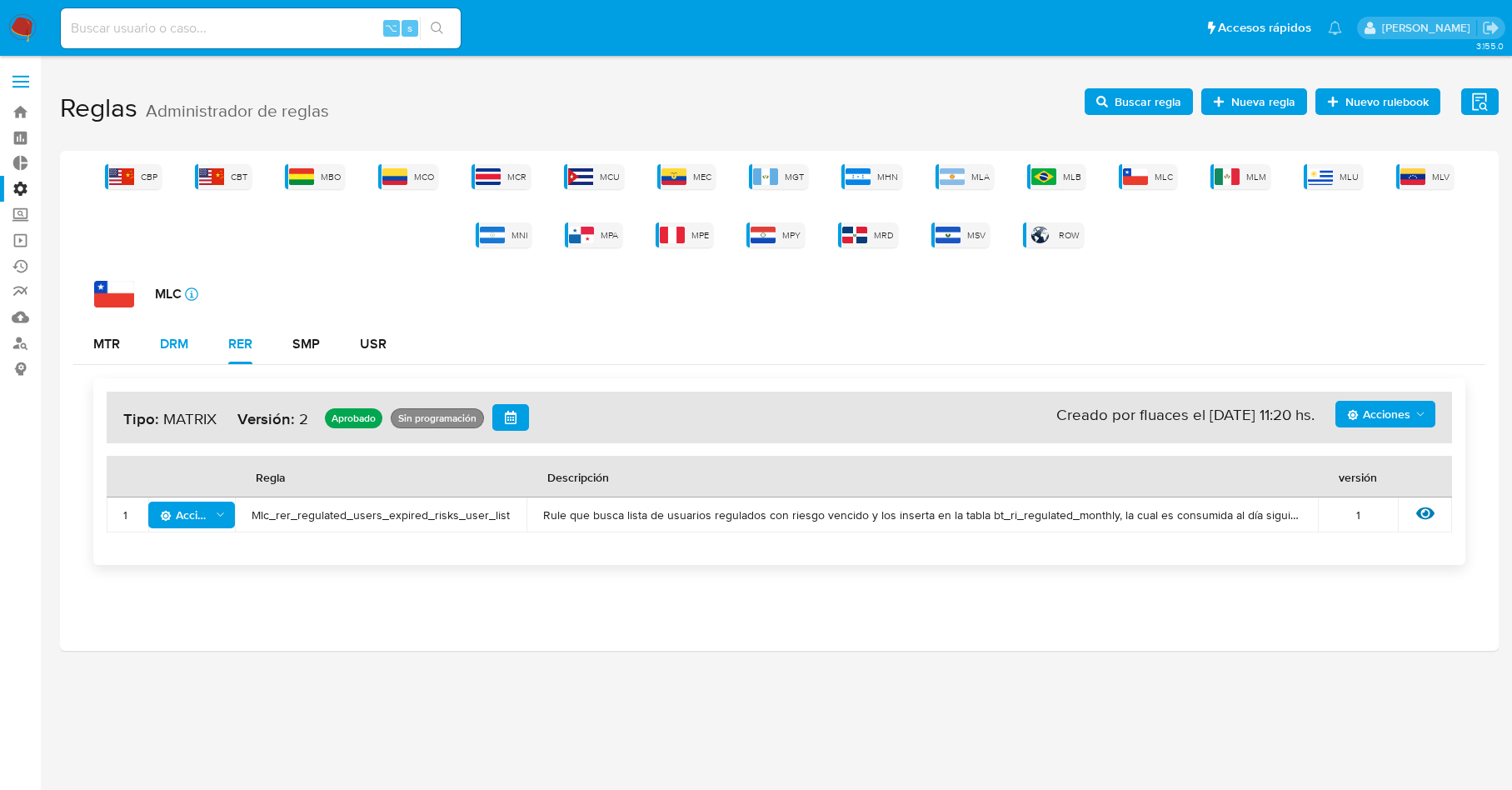
click at [167, 338] on div "DRM" at bounding box center [174, 343] width 28 height 13
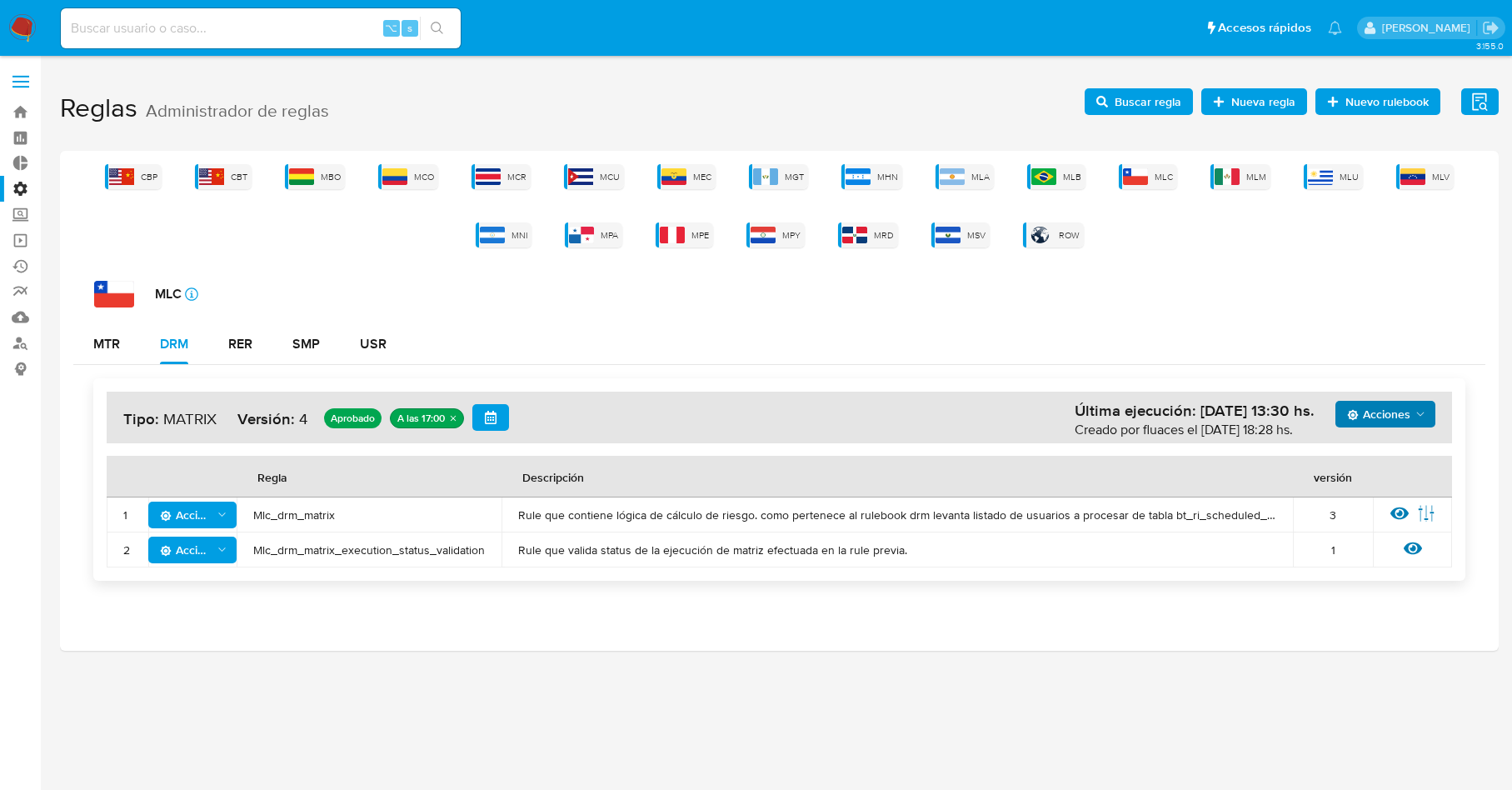
click at [1399, 410] on span "Acciones" at bounding box center [1379, 414] width 63 height 26
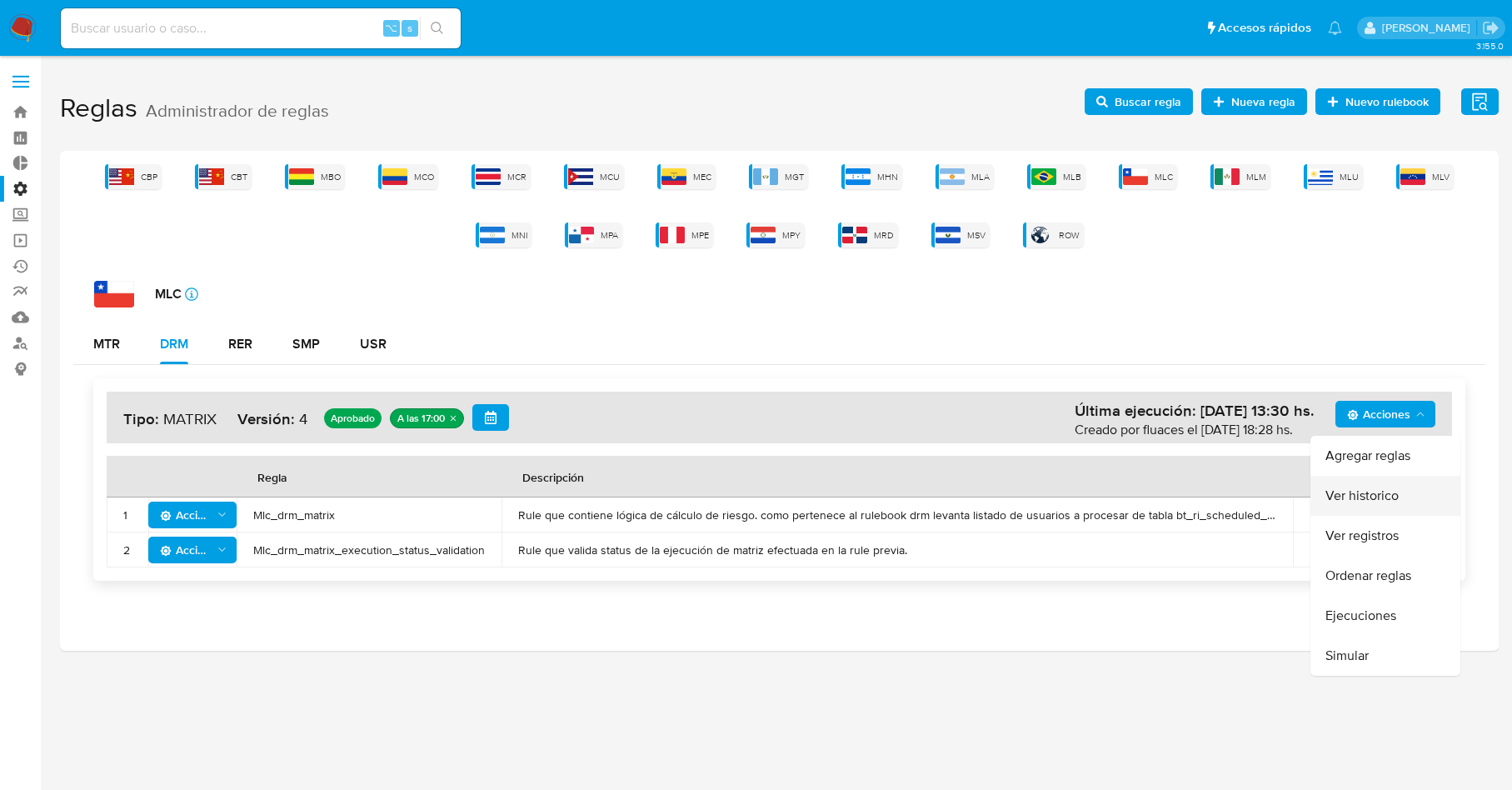
click at [1378, 508] on button "Ver historico" at bounding box center [1385, 495] width 150 height 40
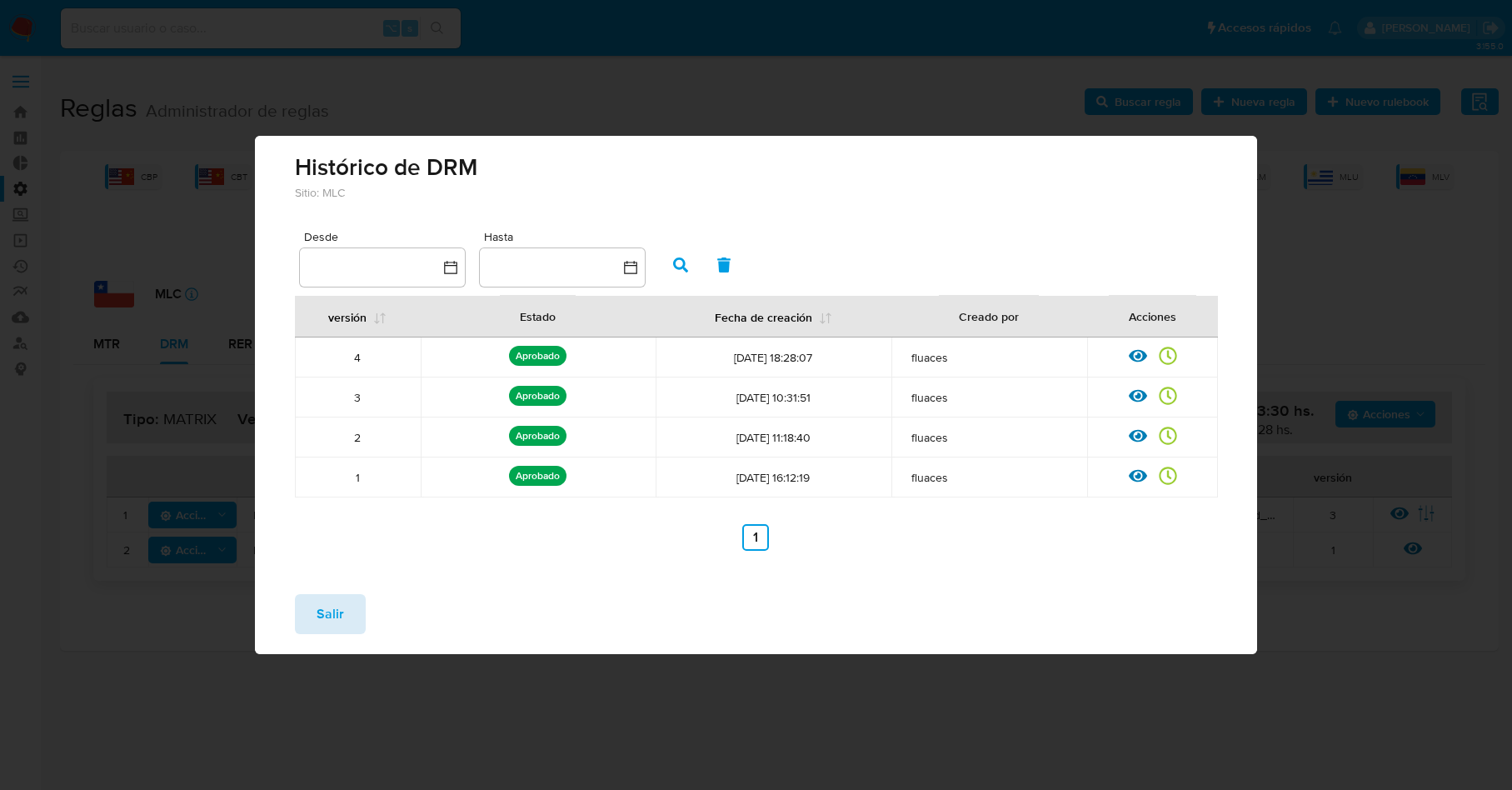
click at [336, 624] on span "Salir" at bounding box center [330, 614] width 27 height 37
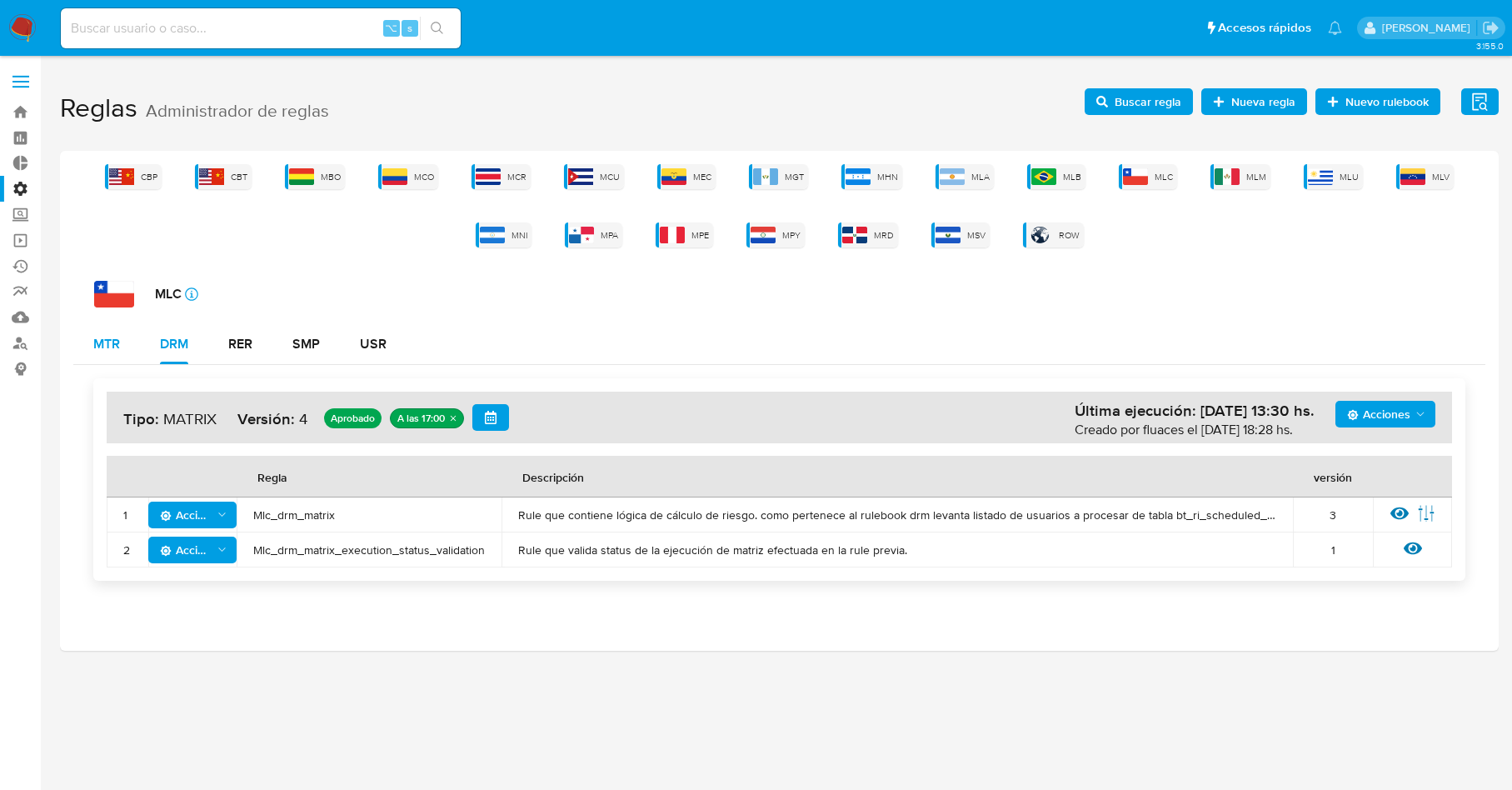
click at [134, 340] on button "MTR" at bounding box center [107, 343] width 67 height 40
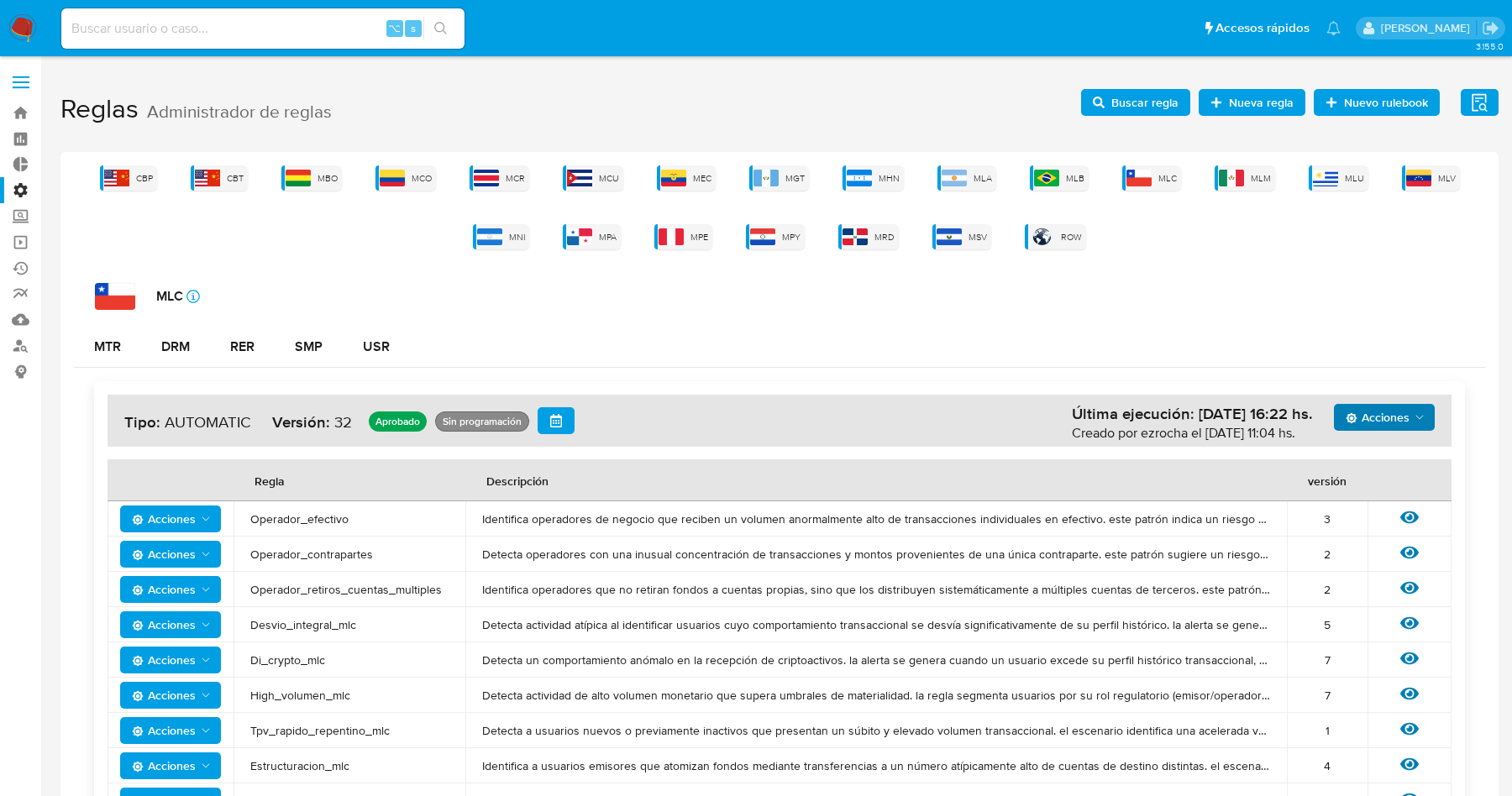
click at [1374, 417] on span "Acciones" at bounding box center [1378, 417] width 64 height 27
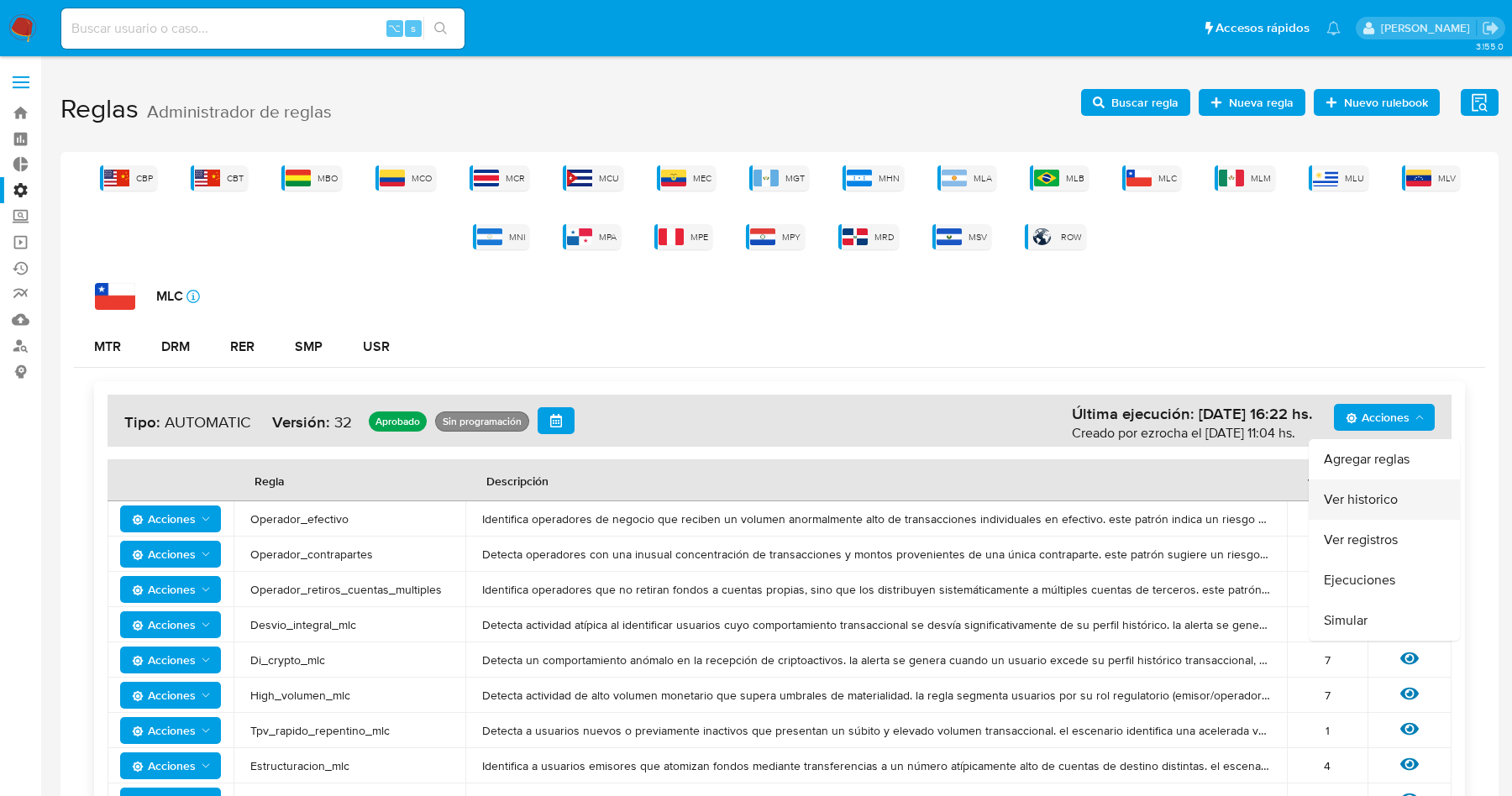
click at [1377, 505] on button "Ver historico" at bounding box center [1384, 499] width 151 height 40
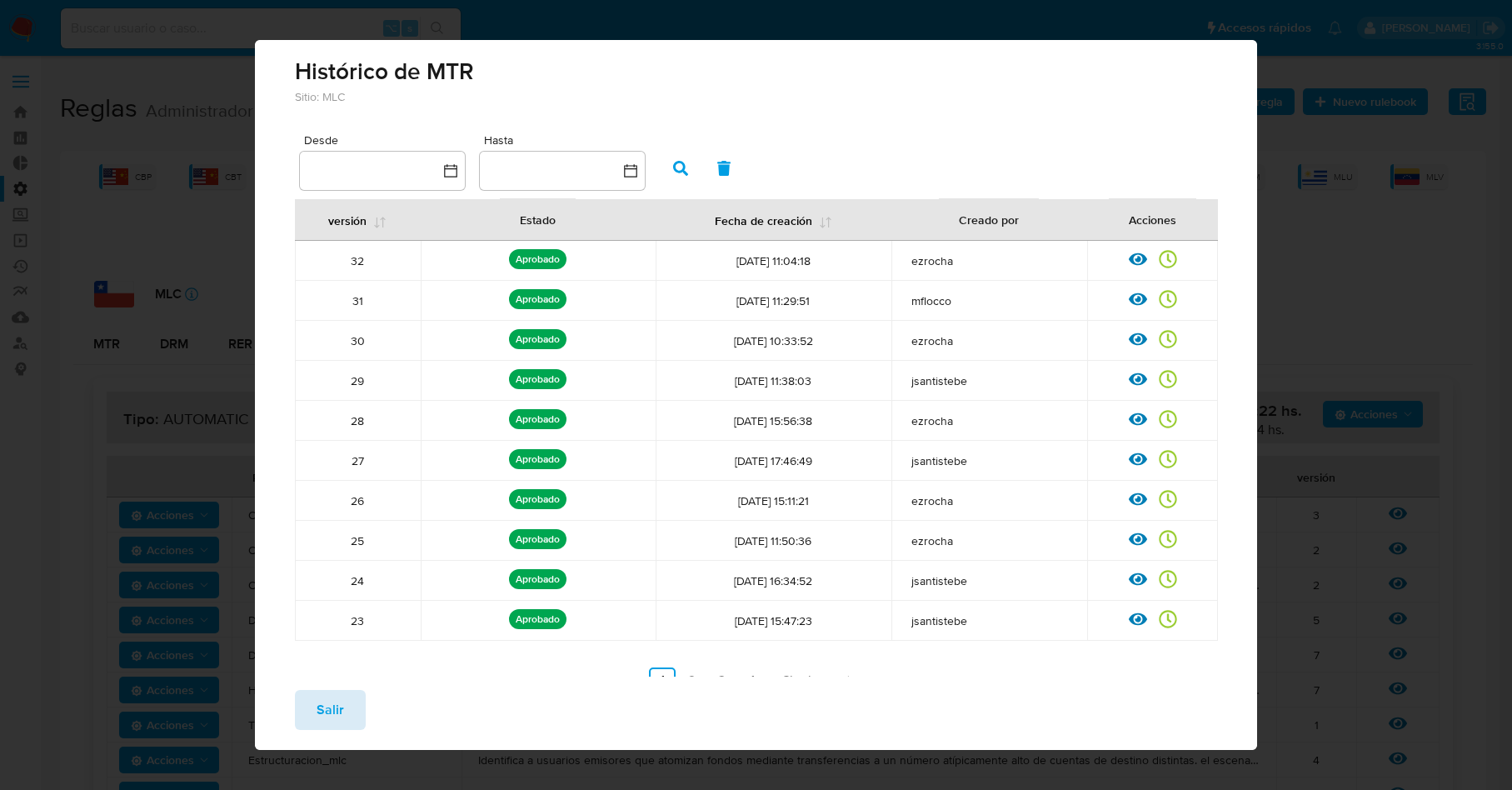
click at [309, 705] on button "Salir" at bounding box center [330, 709] width 70 height 40
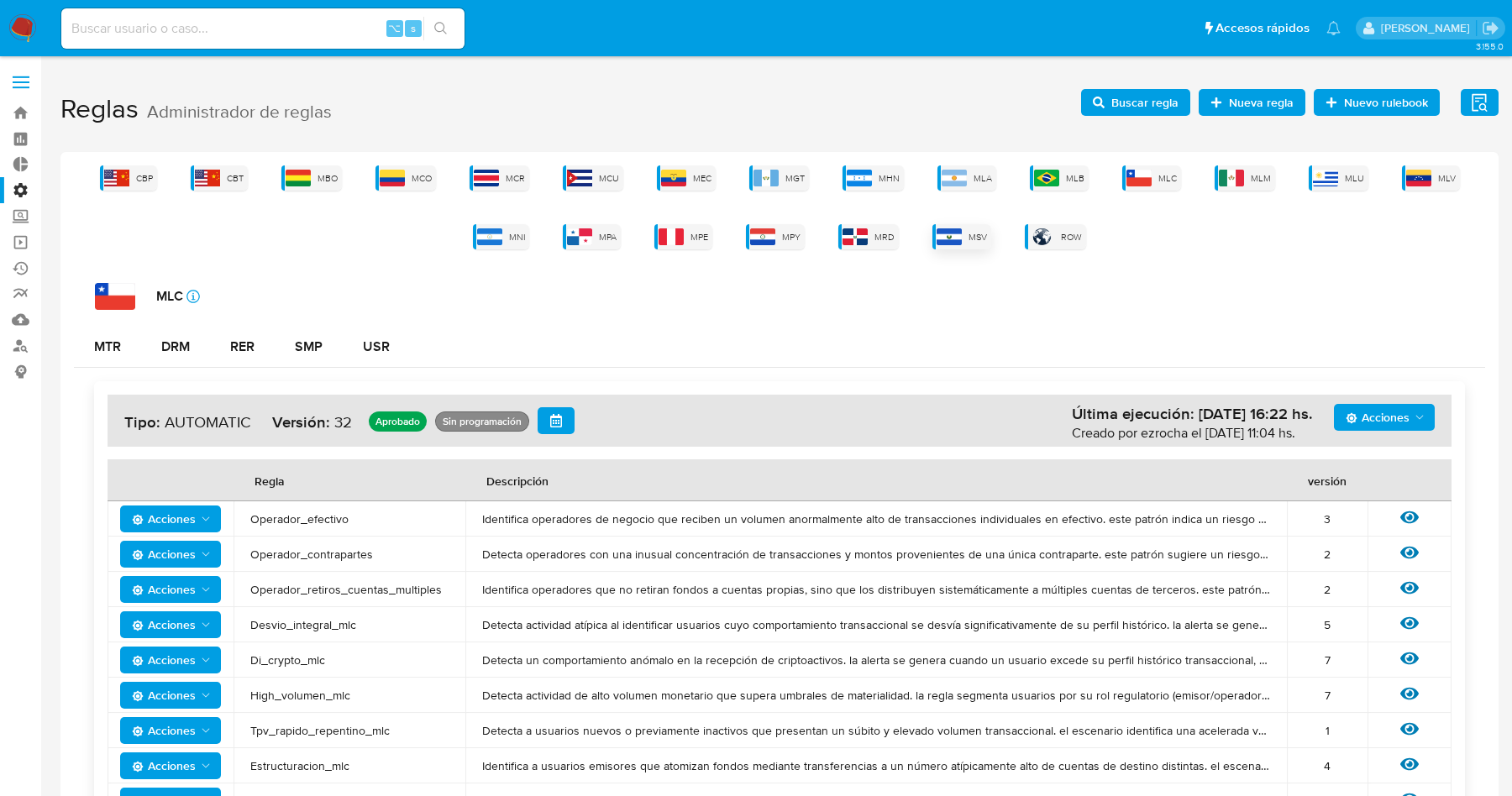
click at [970, 242] on span "MSV" at bounding box center [978, 237] width 19 height 12
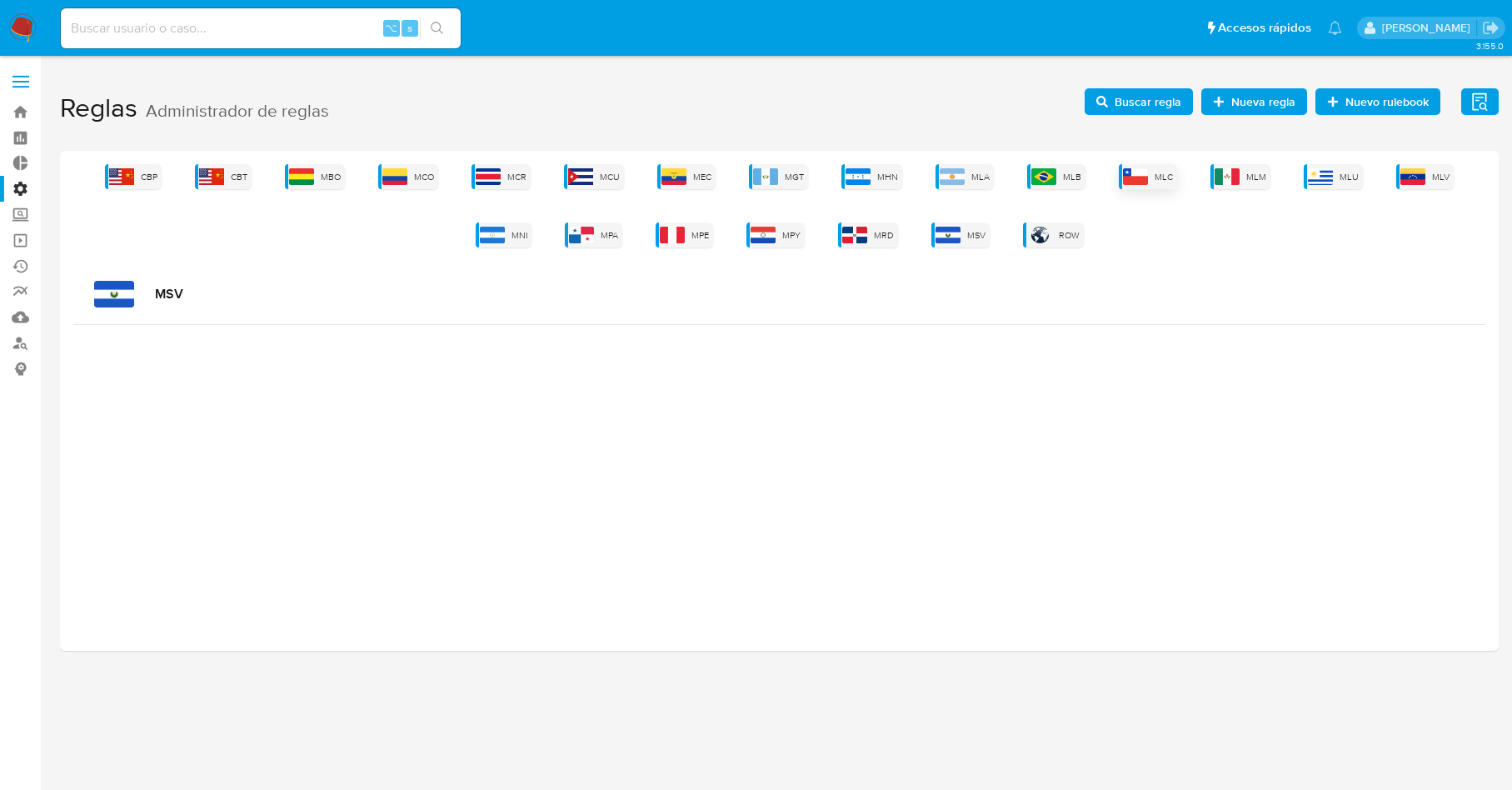
click at [1162, 177] on span "MLC" at bounding box center [1163, 177] width 18 height 12
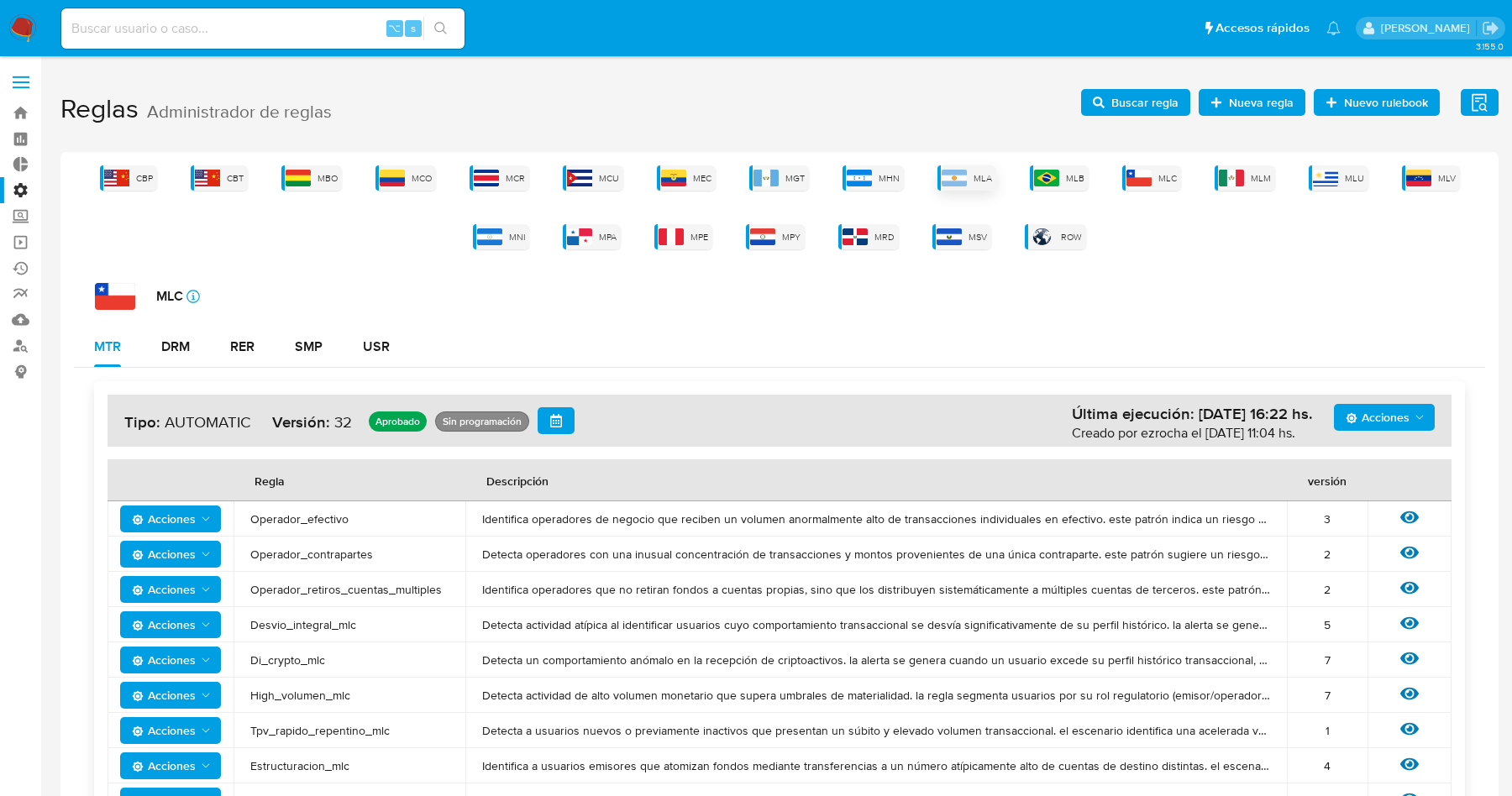
click at [976, 177] on span "MLA" at bounding box center [983, 178] width 19 height 12
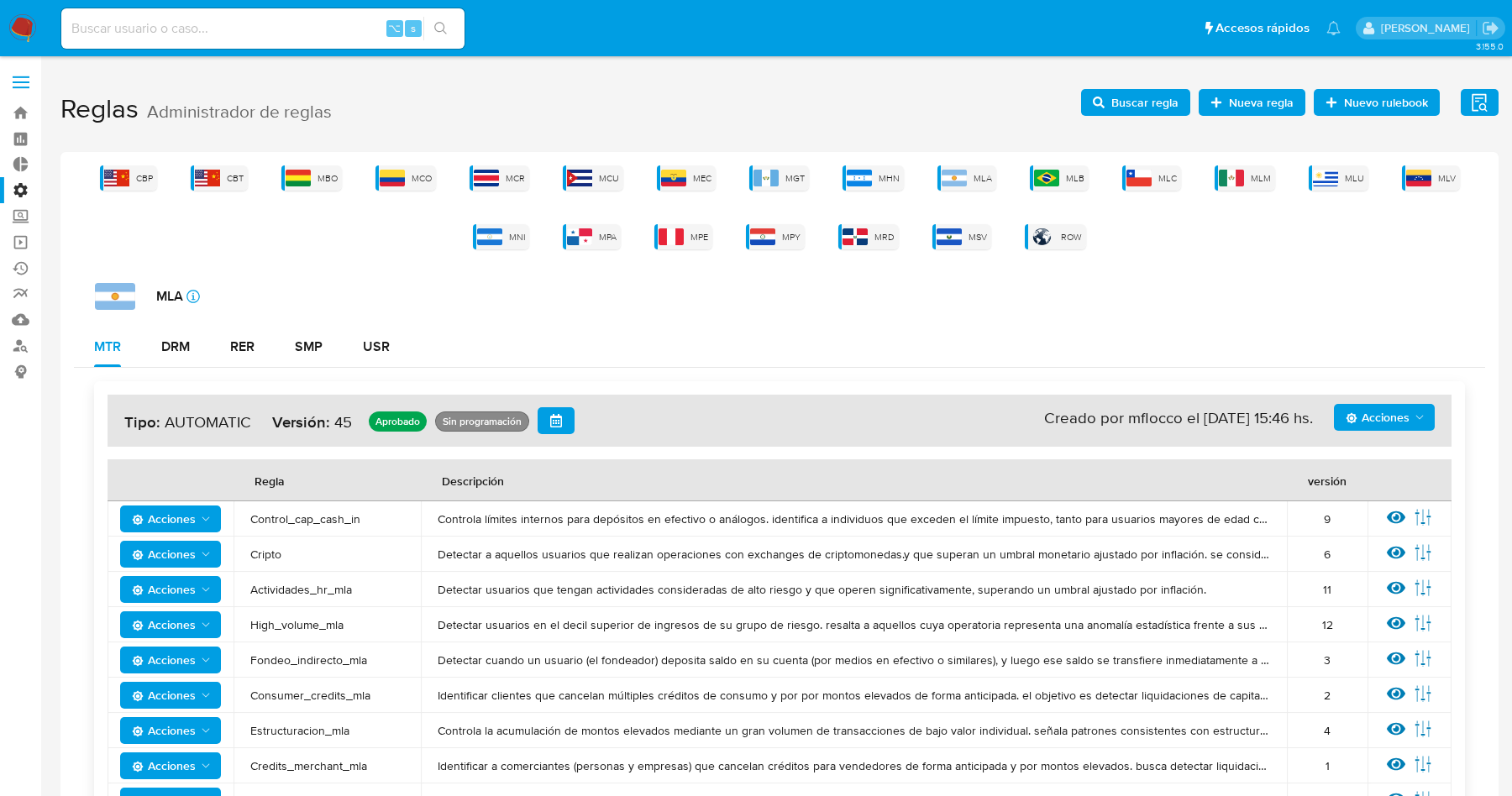
click at [1418, 412] on icon "Acciones" at bounding box center [1419, 417] width 13 height 13
click at [1365, 502] on button "Ver historico" at bounding box center [1384, 499] width 151 height 40
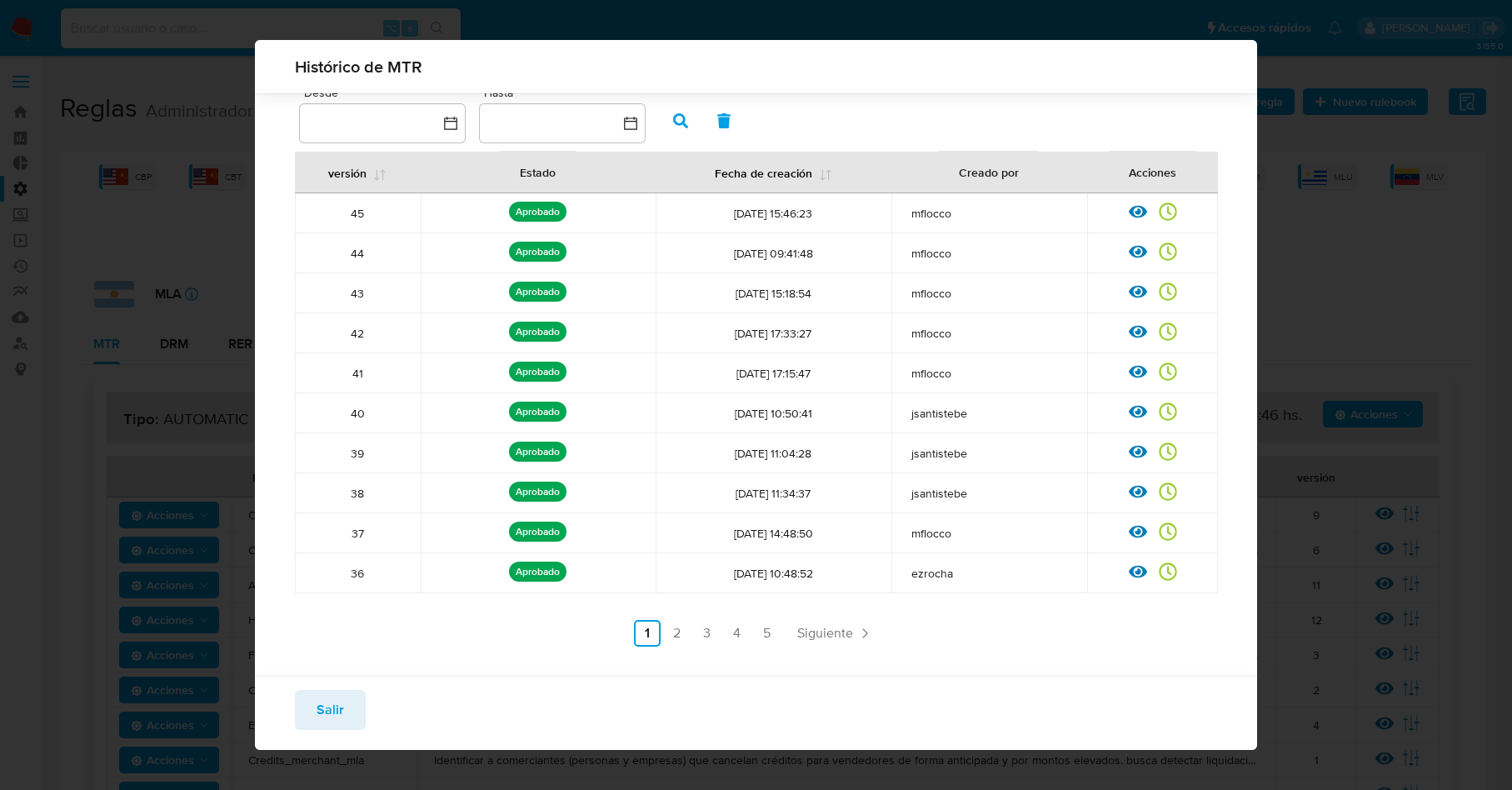
scroll to position [57, 0]
click at [824, 626] on span "Siguiente" at bounding box center [824, 632] width 55 height 13
click at [874, 633] on span "Siguiente" at bounding box center [869, 632] width 55 height 13
click at [872, 633] on span "Siguiente" at bounding box center [869, 632] width 55 height 13
click at [1160, 570] on icon at bounding box center [1168, 572] width 18 height 18
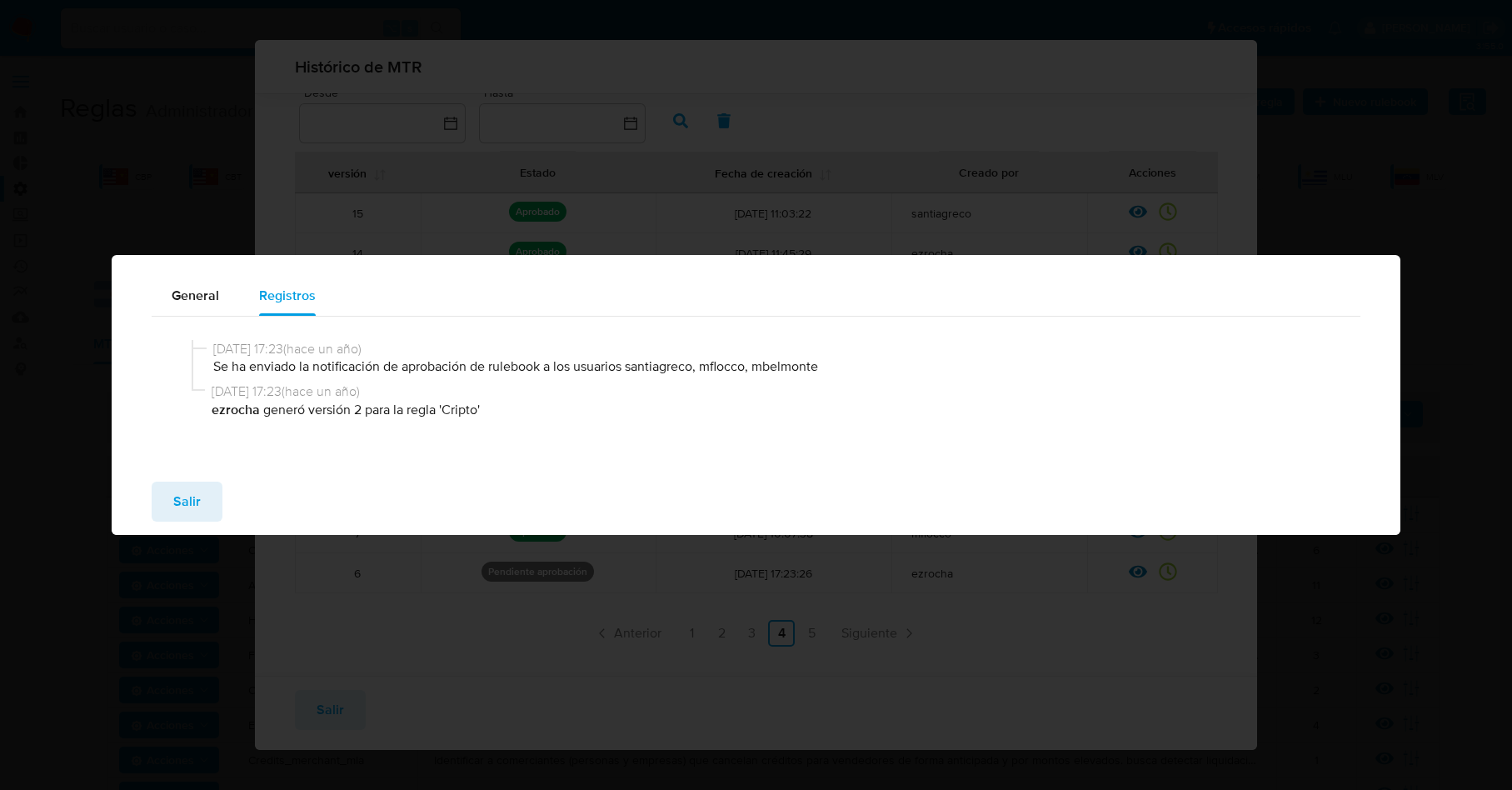
drag, startPoint x: 209, startPoint y: 487, endPoint x: 461, endPoint y: 492, distance: 252.0
click at [209, 487] on button "Salir" at bounding box center [187, 501] width 70 height 40
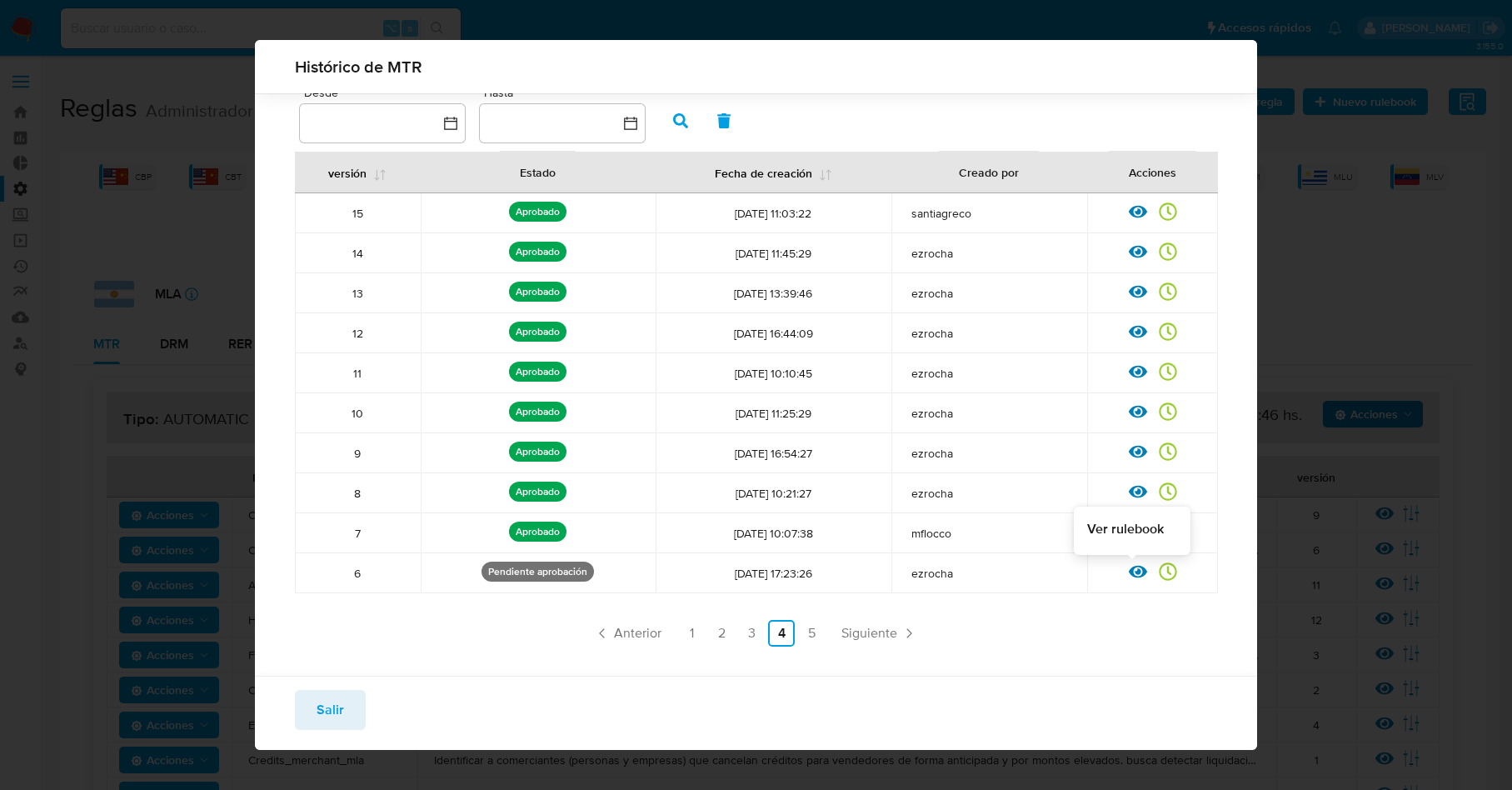
drag, startPoint x: 1128, startPoint y: 567, endPoint x: 1019, endPoint y: 534, distance: 113.9
click at [1029, 537] on tbody "15 Aprobado Aprobado por: memedrano 05/09/2024 11:03:22 santiagreco Ver ruleboo…" at bounding box center [756, 393] width 923 height 400
click at [1132, 573] on icon at bounding box center [1138, 572] width 18 height 12
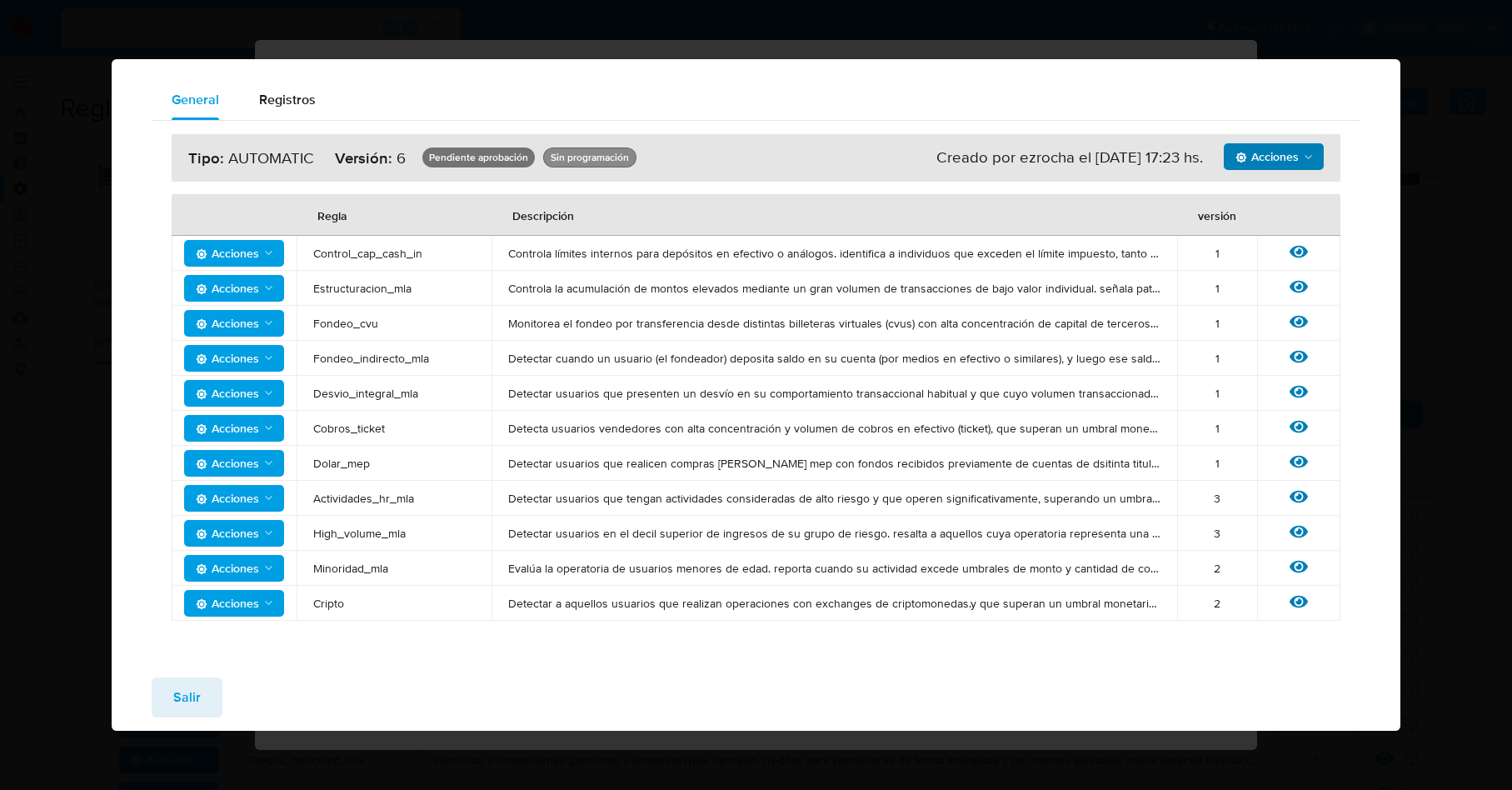
click at [1295, 158] on span "Acciones" at bounding box center [1267, 157] width 63 height 26
click at [1009, 144] on div "Acciones Sin ejecuciones realizadas Creado por ezrocha el 03/06/2024 17:23 hs. …" at bounding box center [756, 157] width 1169 height 47
click at [1274, 157] on span "Acciones" at bounding box center [1267, 157] width 63 height 26
click at [1078, 179] on div "Acciones Sin ejecuciones realizadas Creado por ezrocha el 03/06/2024 17:23 hs. …" at bounding box center [756, 157] width 1169 height 47
click at [1287, 155] on span "Acciones" at bounding box center [1267, 157] width 63 height 26
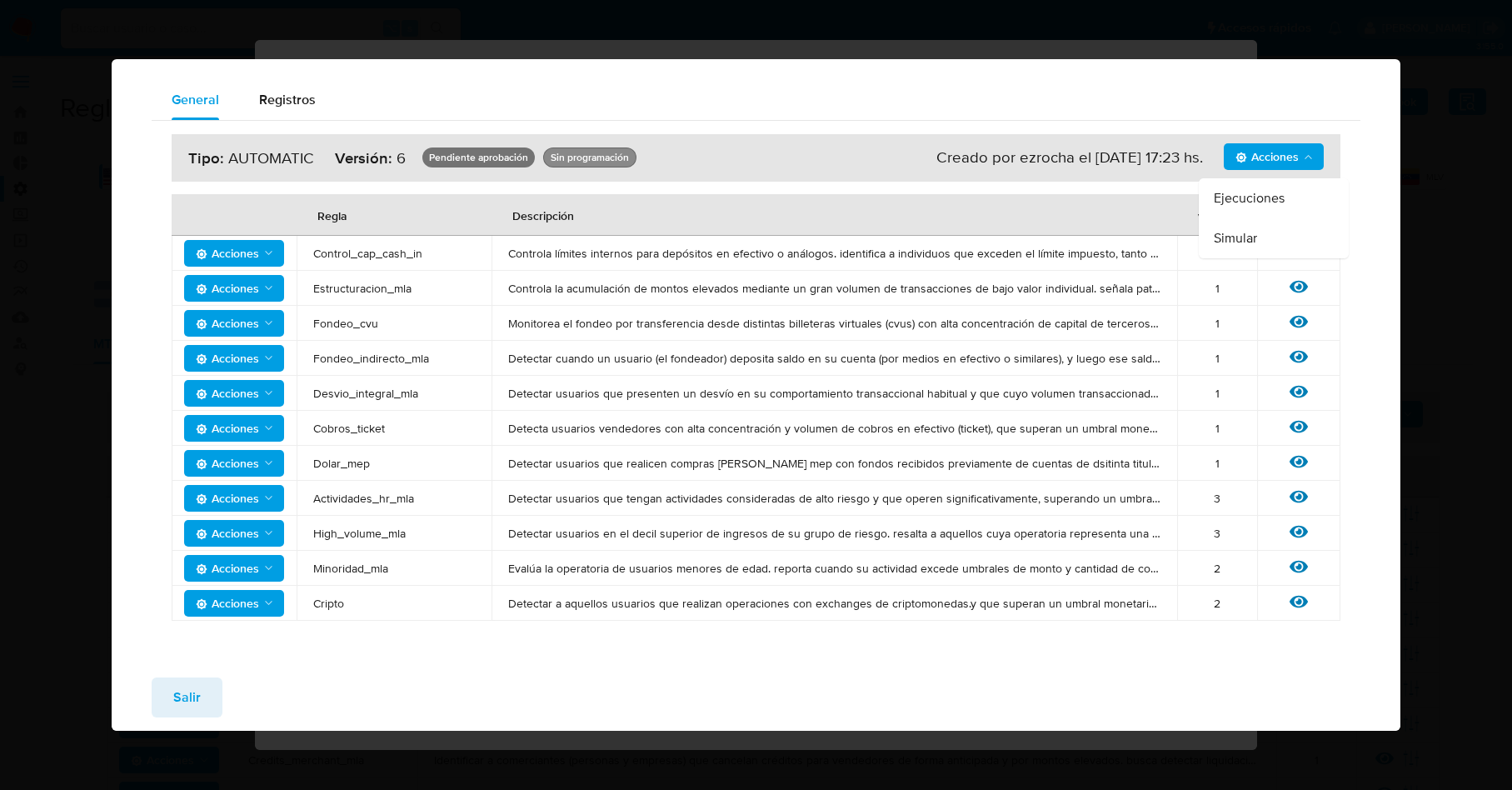
click at [1289, 116] on div "General Registros" at bounding box center [756, 100] width 1209 height 40
click at [189, 716] on span "Salir" at bounding box center [187, 698] width 27 height 37
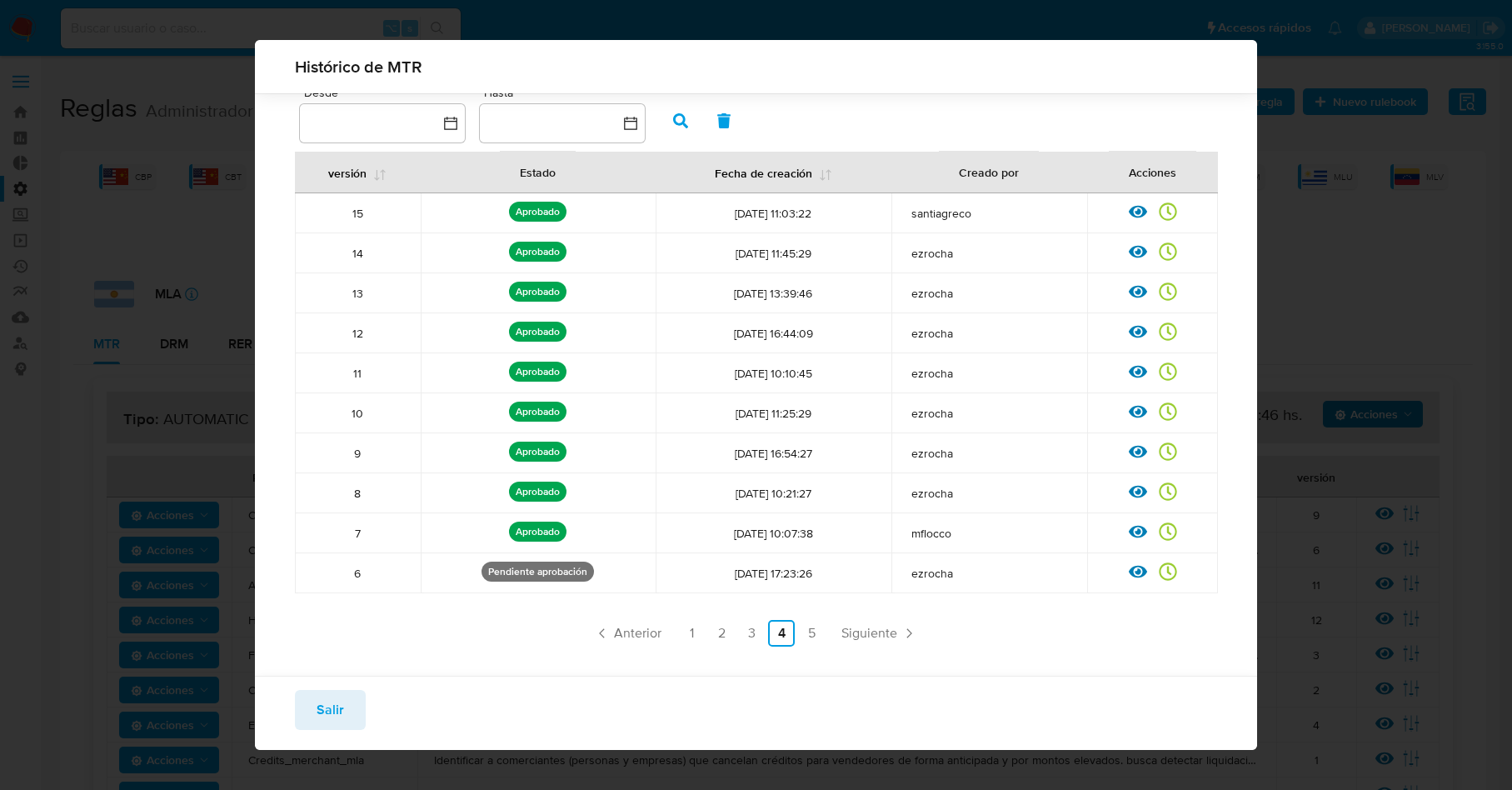
click at [359, 708] on button "Salir" at bounding box center [330, 709] width 70 height 40
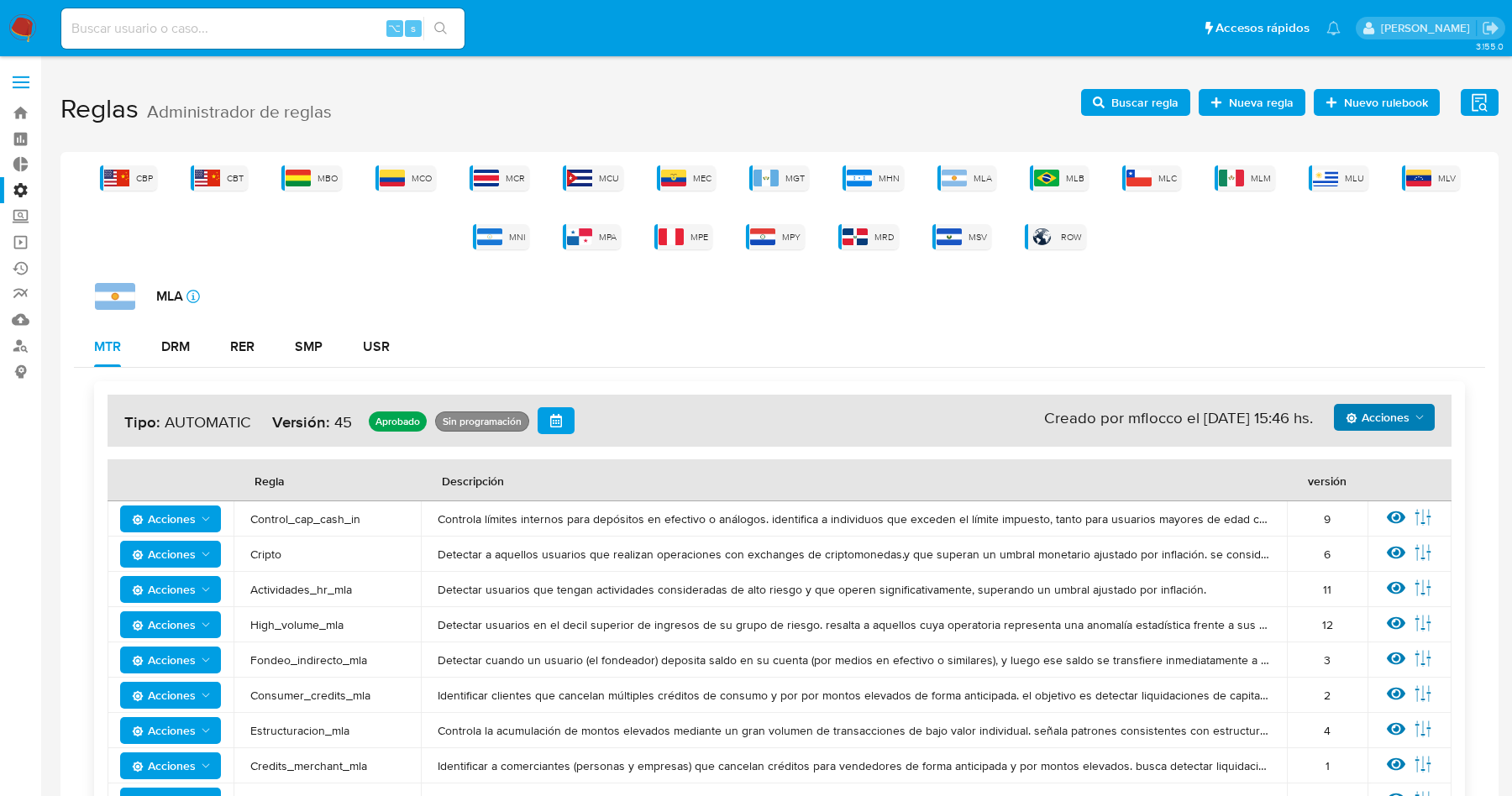
click at [1141, 94] on span "Buscar regla" at bounding box center [1145, 102] width 67 height 27
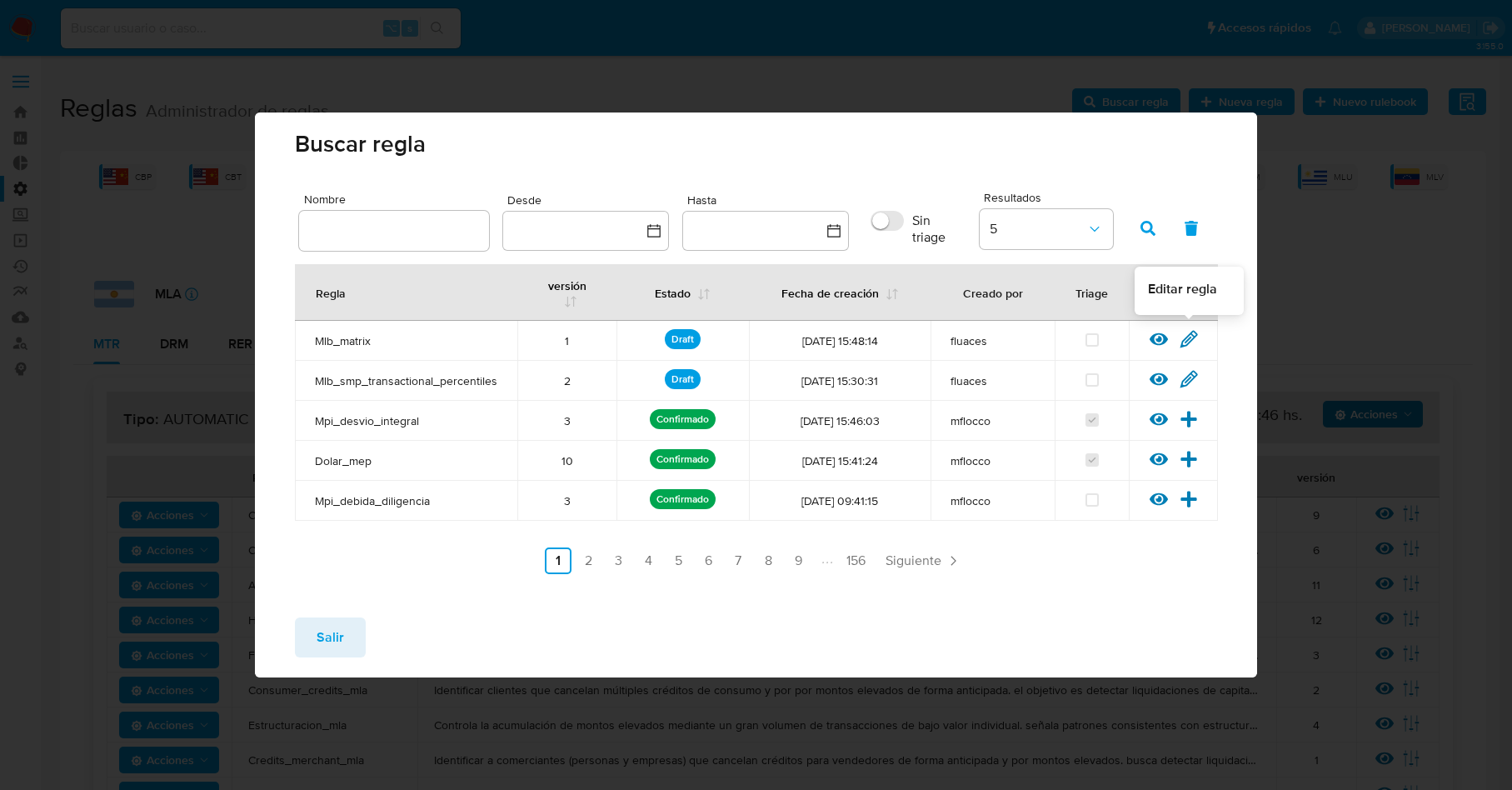
click at [1198, 330] on div "Ver regla Editar regla" at bounding box center [1173, 341] width 89 height 22
click at [1193, 332] on icon at bounding box center [1190, 339] width 16 height 16
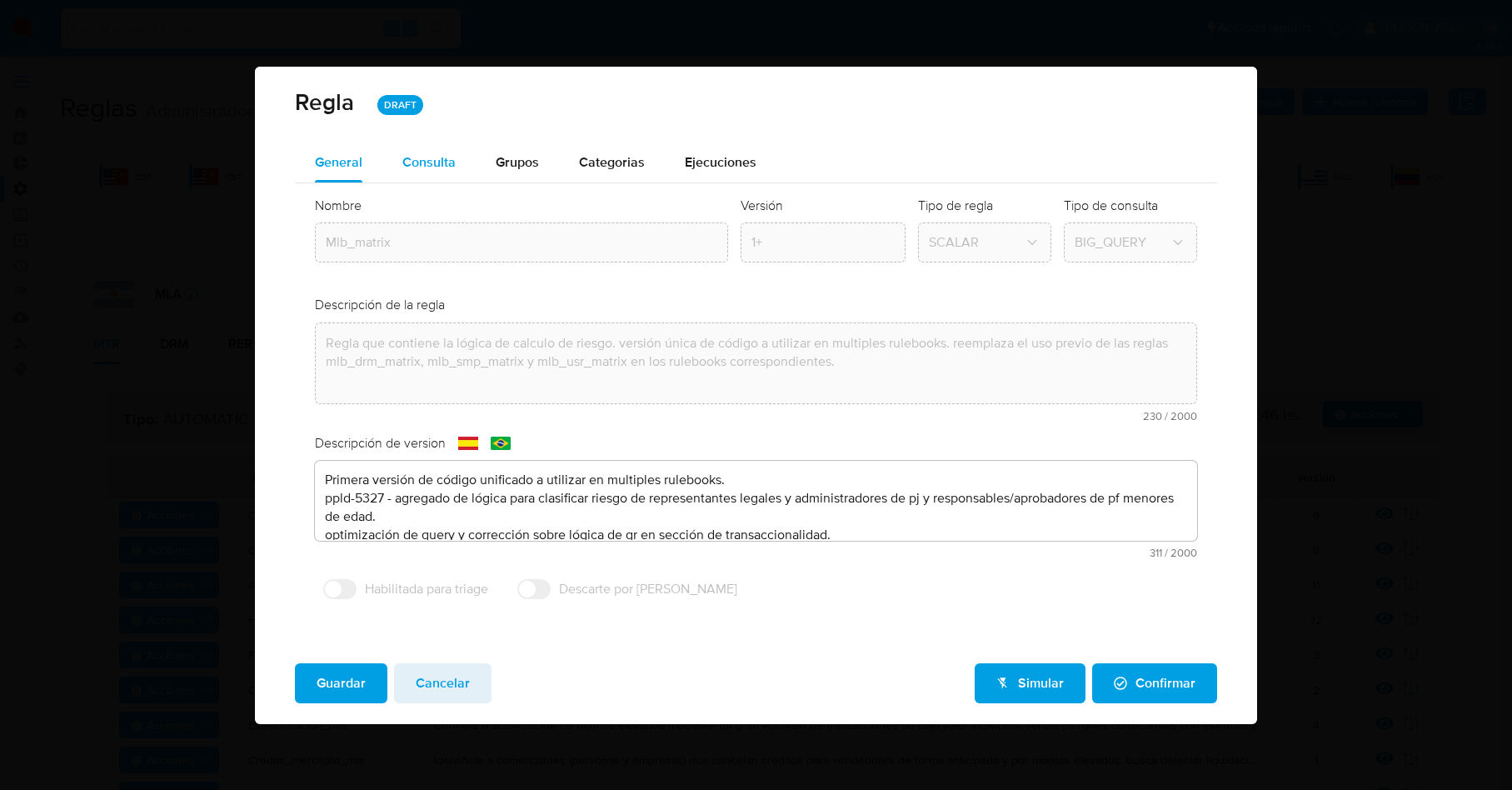
click at [412, 167] on span "Consulta" at bounding box center [429, 162] width 54 height 19
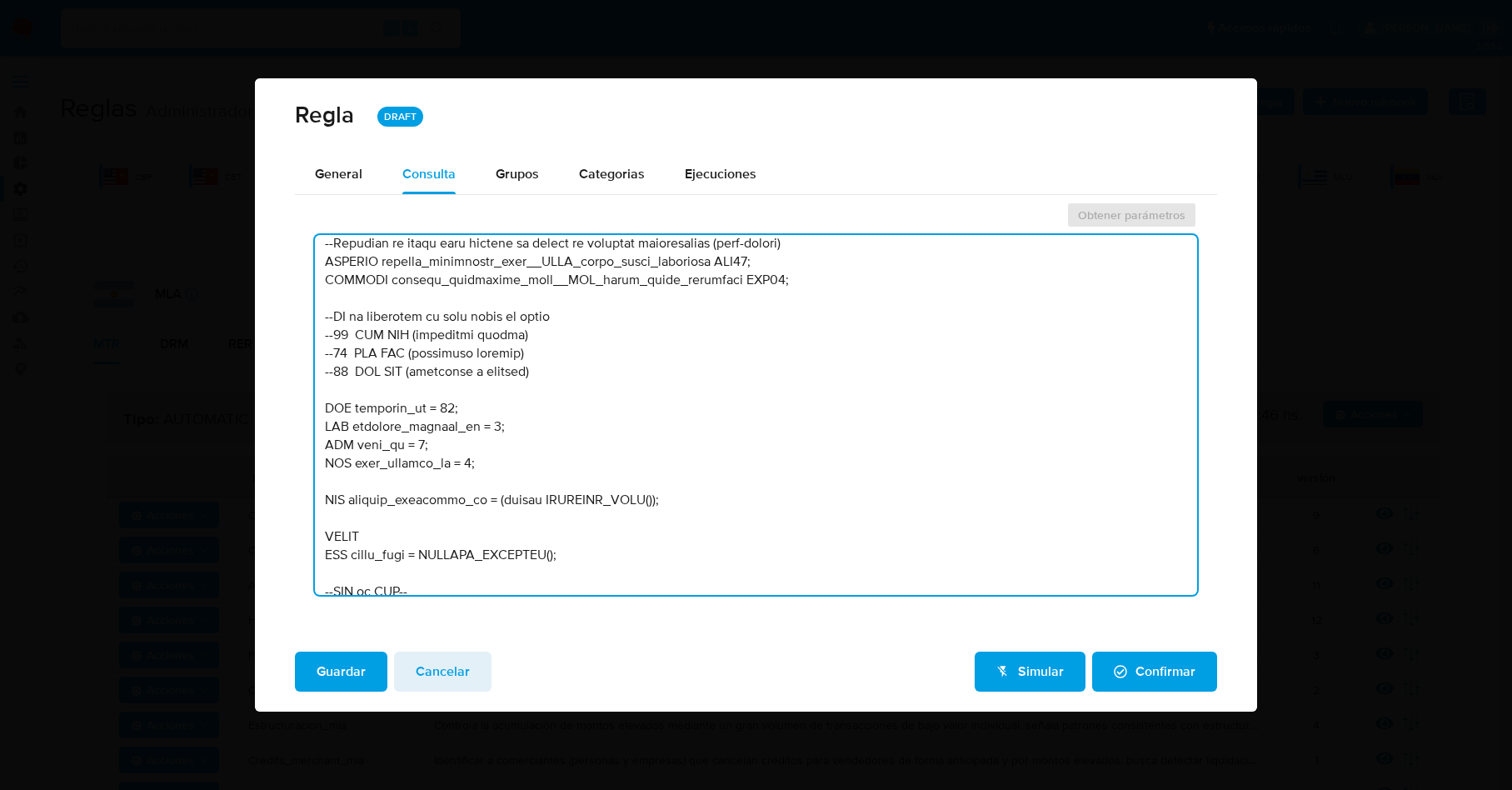
scroll to position [920, 0]
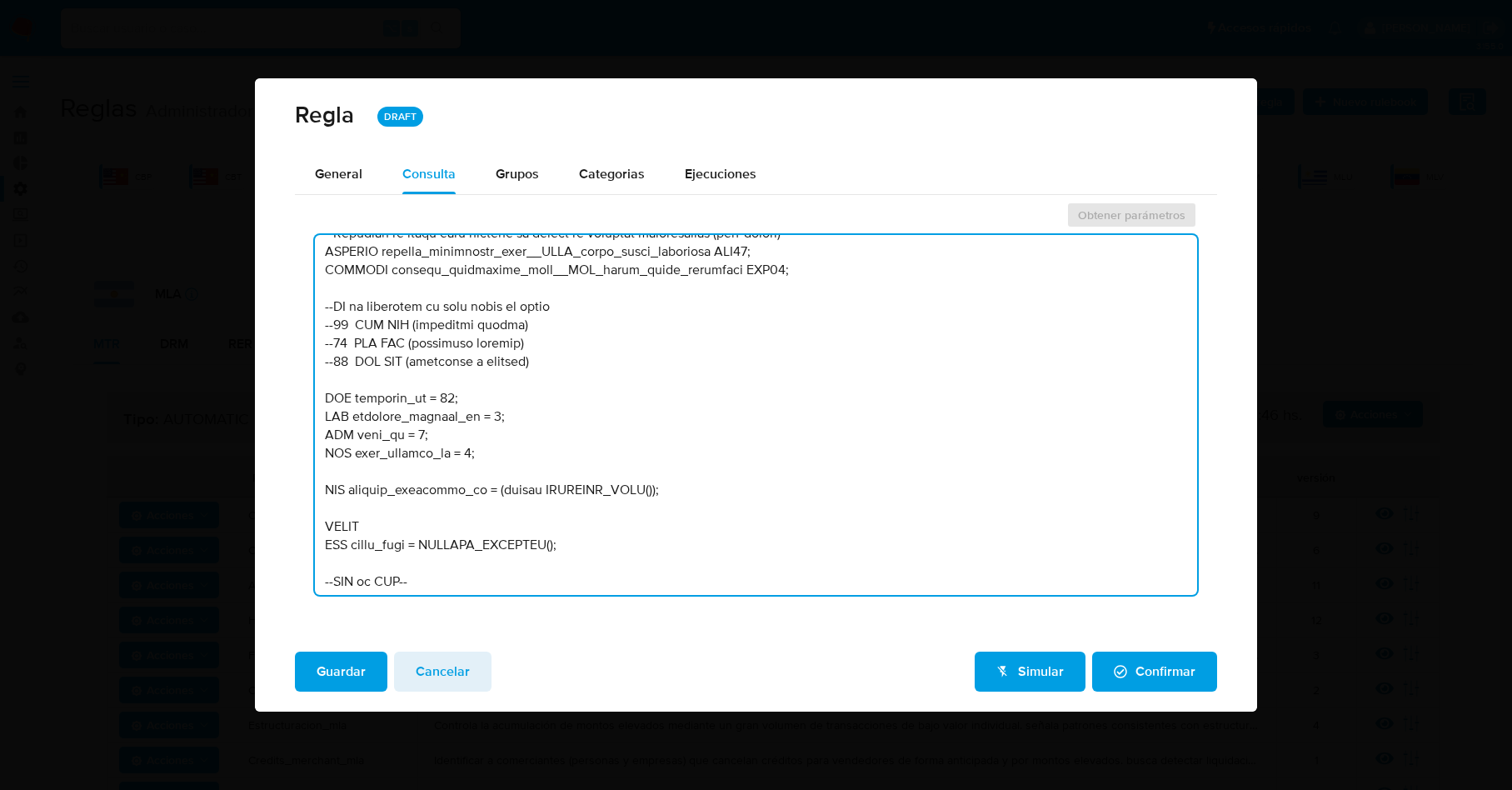
drag, startPoint x: 341, startPoint y: 412, endPoint x: 263, endPoint y: 392, distance: 80.5
click at [263, 392] on div "General Consulta Parametros Grupos Categorias Ejecuciones Obtener parámetros" at bounding box center [756, 396] width 1002 height 484
paste textarea ":rulebook_id; --SET rulebook_id = 57; SET rulebook_version_id = :rulebook_versi…"
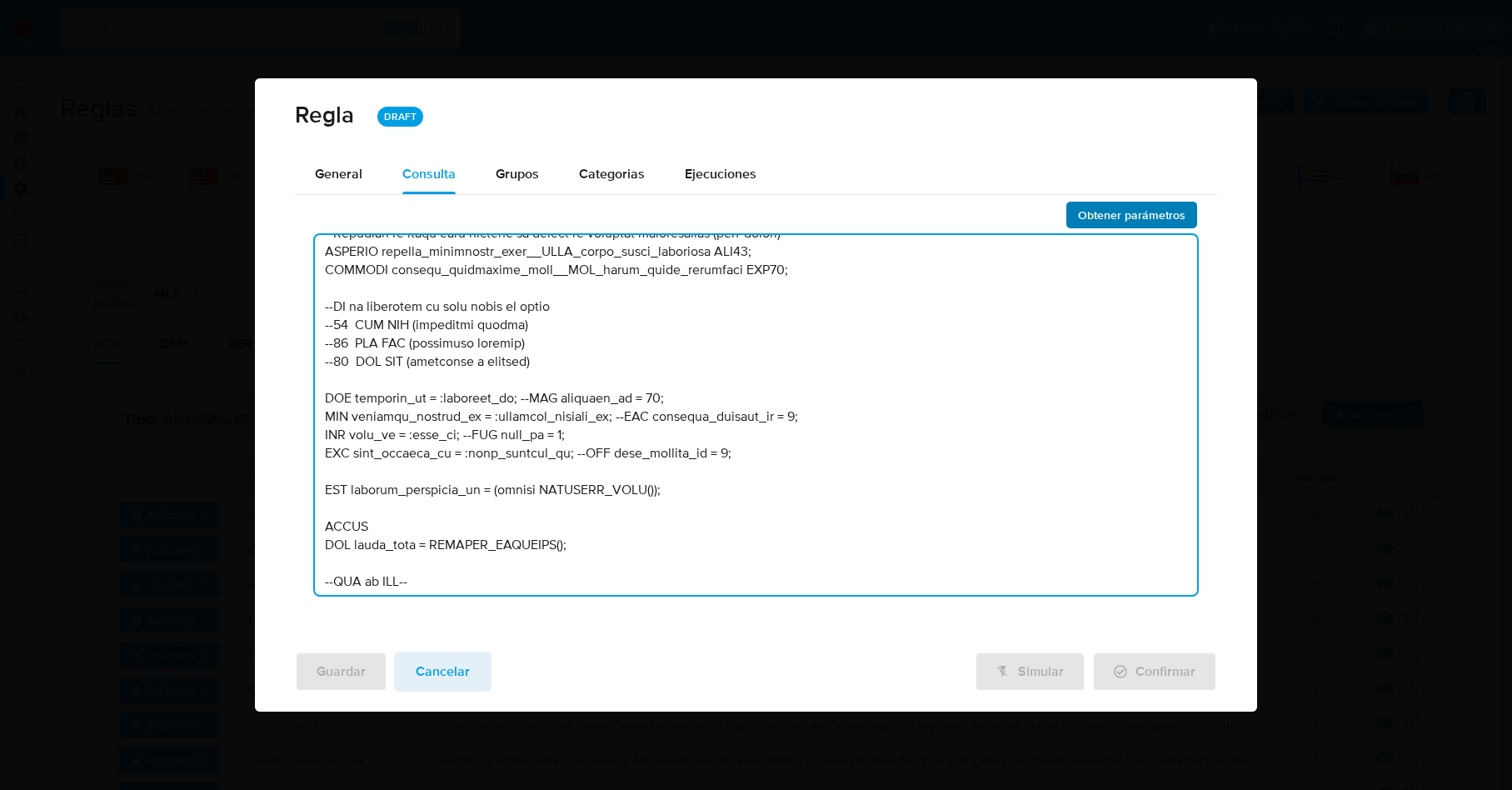
type textarea "--------------------Stage 00---------------------- --Declaración de variables n…"
click at [1137, 216] on span "Obtener parámetros" at bounding box center [1132, 215] width 107 height 23
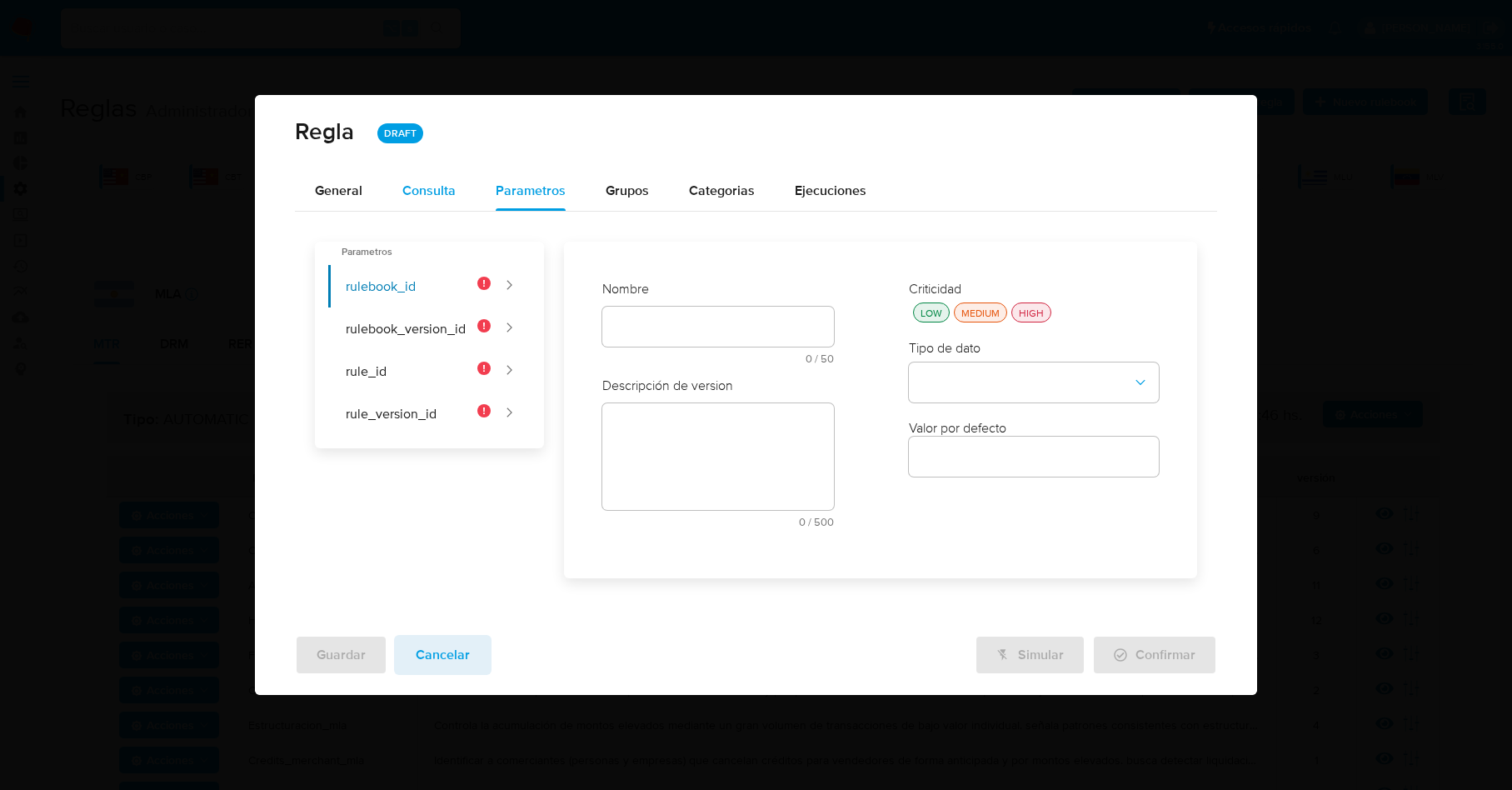
click at [445, 191] on span "Consulta" at bounding box center [429, 190] width 54 height 19
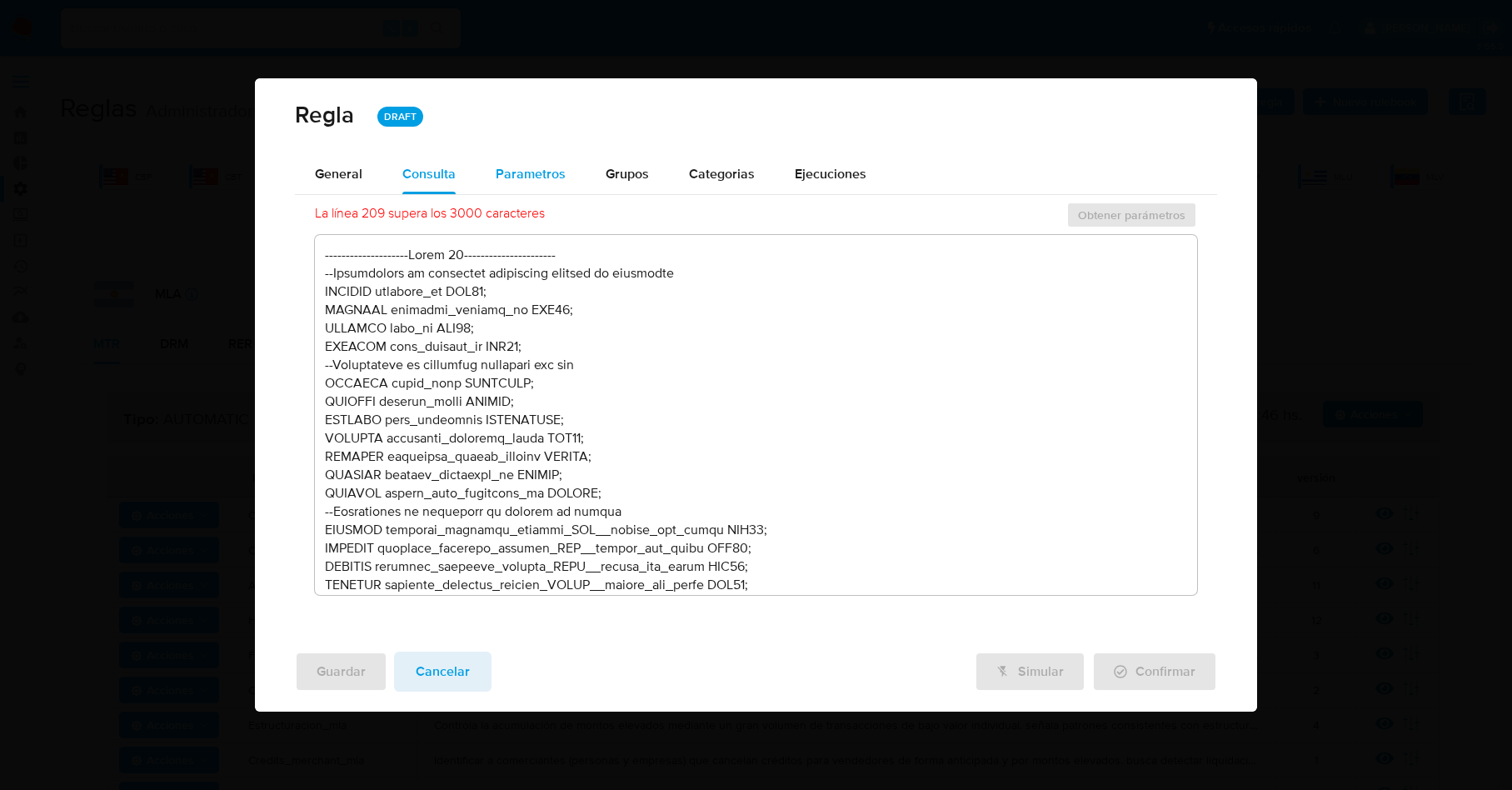
click at [522, 173] on span "Parametros" at bounding box center [530, 174] width 70 height 19
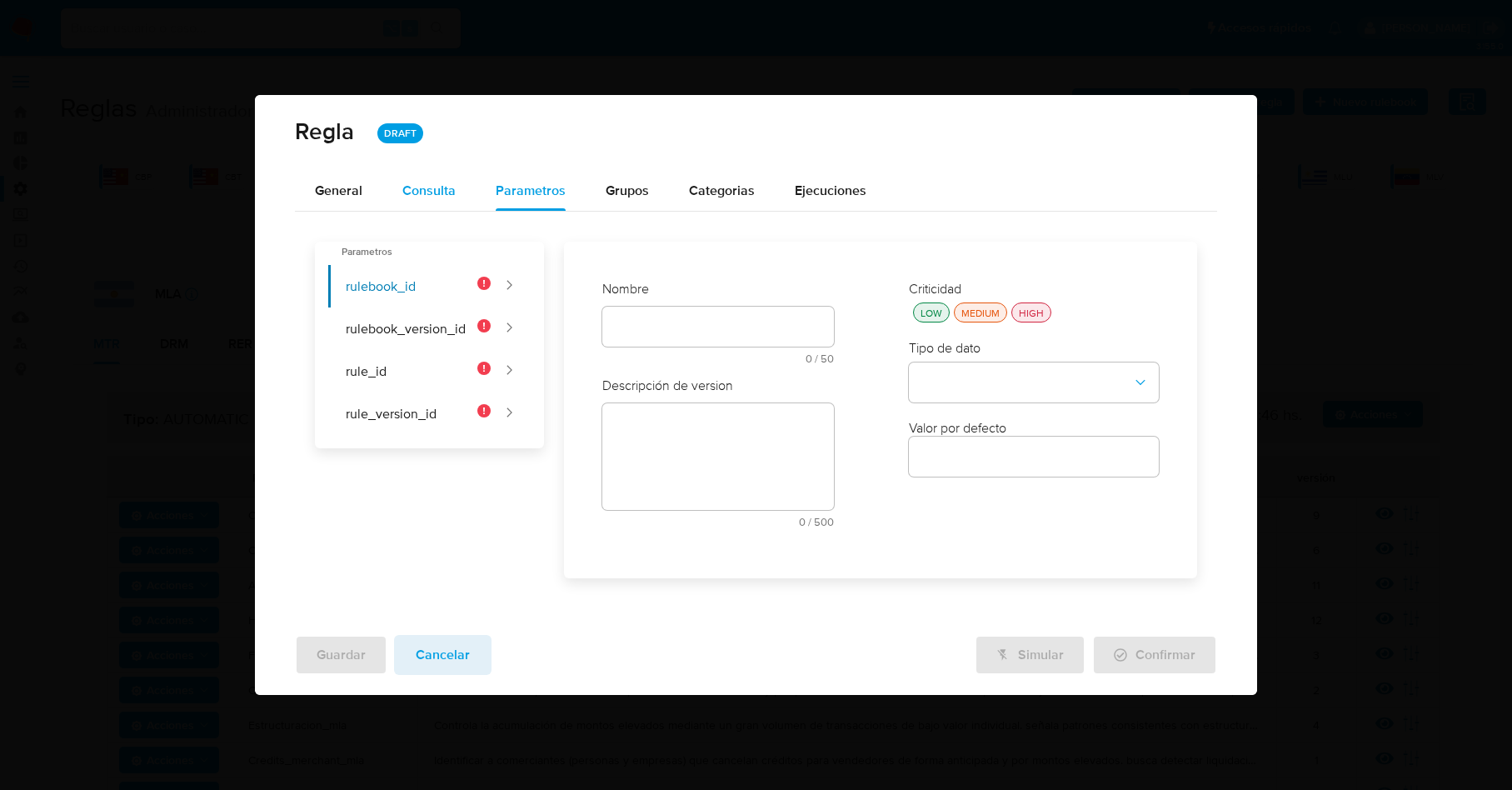
click at [410, 196] on span "Consulta" at bounding box center [429, 190] width 54 height 19
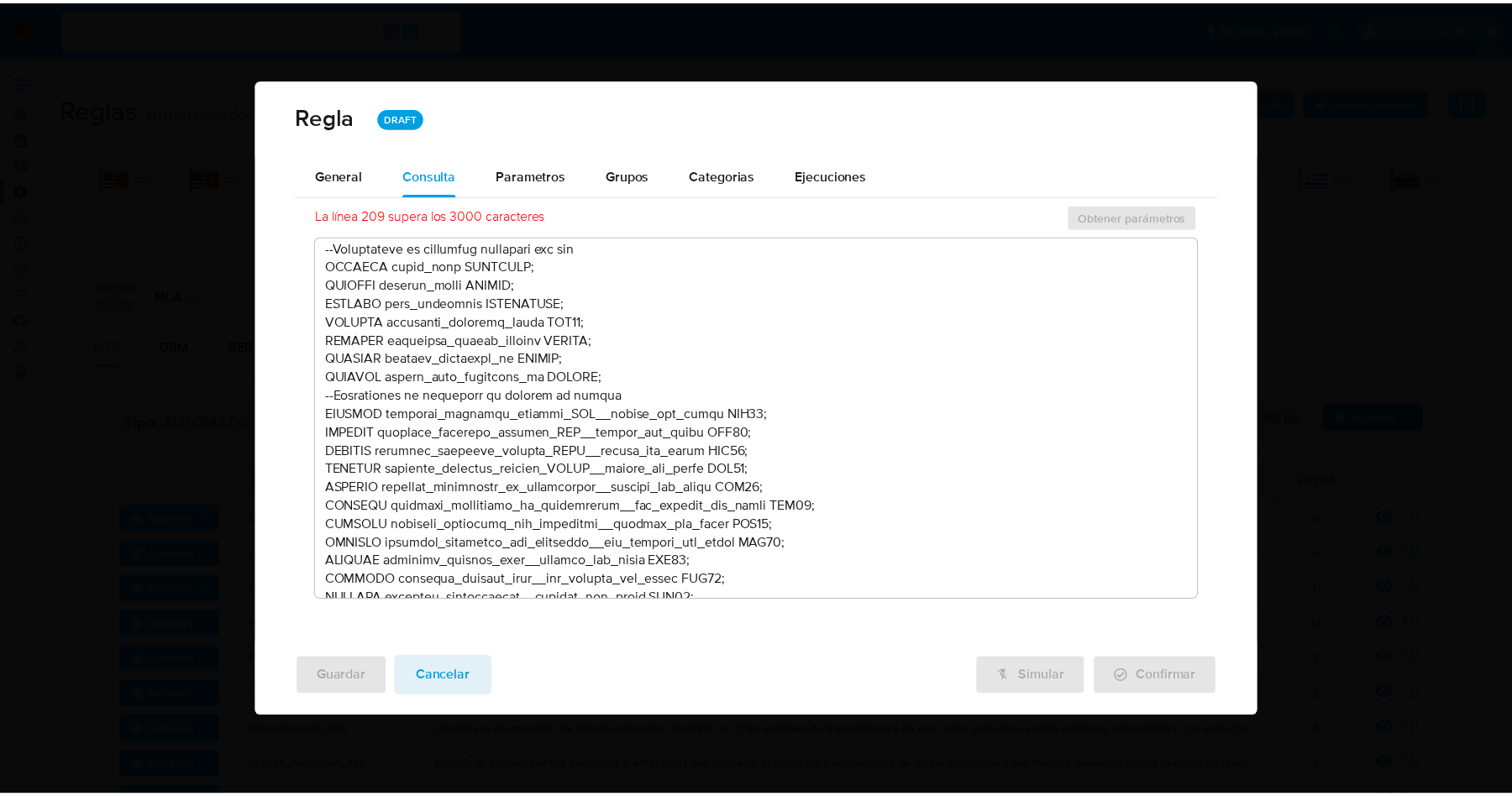
scroll to position [123, 0]
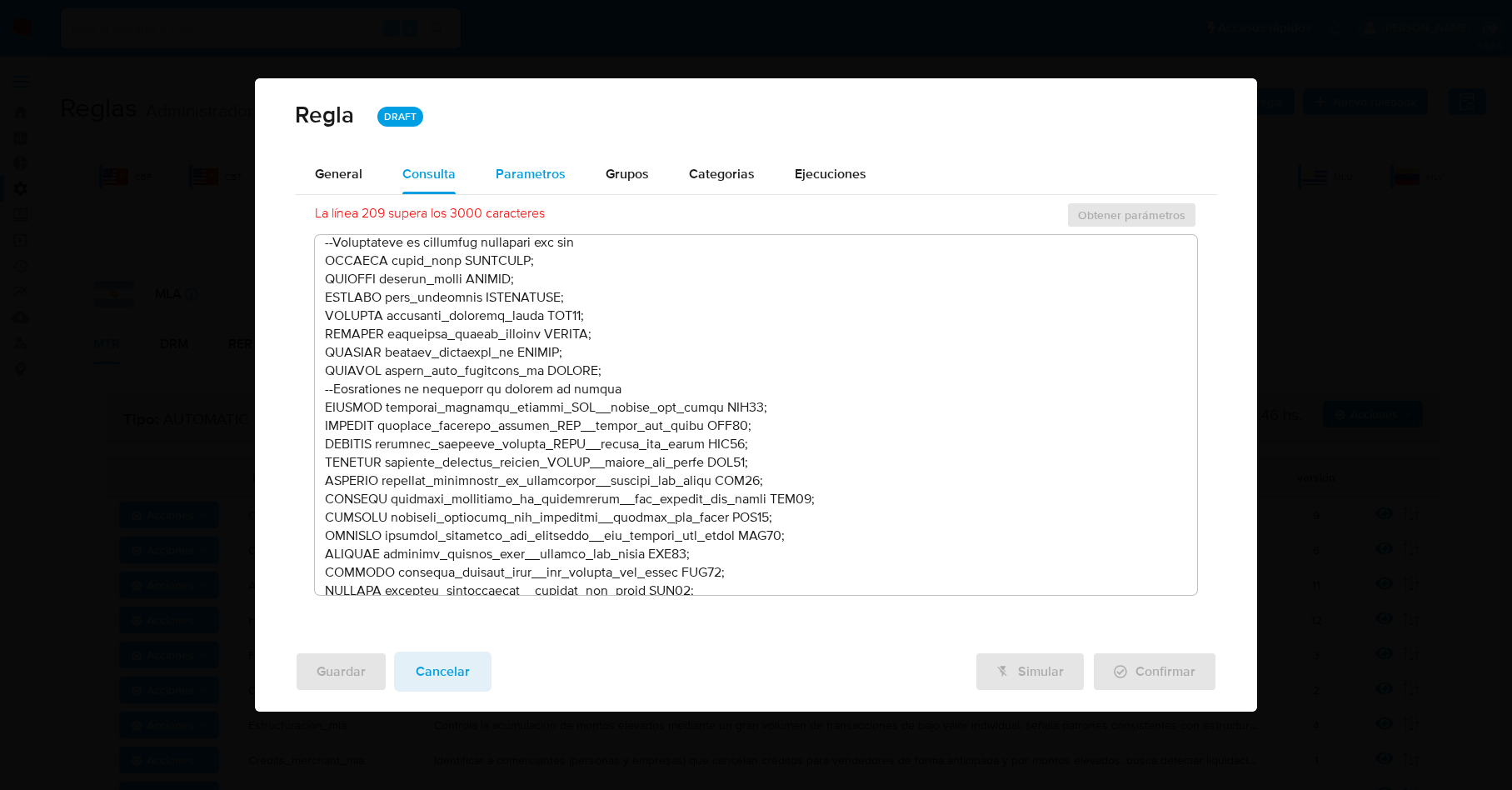
click at [534, 164] on span "Parametros" at bounding box center [530, 174] width 70 height 19
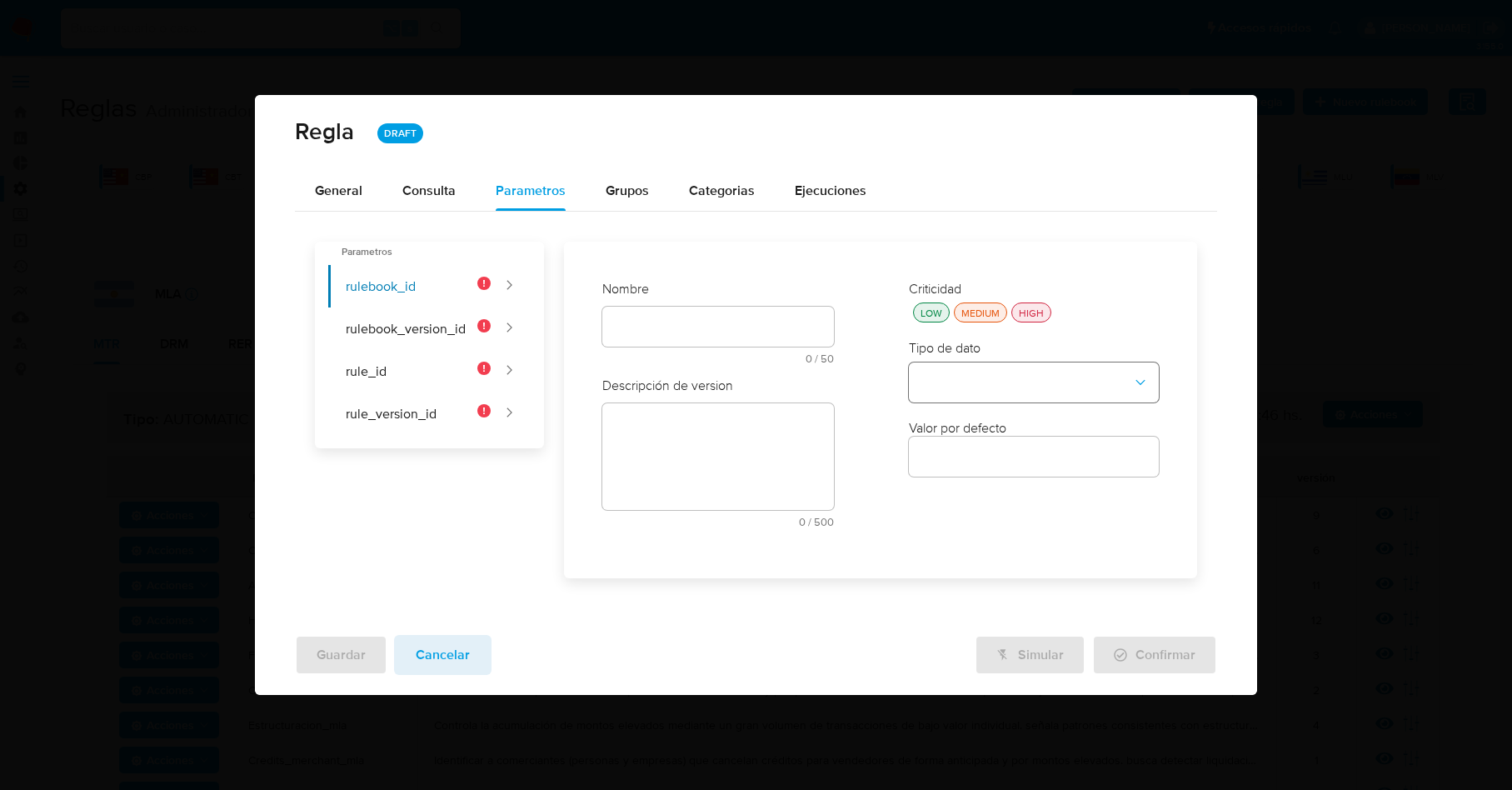
click at [948, 387] on button "type-dropdown" at bounding box center [1034, 382] width 250 height 40
click at [951, 583] on span "GLOBAL" at bounding box center [944, 580] width 49 height 17
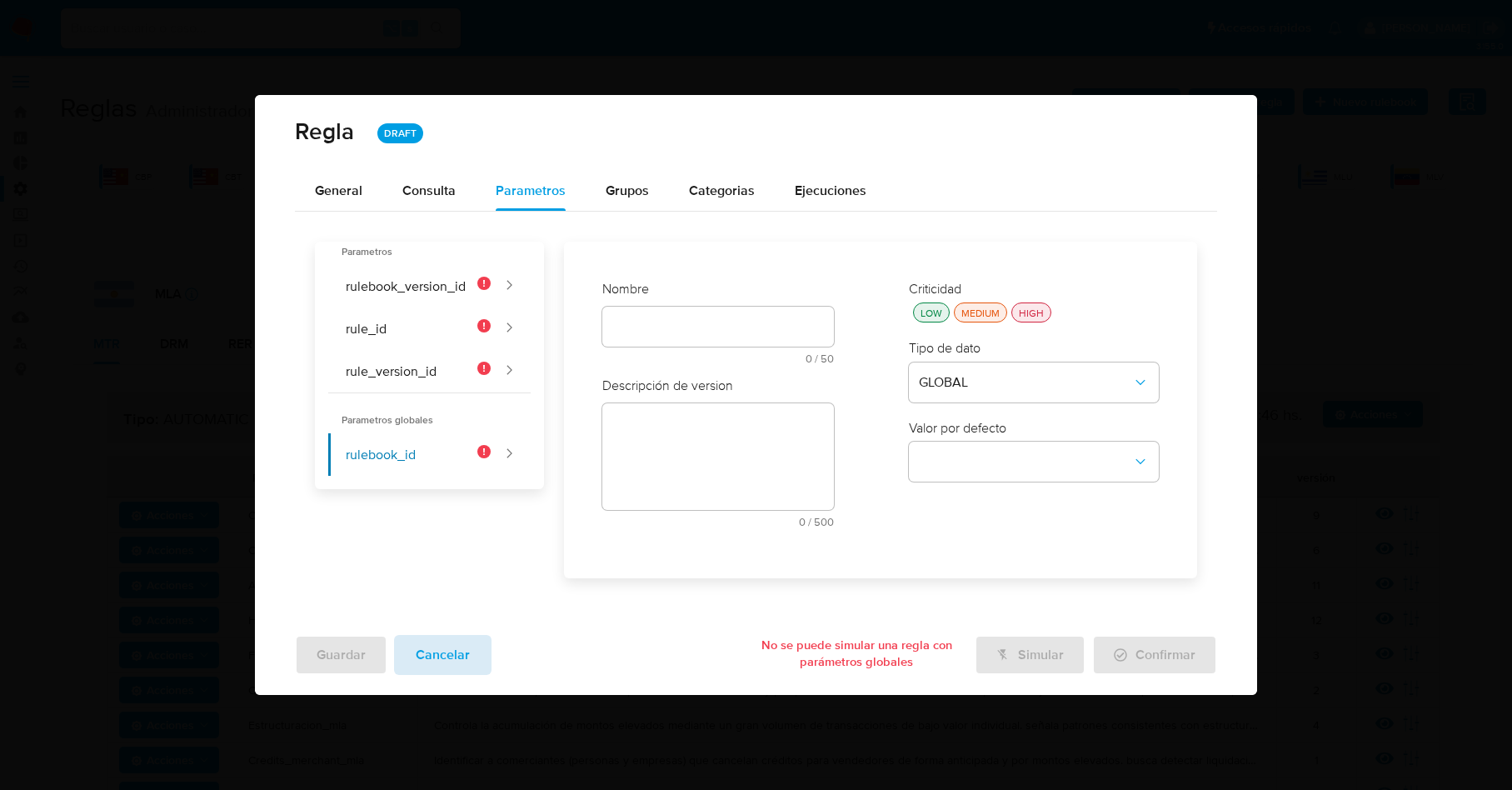
click at [455, 670] on span "Cancelar" at bounding box center [442, 655] width 54 height 37
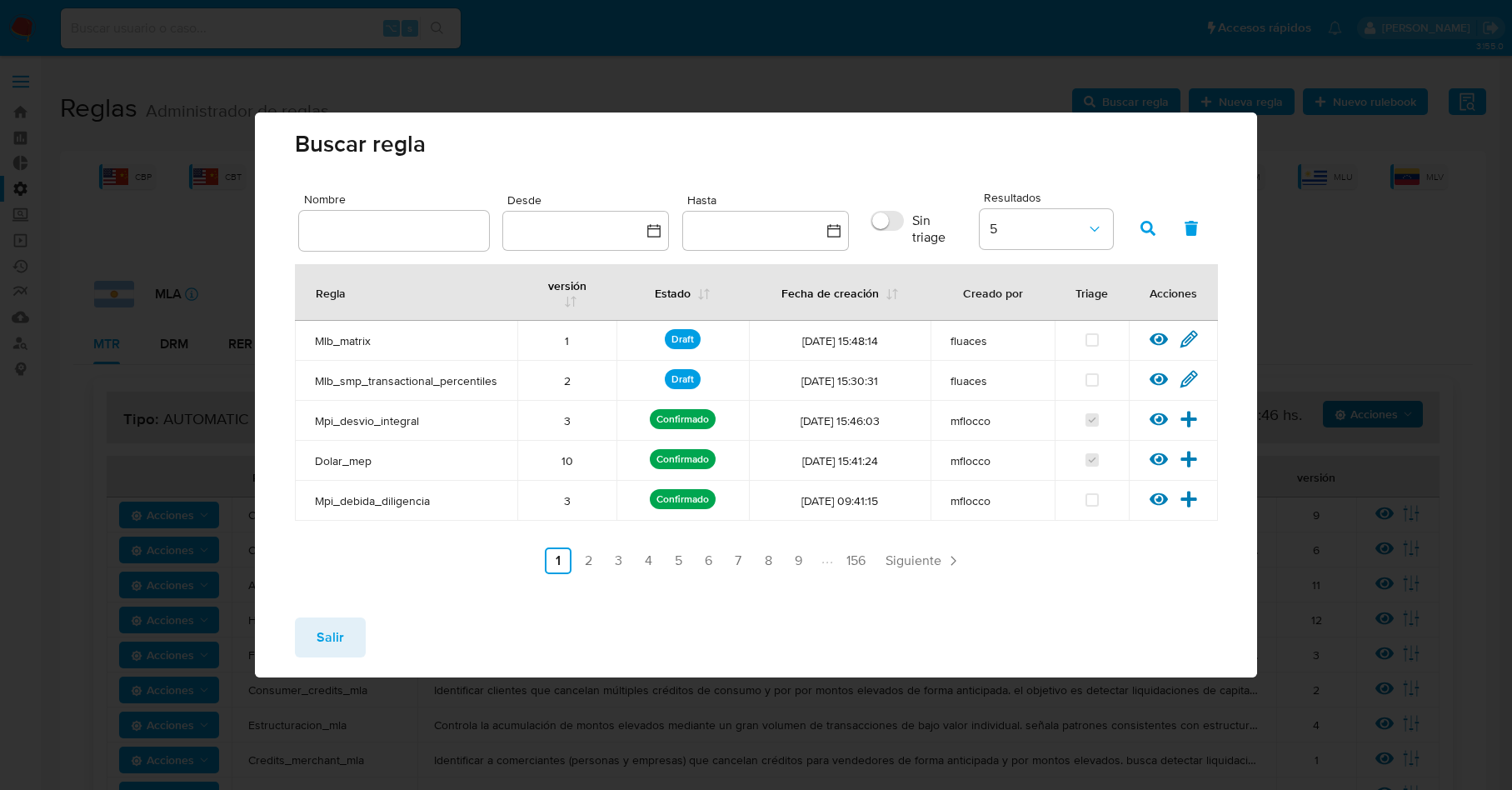
click at [442, 223] on div at bounding box center [395, 230] width 190 height 40
click at [429, 226] on input "text" at bounding box center [395, 231] width 190 height 22
type input "Money_in_out"
click at [1154, 232] on icon "button" at bounding box center [1147, 228] width 15 height 15
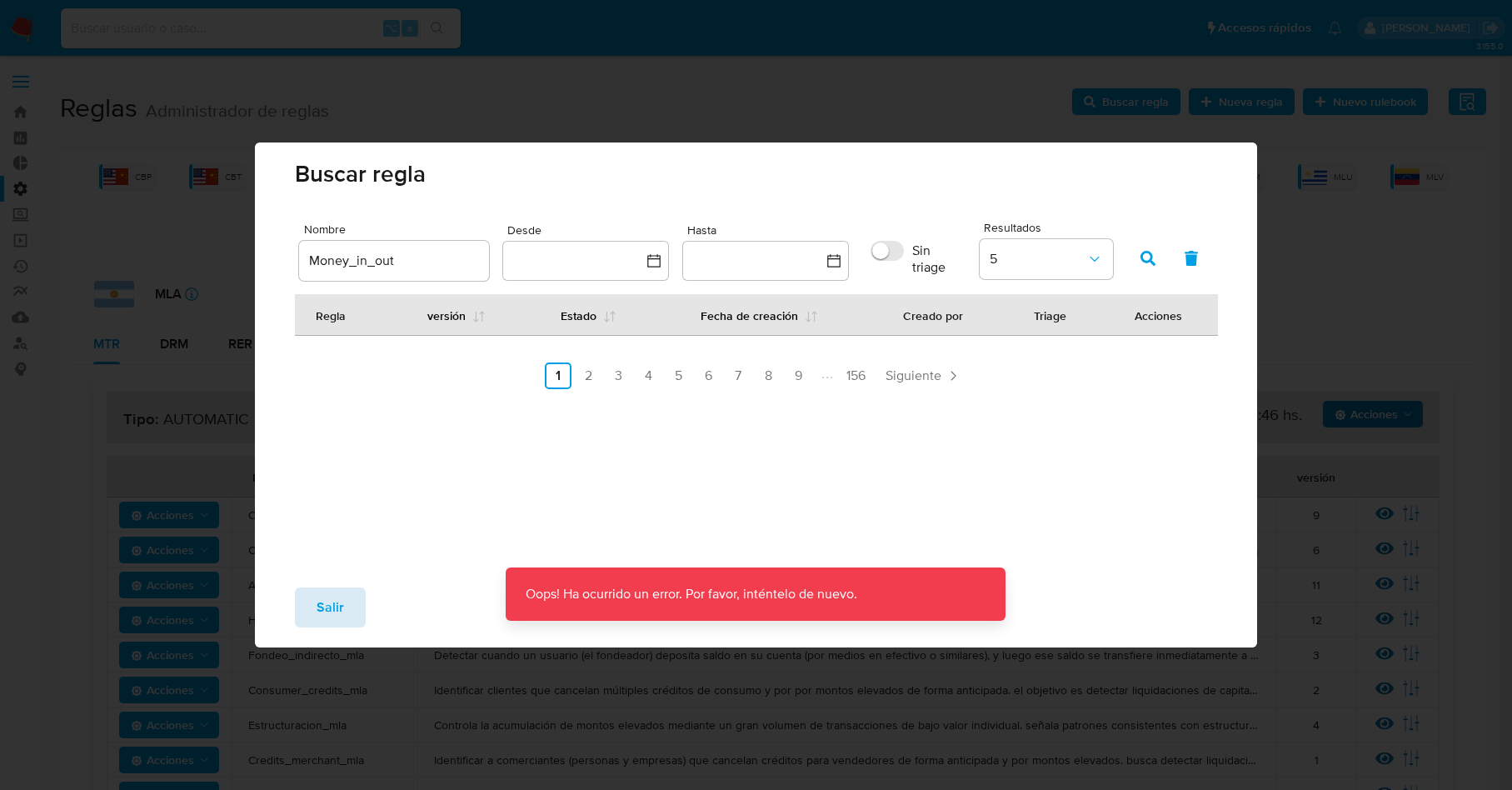
click at [347, 619] on button "Salir" at bounding box center [330, 607] width 70 height 40
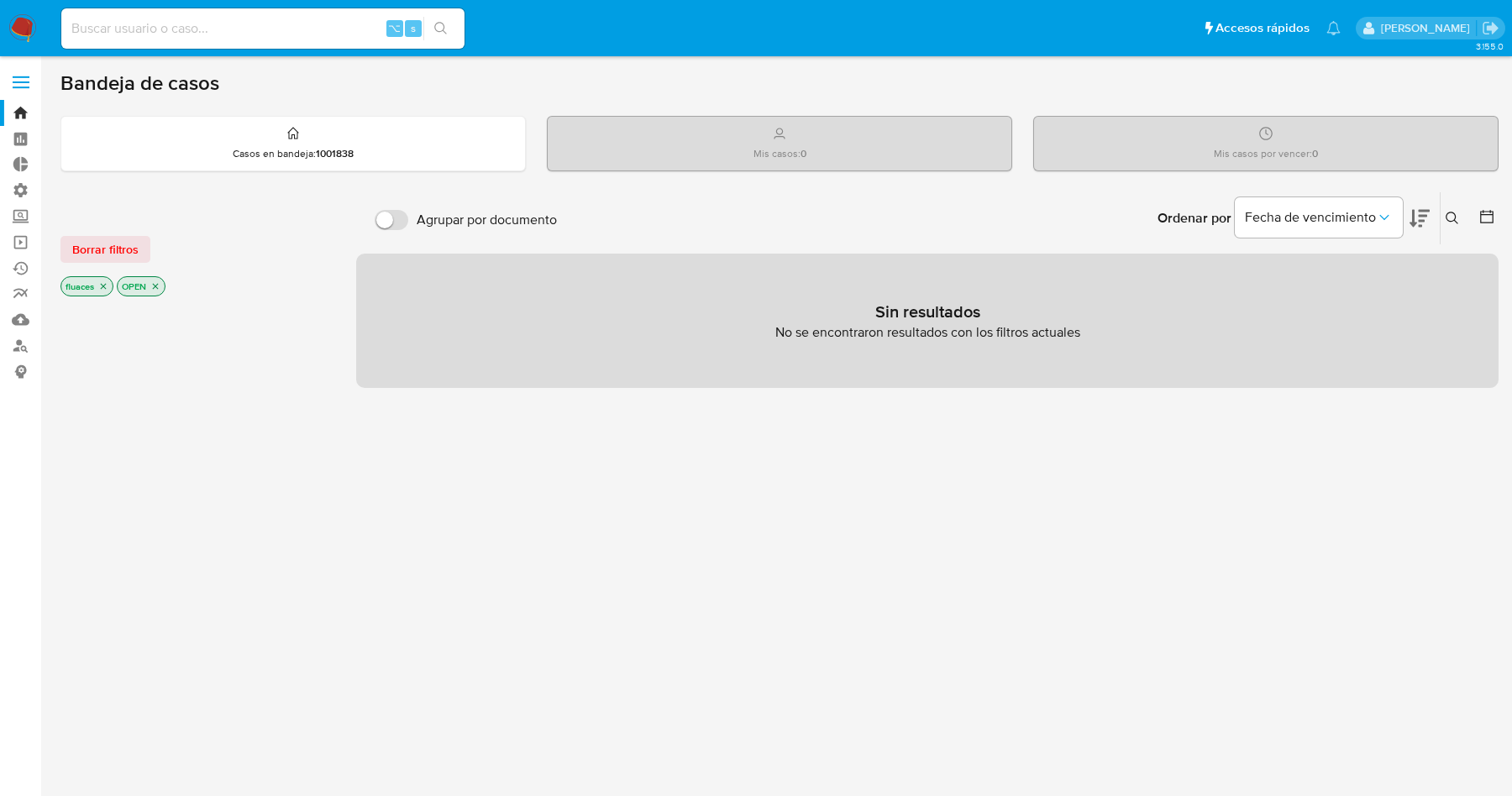
click at [262, 15] on div "⌥ s" at bounding box center [263, 28] width 403 height 40
click at [257, 23] on input at bounding box center [263, 28] width 403 height 22
paste input "Money_in_out"
type input "Money_in_out"
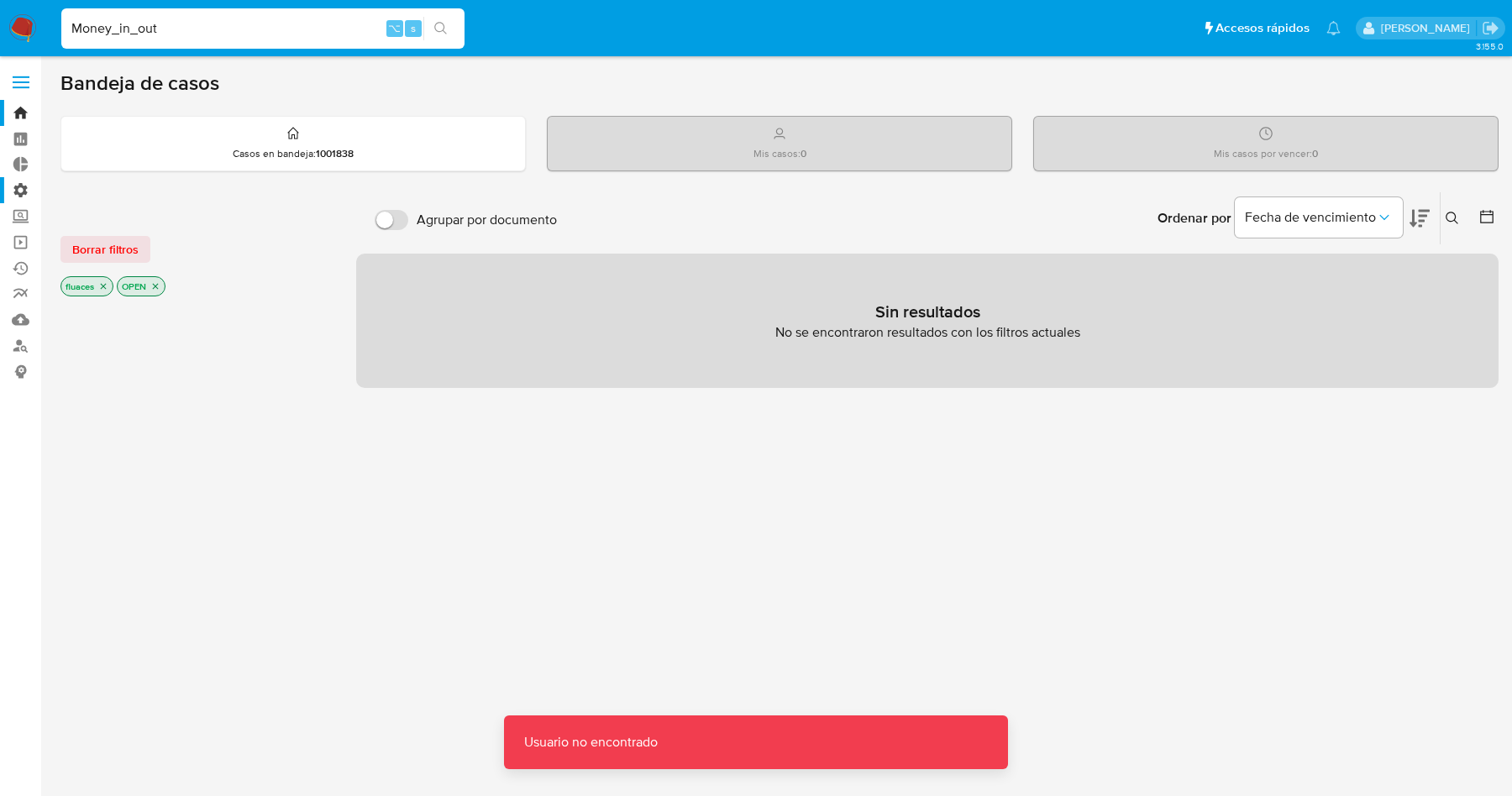
click at [11, 180] on label "Administración" at bounding box center [99, 190] width 200 height 26
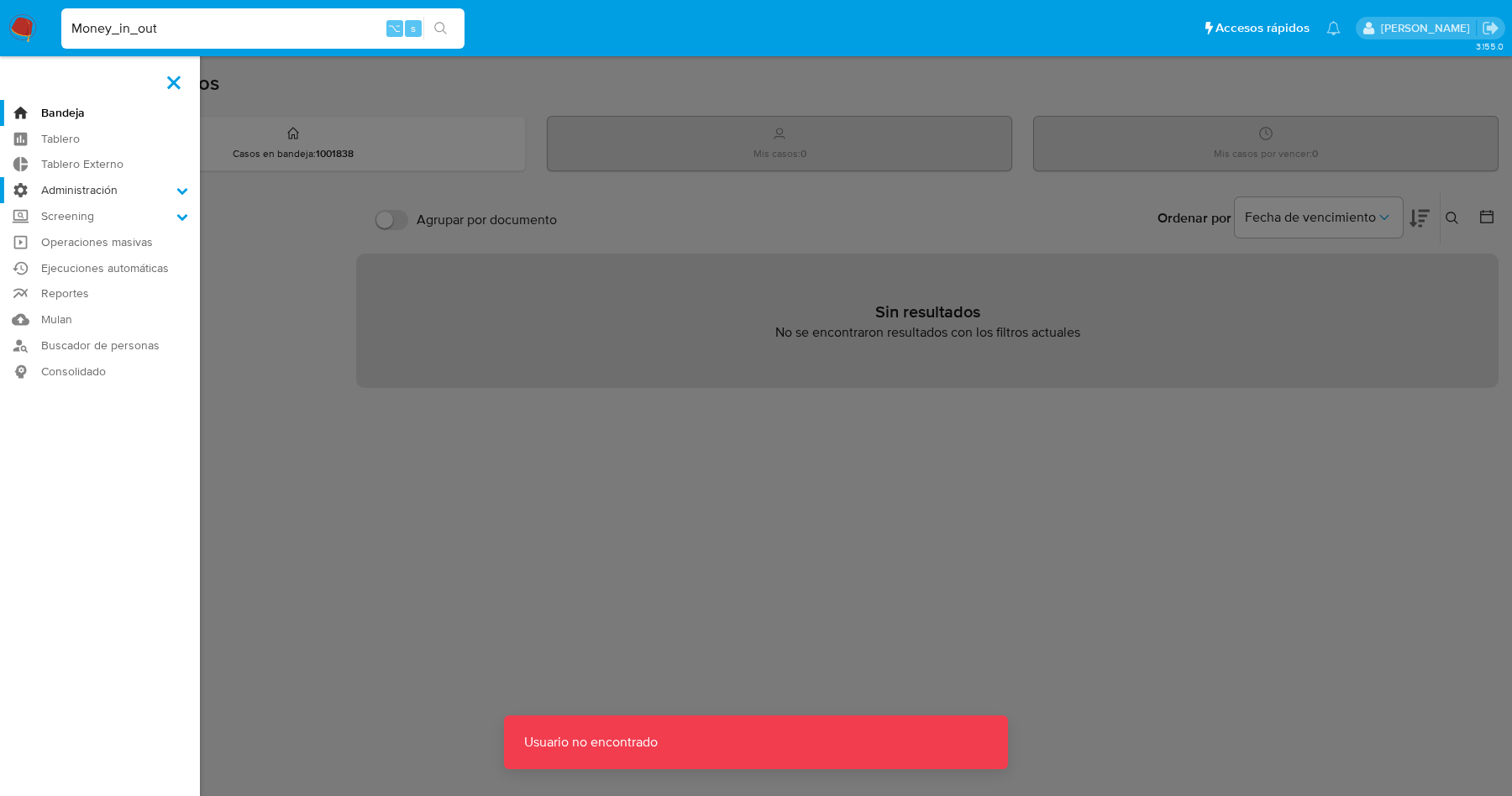
click at [0, 0] on input "Administración" at bounding box center [0, 0] width 0 height 0
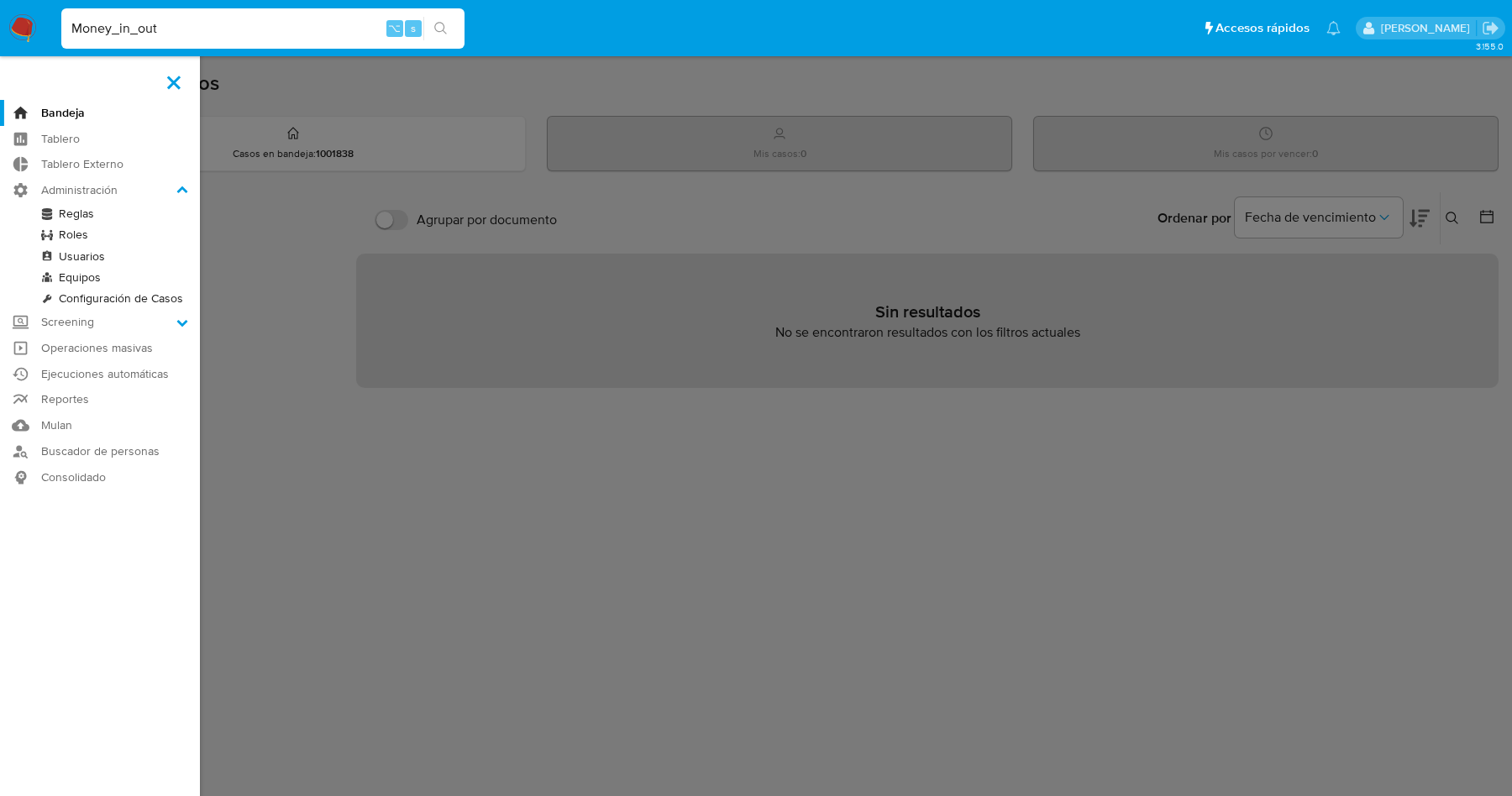
click at [69, 217] on link "Reglas" at bounding box center [99, 214] width 200 height 21
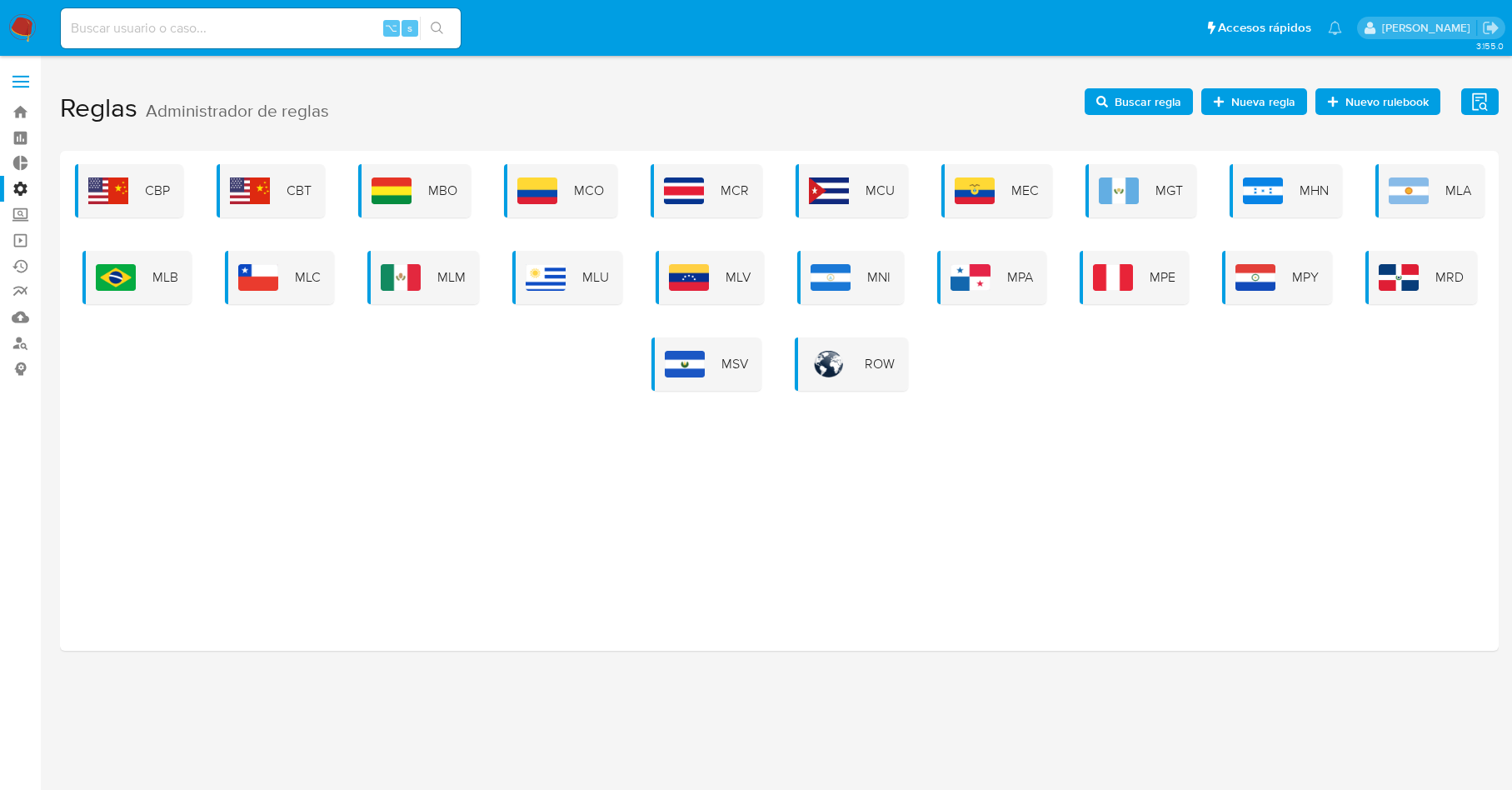
click at [1306, 102] on button "Nueva regla" at bounding box center [1254, 101] width 106 height 26
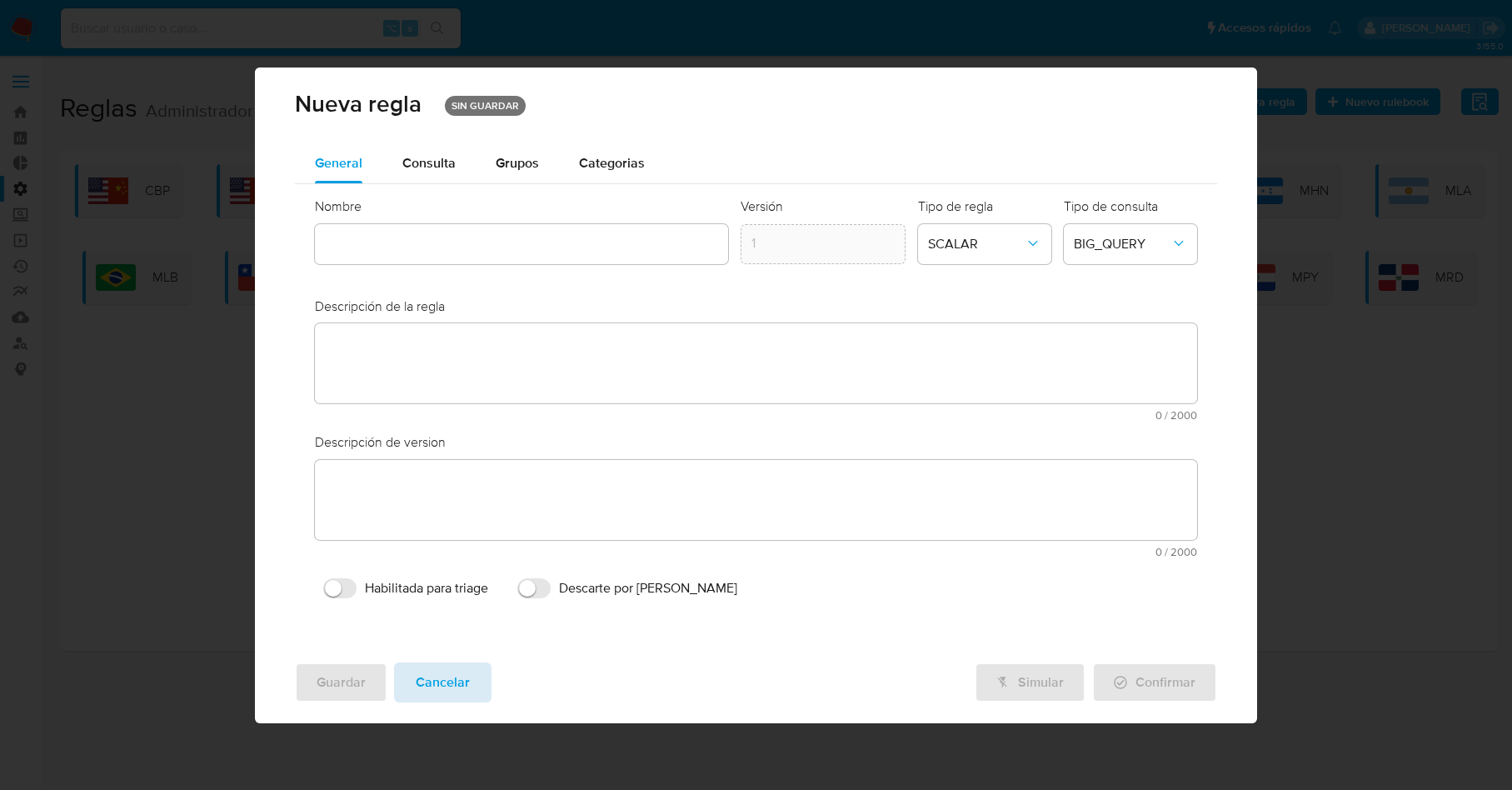
click at [481, 673] on button "Cancelar" at bounding box center [443, 682] width 98 height 40
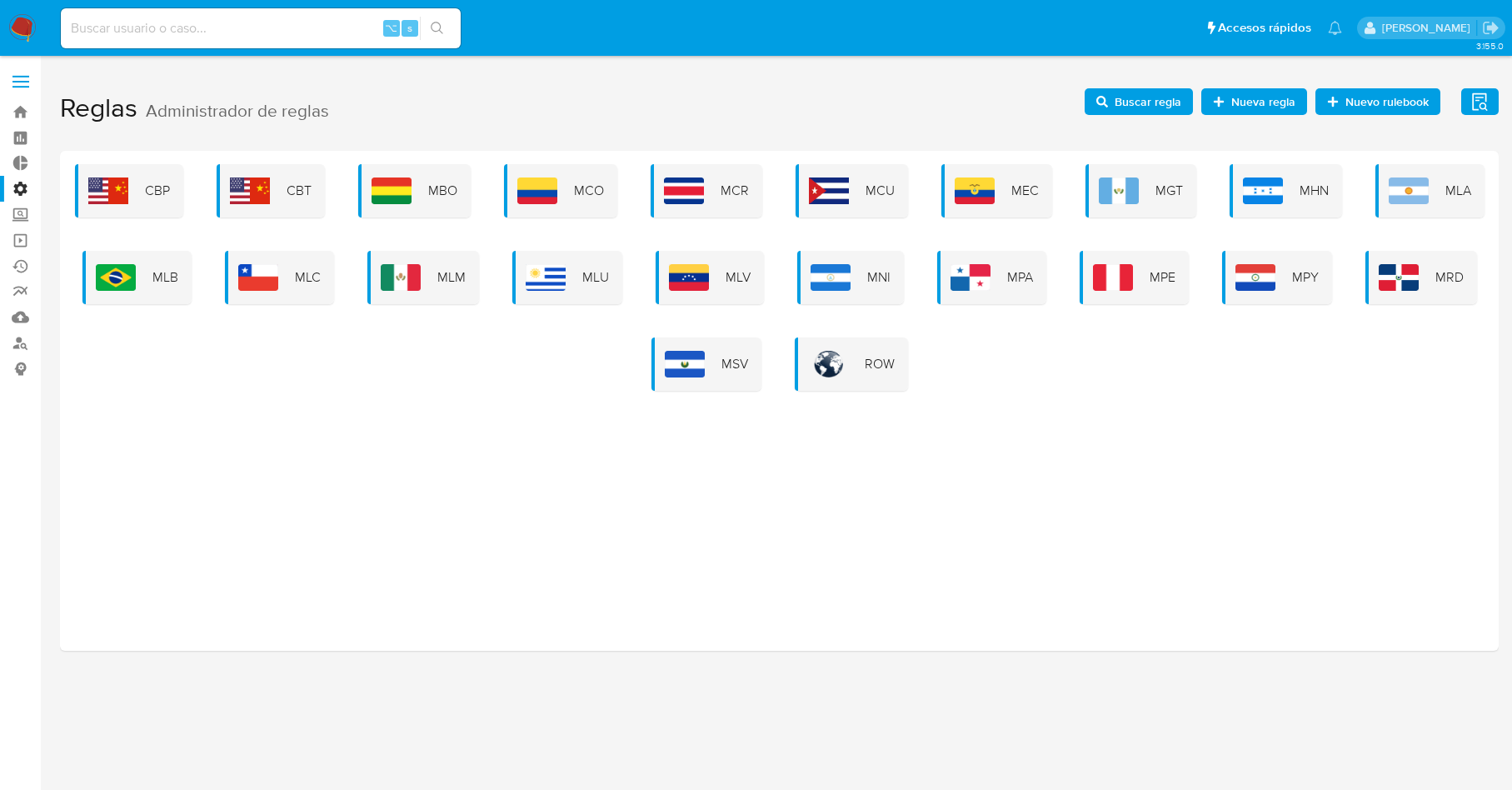
click at [1092, 119] on h1 "Reglas Administrador de reglas Evidencias Nuevo rulebook Nueva regla Buscar reg…" at bounding box center [779, 108] width 1439 height 57
click at [1104, 108] on span "Buscar regla" at bounding box center [1139, 101] width 85 height 23
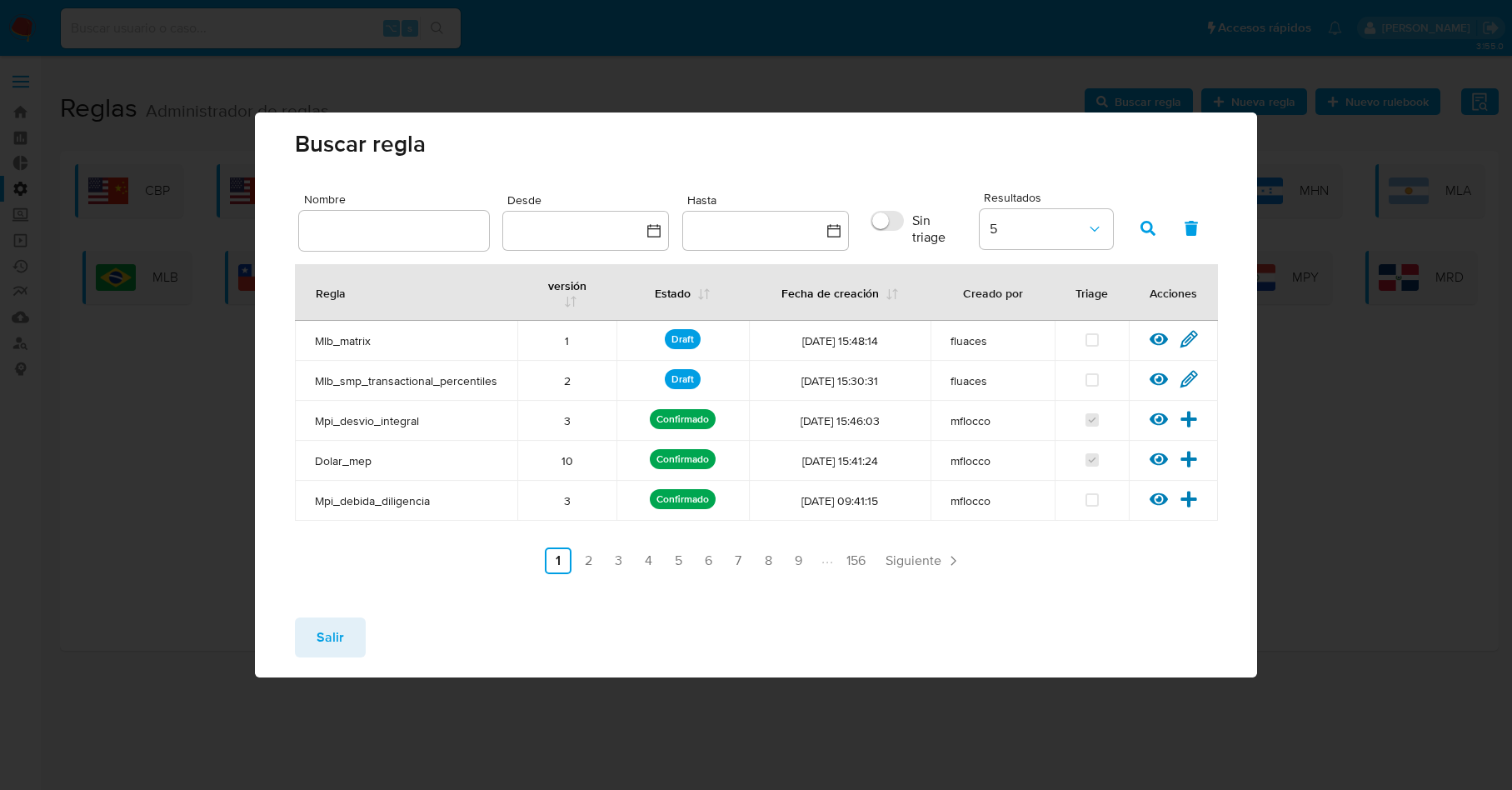
click at [380, 225] on div at bounding box center [395, 230] width 190 height 40
click at [385, 234] on input "text" at bounding box center [395, 231] width 190 height 22
type input "Money_in_out"
click at [1140, 230] on button "button" at bounding box center [1147, 228] width 43 height 40
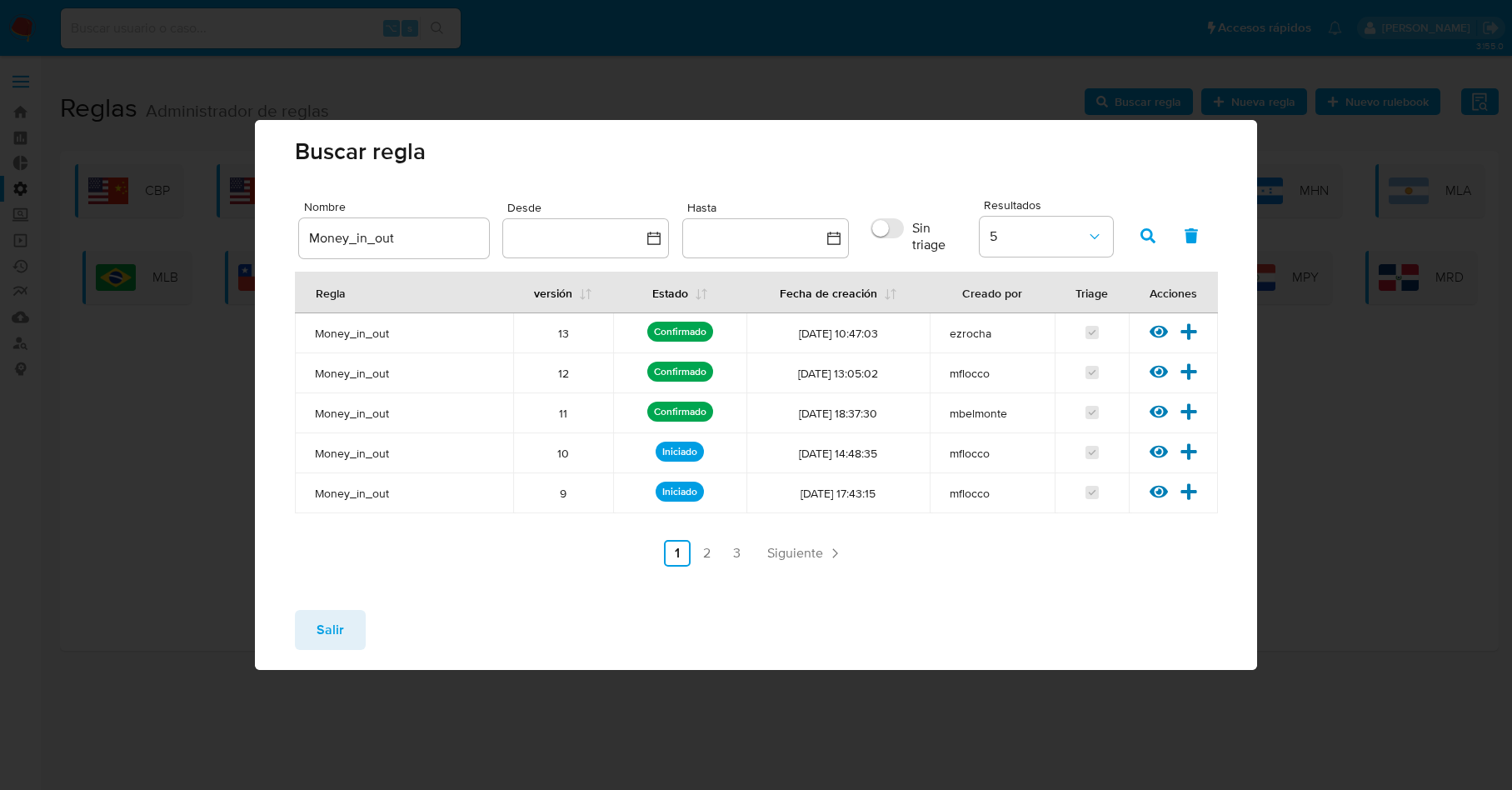
click at [801, 553] on span "Siguiente" at bounding box center [794, 553] width 55 height 13
click at [781, 549] on link "3" at bounding box center [781, 553] width 26 height 26
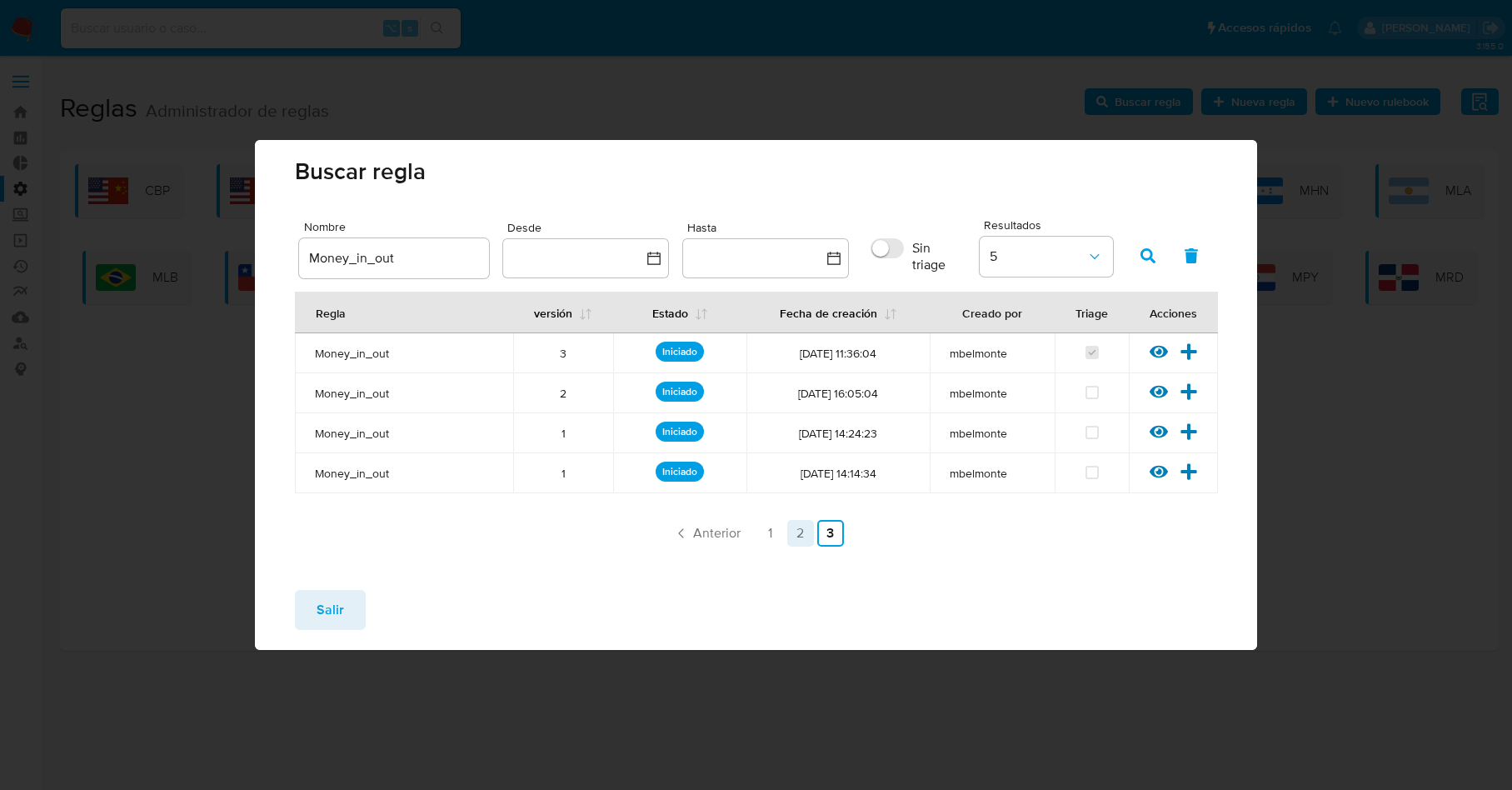
click at [812, 538] on link "2" at bounding box center [800, 533] width 26 height 26
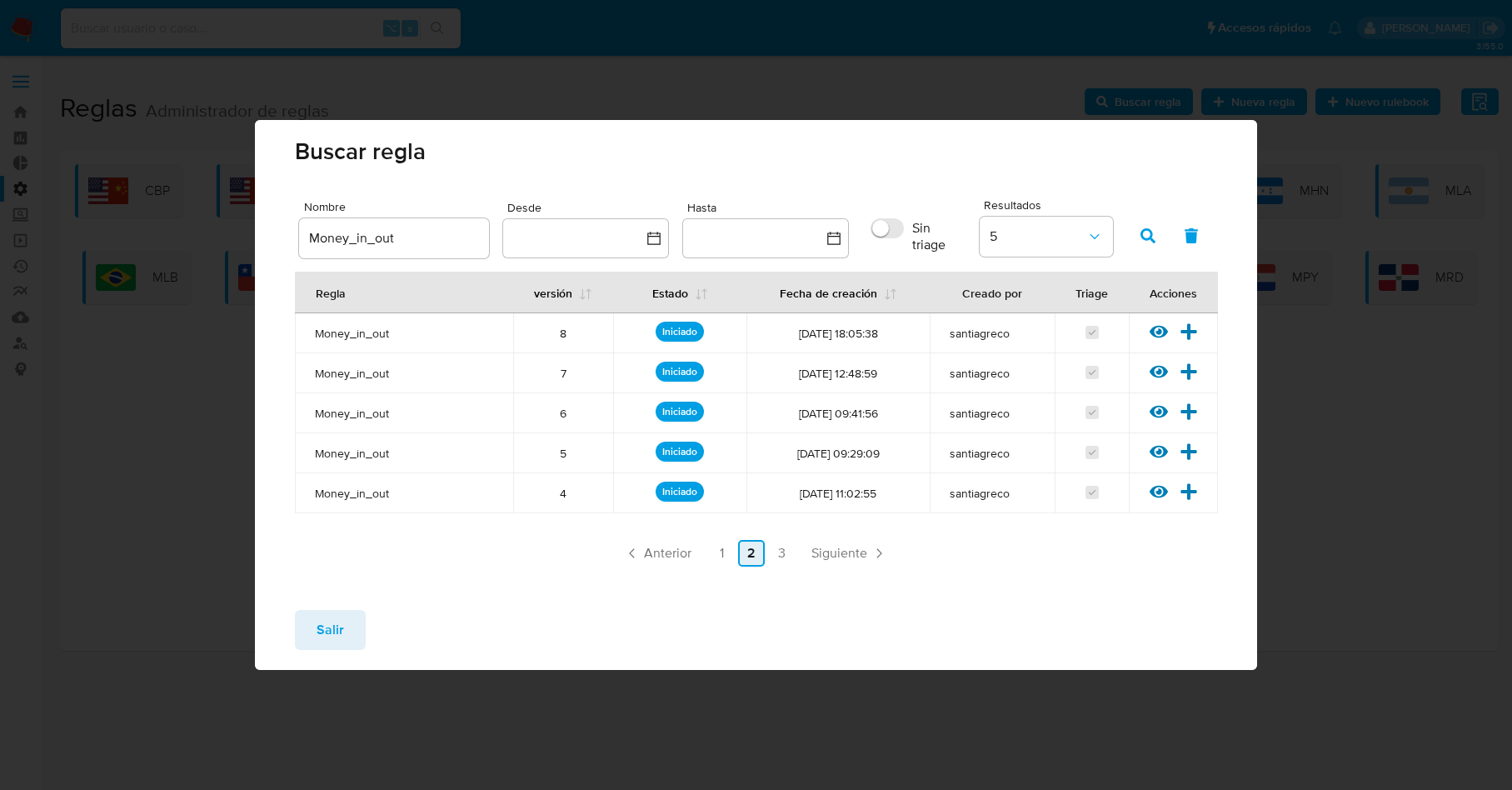
click at [751, 555] on link "2" at bounding box center [751, 553] width 26 height 26
click at [791, 556] on link "3" at bounding box center [781, 553] width 26 height 26
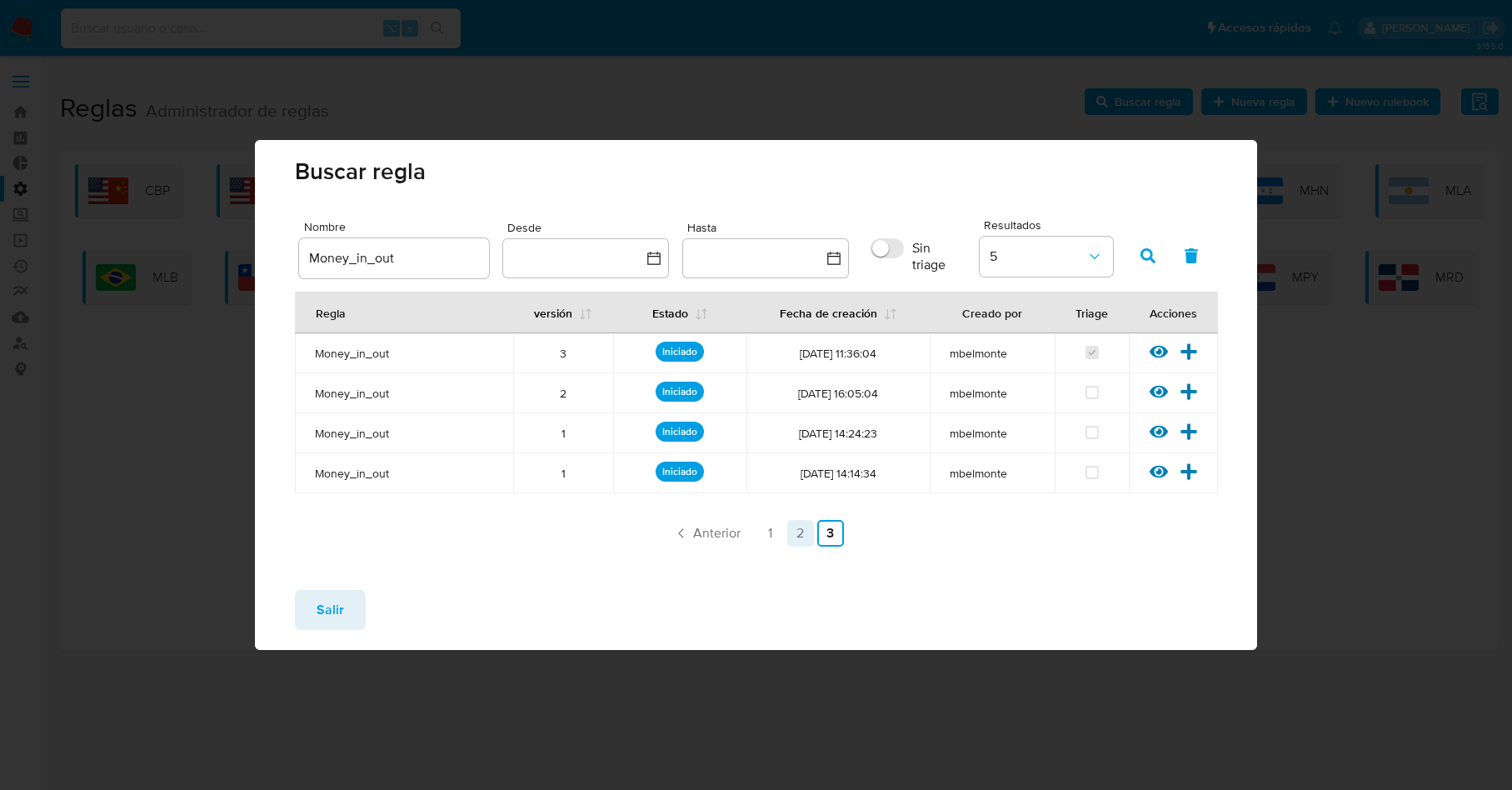
click at [800, 531] on link "2" at bounding box center [800, 533] width 26 height 26
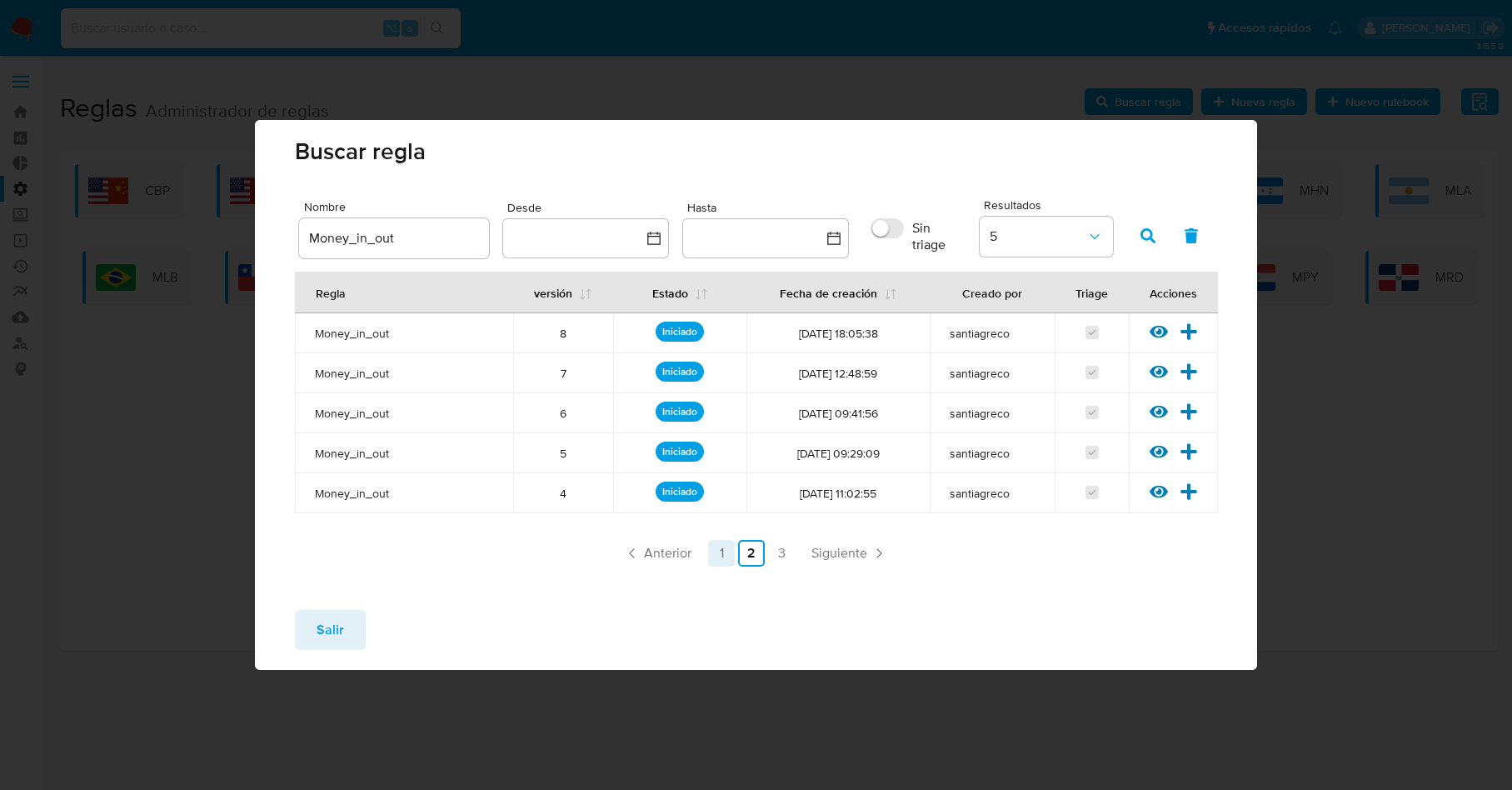
click at [723, 556] on link "1" at bounding box center [721, 553] width 26 height 26
